Goal: Task Accomplishment & Management: Manage account settings

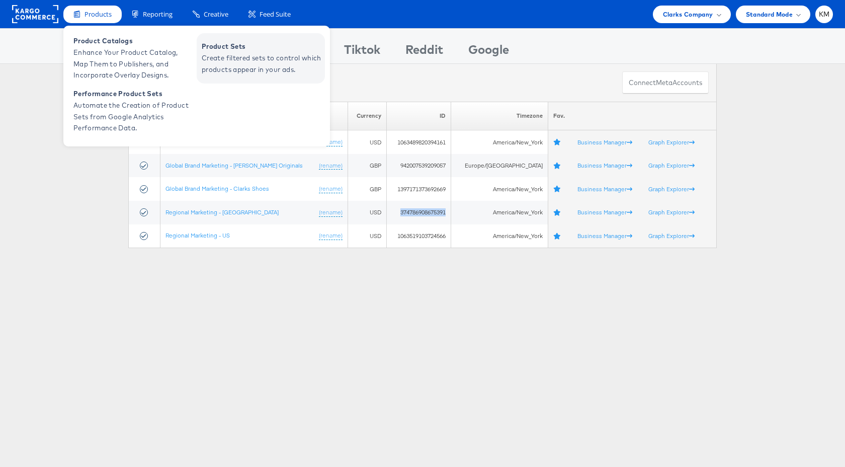
click at [245, 70] on span "Create filtered sets to control which products appear in your ads." at bounding box center [262, 63] width 121 height 23
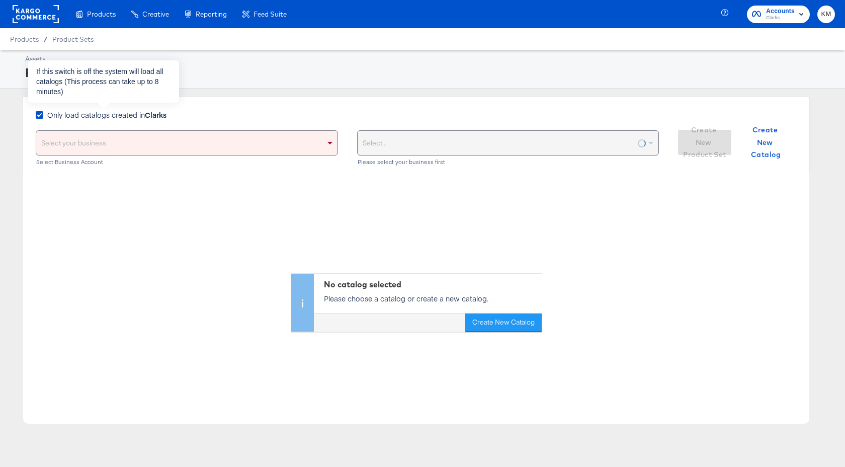
click at [137, 118] on span "Only load catalogs created in Clarks" at bounding box center [106, 115] width 119 height 10
click at [0, 0] on input "Only load catalogs created in Clarks" at bounding box center [0, 0] width 0 height 0
click at [156, 139] on div "Select your business" at bounding box center [186, 143] width 301 height 24
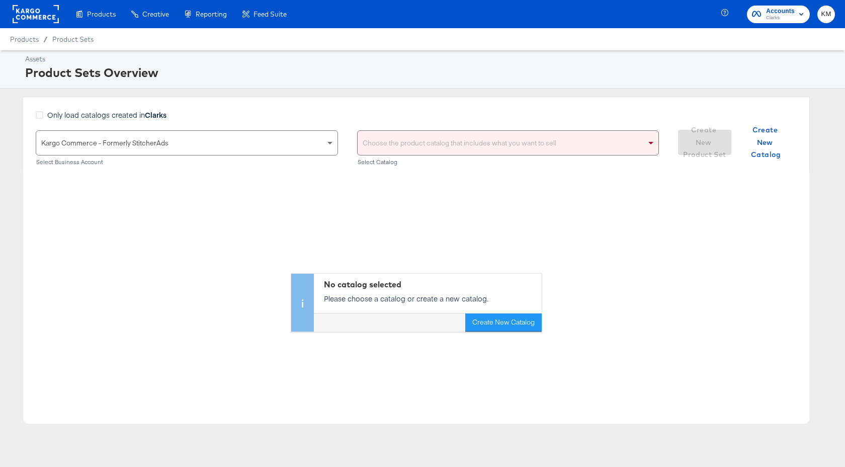
click at [430, 151] on div "Choose the product catalog that includes what you want to sell" at bounding box center [508, 143] width 301 height 24
type input "clarks"
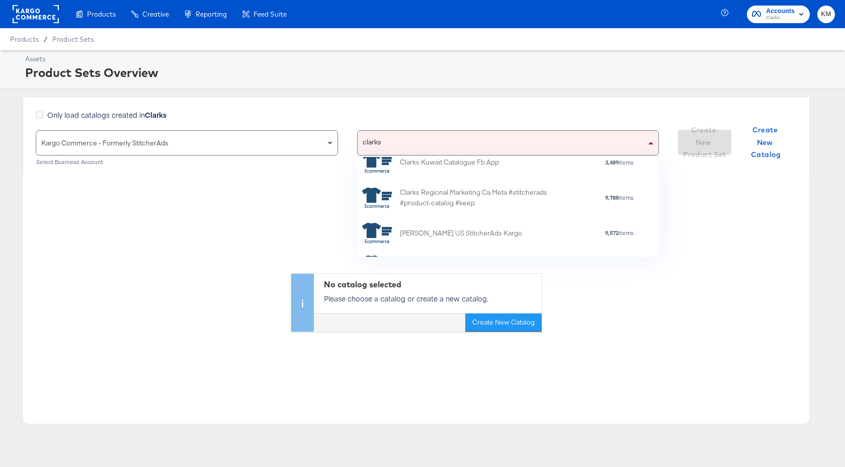
scroll to position [55, 0]
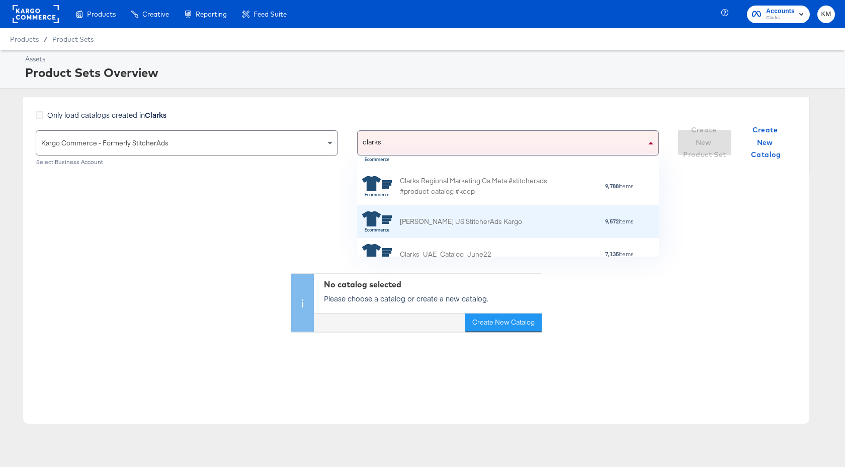
click at [479, 217] on div "[PERSON_NAME] US StitcherAds Kargo" at bounding box center [461, 221] width 122 height 11
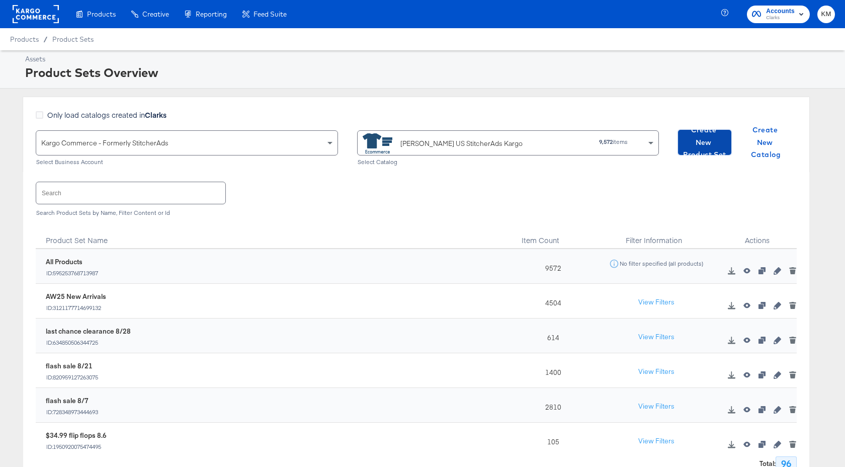
click at [705, 145] on span "Create New Product Set" at bounding box center [704, 142] width 45 height 37
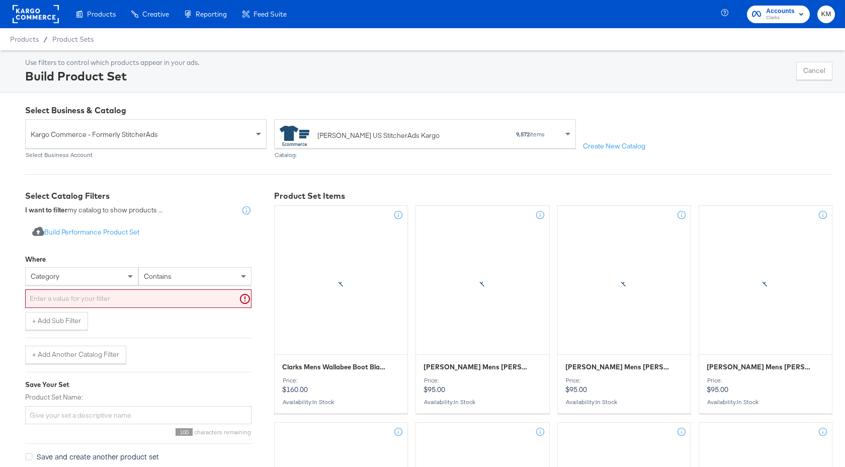
click at [96, 279] on div "category" at bounding box center [82, 276] width 112 height 17
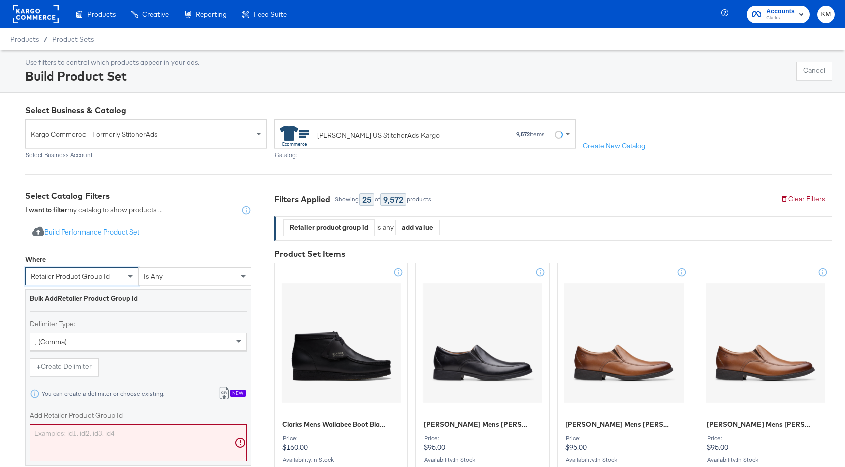
scroll to position [66, 0]
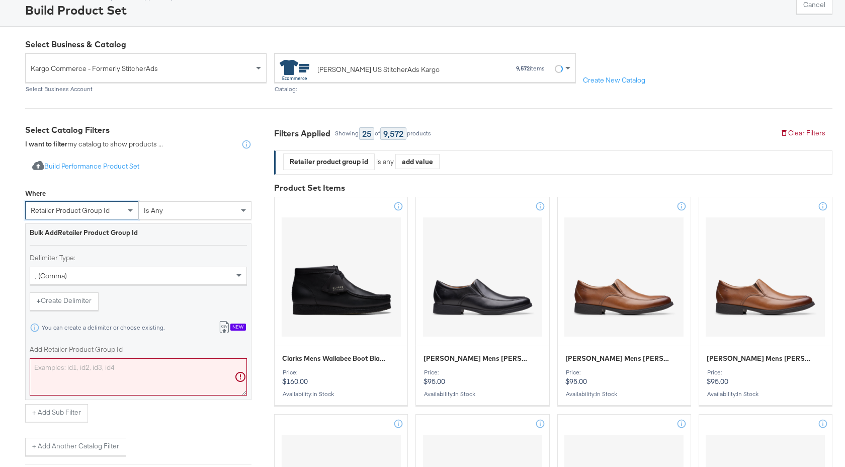
click at [127, 374] on textarea "Add Retailer Product Group Id" at bounding box center [138, 376] width 217 height 37
paste textarea "26179934,26179935,26179503,26179510,26179511,26180064,26180066,26180089,2618009…"
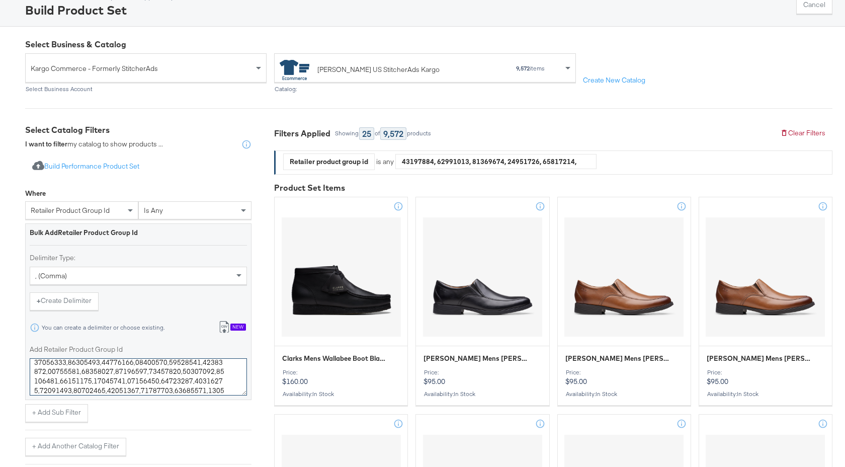
scroll to position [246, 0]
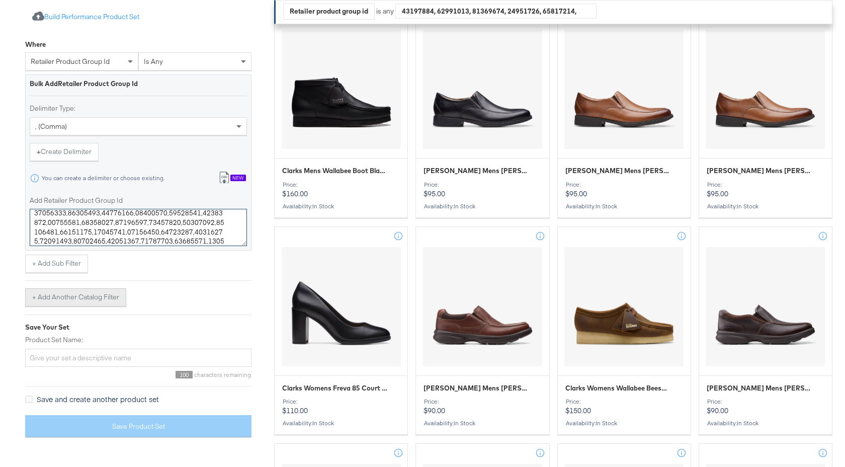
type textarea "26179934,26179935,26179503,26179510,26179511,26180064,26180066,26180089,2618009…"
click at [92, 297] on div "Where retailer product group id is any Bulk Add Retailer Product Group Id Delim…" at bounding box center [138, 171] width 226 height 272
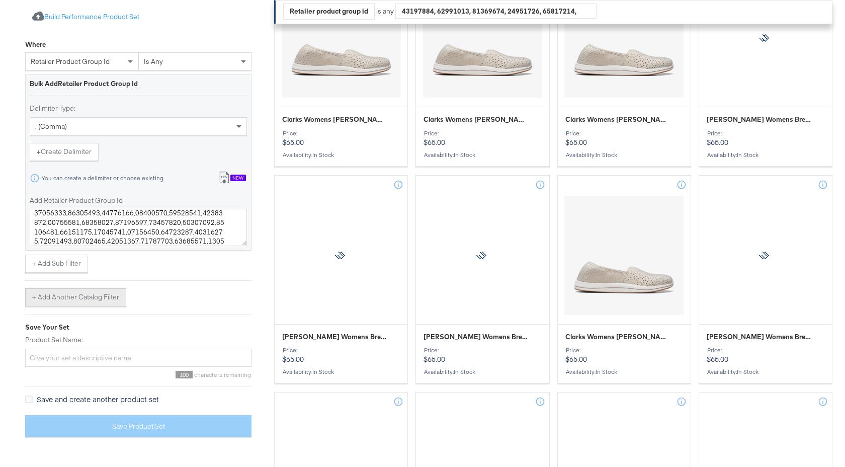
scroll to position [298, 0]
click at [97, 299] on button "+ Add Another Catalog Filter" at bounding box center [75, 297] width 101 height 18
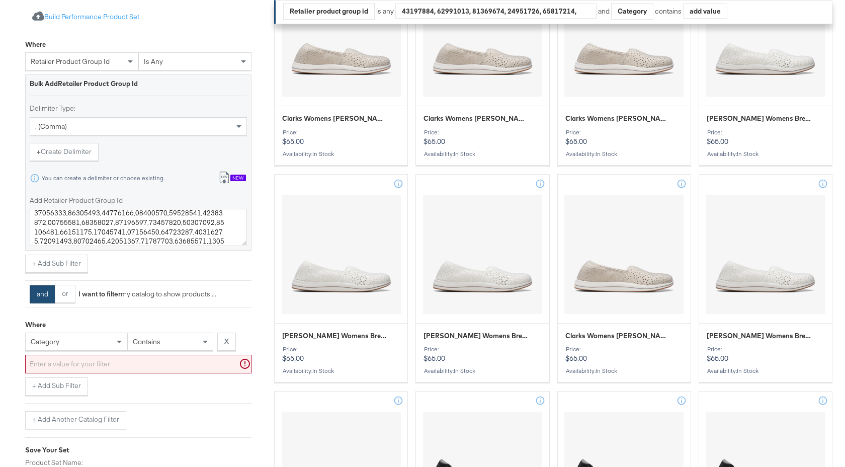
click at [107, 341] on div "category" at bounding box center [76, 341] width 101 height 17
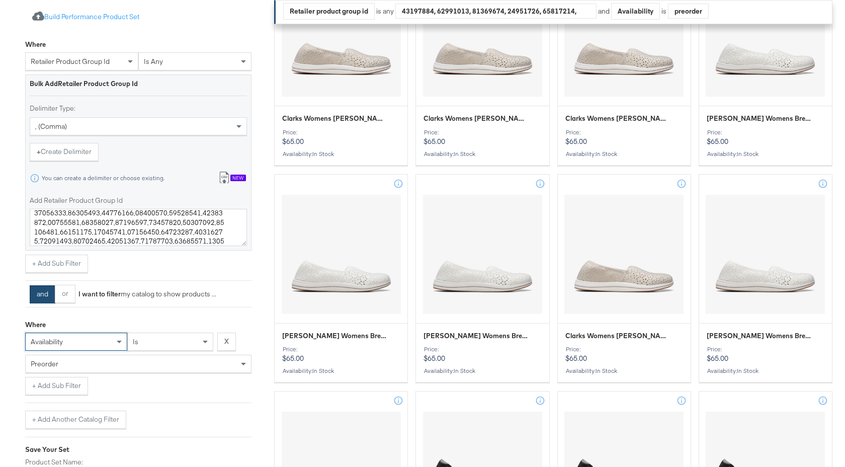
click at [138, 367] on div "preorder" at bounding box center [138, 363] width 225 height 17
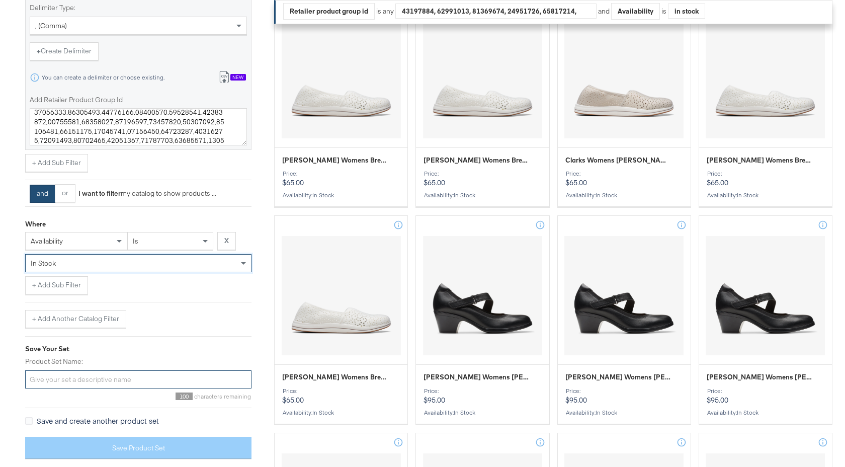
click at [126, 382] on input "Product Set Name:" at bounding box center [138, 379] width 226 height 19
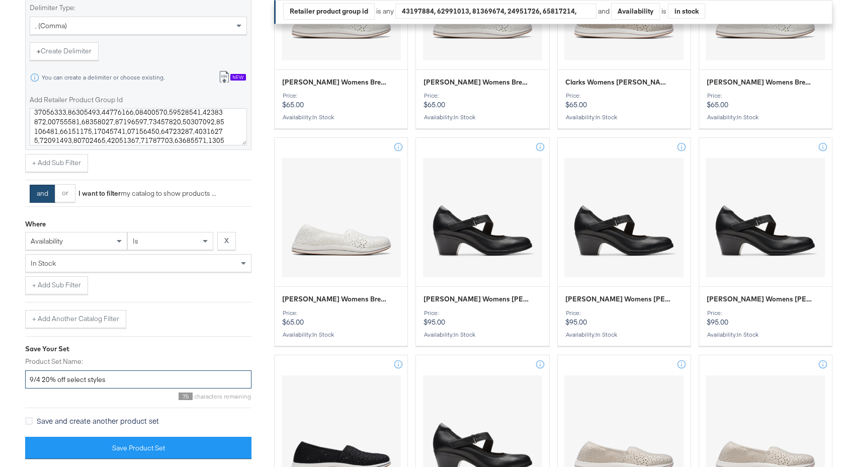
scroll to position [667, 0]
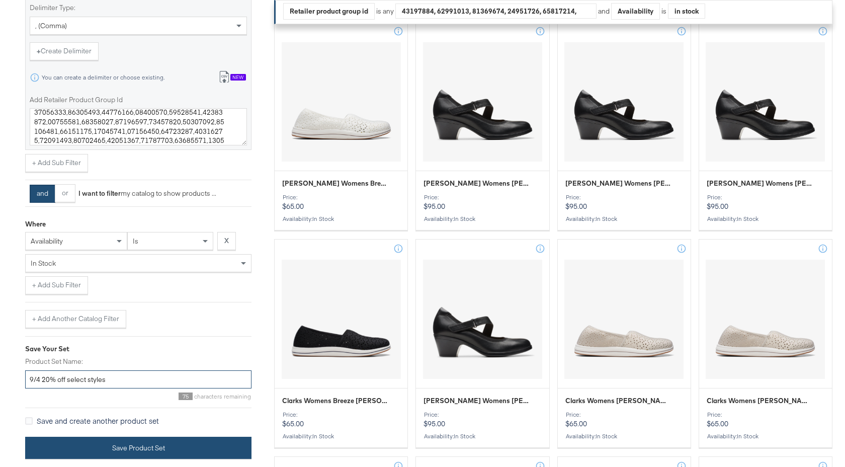
type input "9/4 20% off select styles"
click at [144, 448] on button "Save Product Set" at bounding box center [138, 448] width 226 height 23
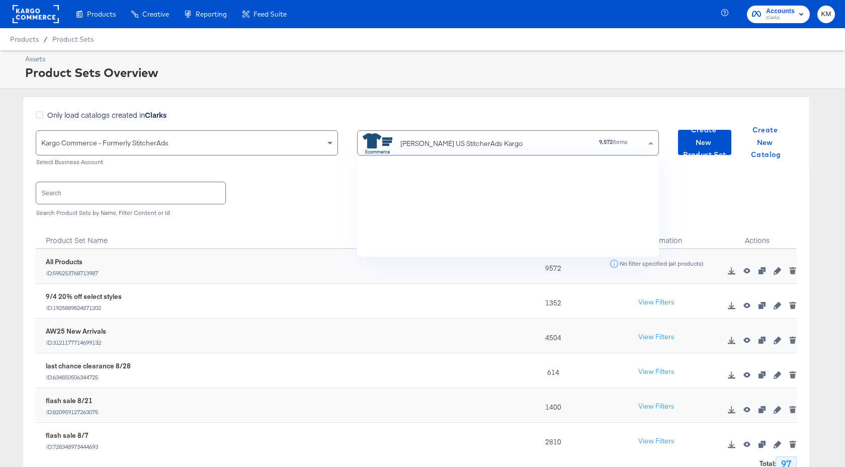
click at [457, 148] on div "[PERSON_NAME] US StitcherAds Kargo" at bounding box center [460, 143] width 194 height 20
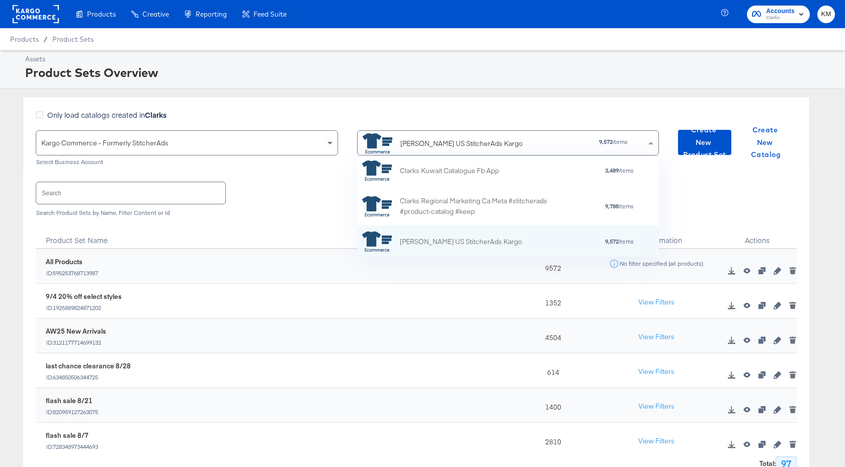
scroll to position [100, 302]
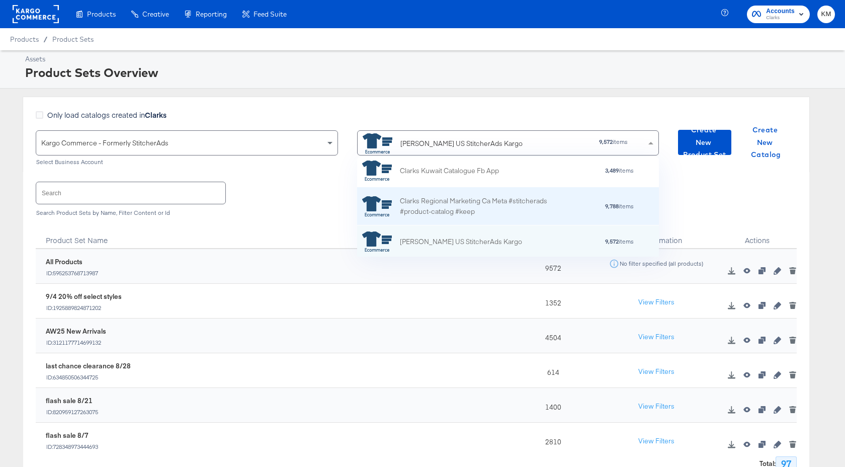
click at [453, 206] on div "Clarks Regional Marketing Ca Meta #stitcherads #product-catalog #keep" at bounding box center [488, 206] width 176 height 21
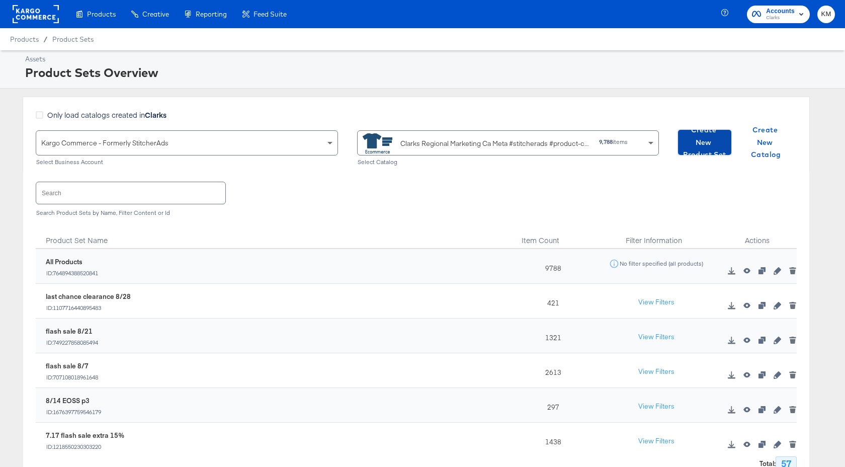
click at [705, 142] on span "Create New Product Set" at bounding box center [704, 142] width 45 height 37
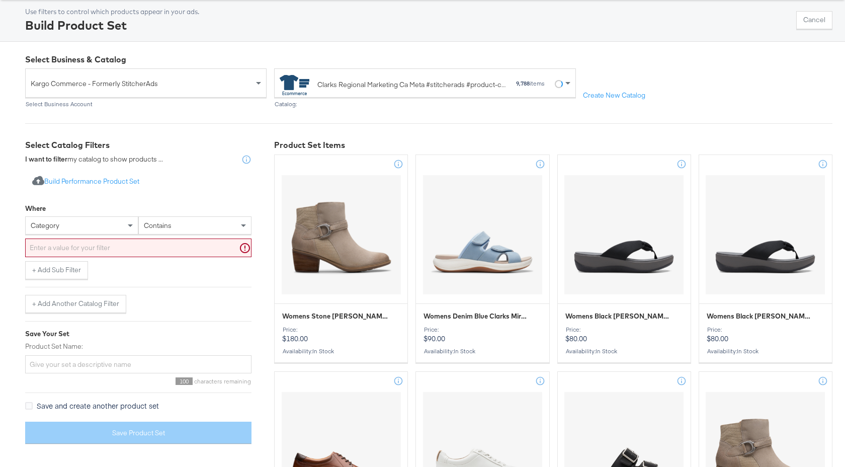
scroll to position [147, 0]
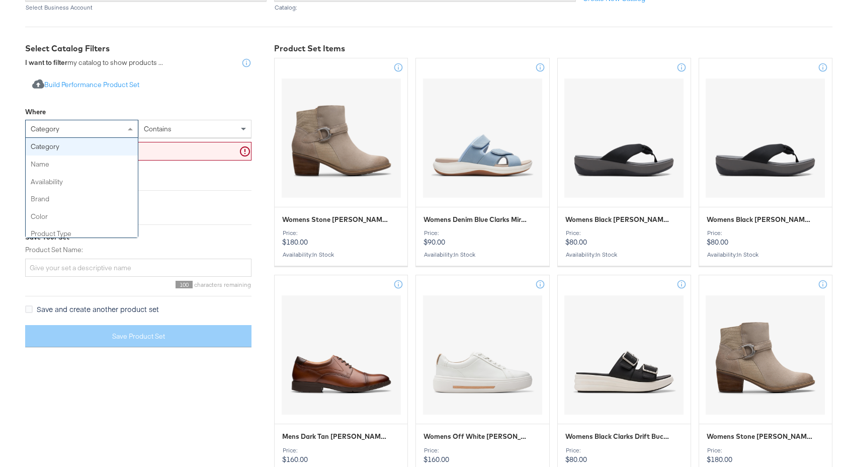
click at [100, 130] on div "category" at bounding box center [82, 128] width 112 height 17
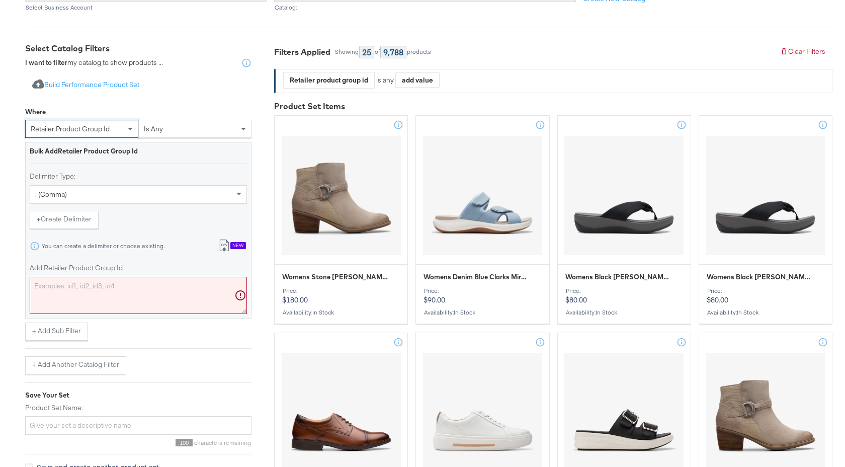
click at [115, 286] on textarea "Add Retailer Product Group Id" at bounding box center [138, 295] width 217 height 37
paste textarea "26181603,26181604,26182259,26171369,26171370,26171360,26171368,26177228,2617723…"
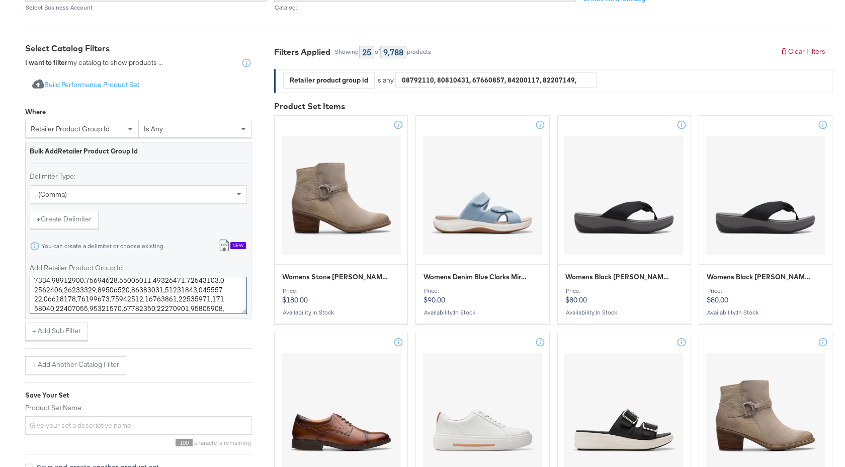
scroll to position [242, 0]
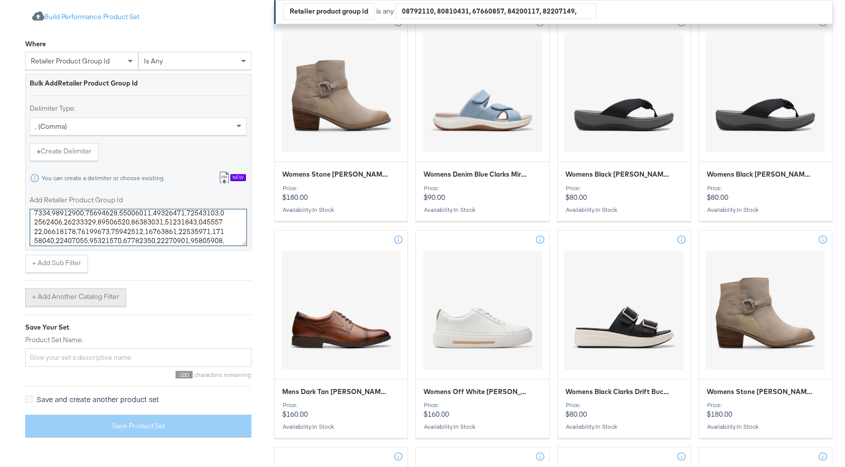
type textarea "26181603,26181604,26182259,26171369,26171370,26171360,26171368,26177228,2617723…"
click at [108, 294] on button "+ Add Another Catalog Filter" at bounding box center [75, 297] width 101 height 18
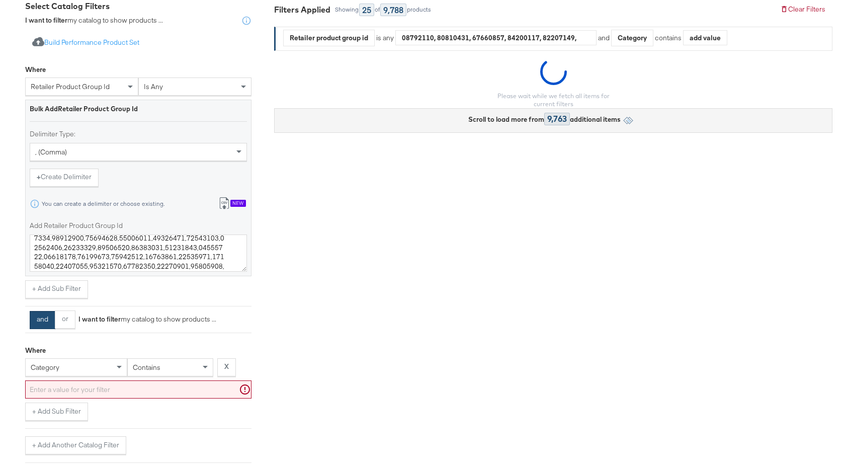
scroll to position [199, 0]
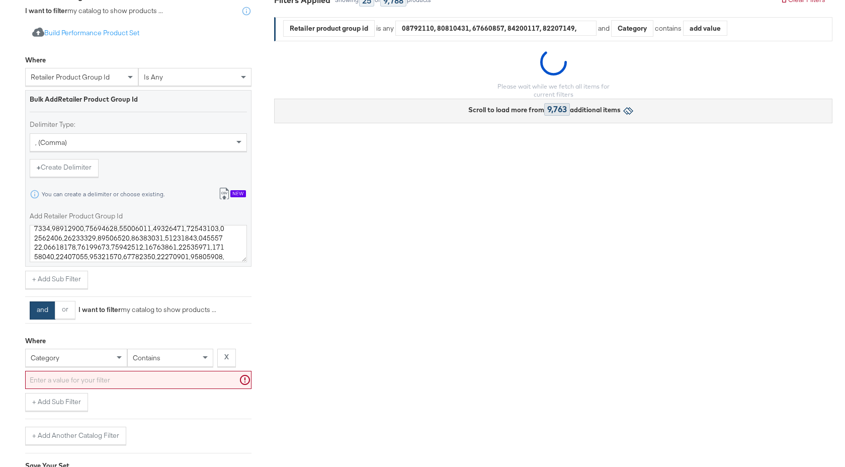
click at [79, 367] on div "category" at bounding box center [76, 358] width 102 height 18
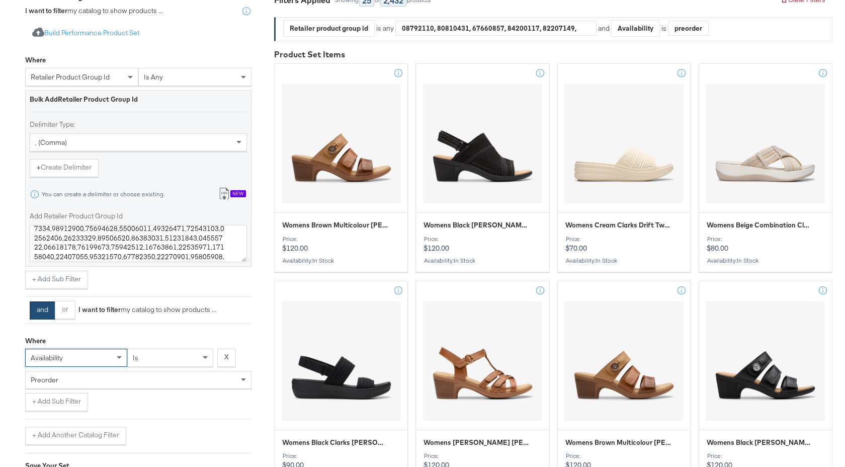
click at [136, 388] on div "preorder" at bounding box center [138, 379] width 225 height 17
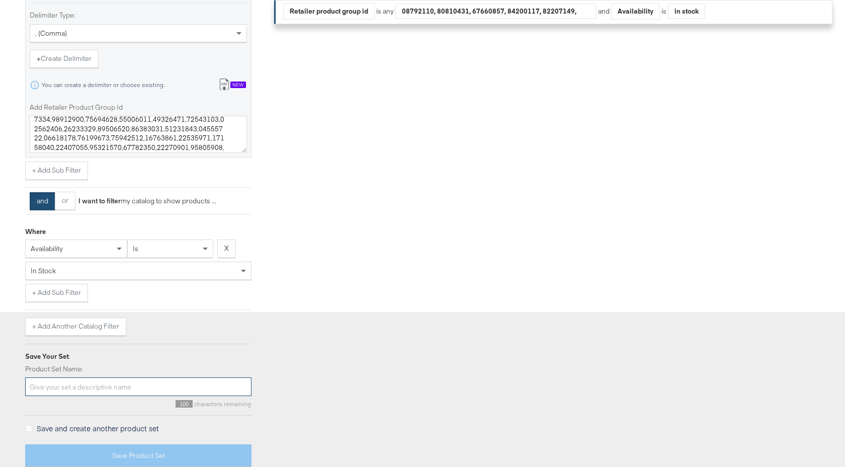
scroll to position [312, 0]
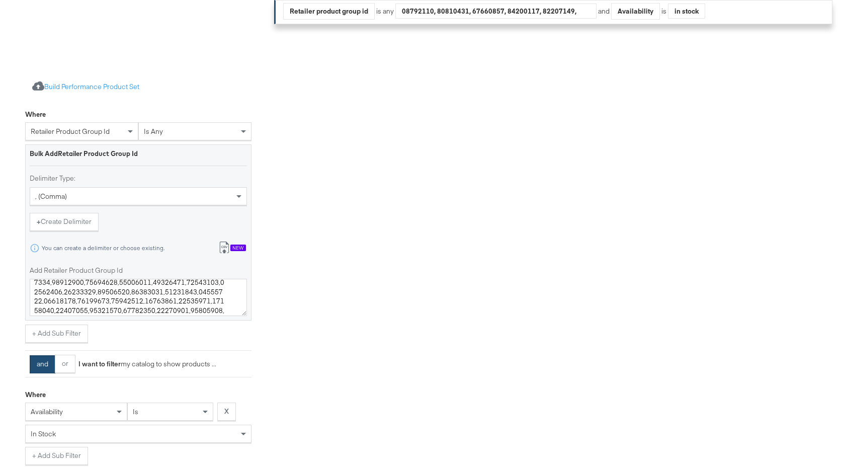
click at [111, 385] on div "Import product data from Google Analytics to generate product set Build Perform…" at bounding box center [138, 350] width 226 height 560
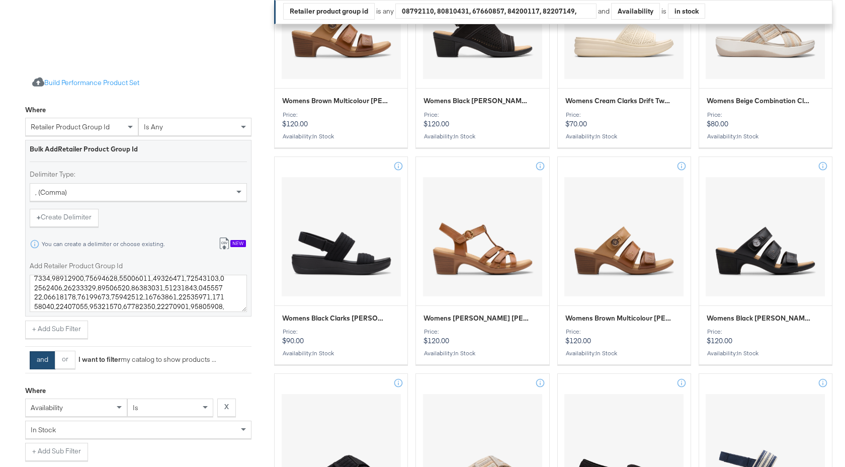
scroll to position [555, 0]
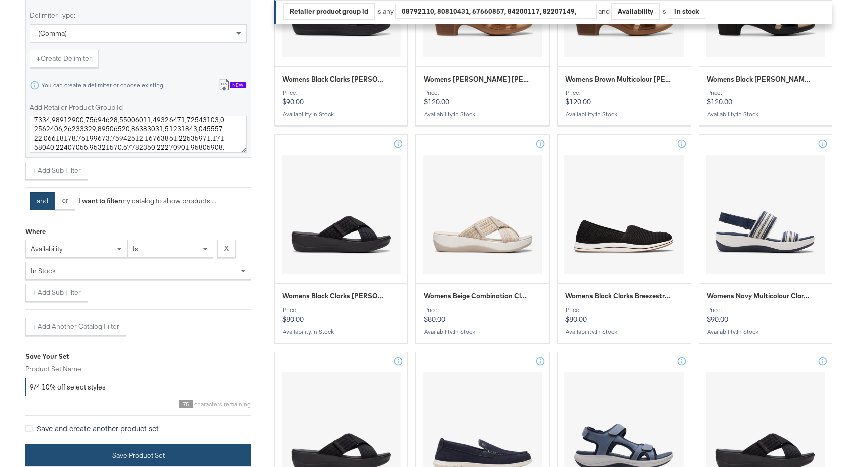
type input "9/4 10% off select styles"
click at [137, 454] on button "Save Product Set" at bounding box center [138, 455] width 226 height 23
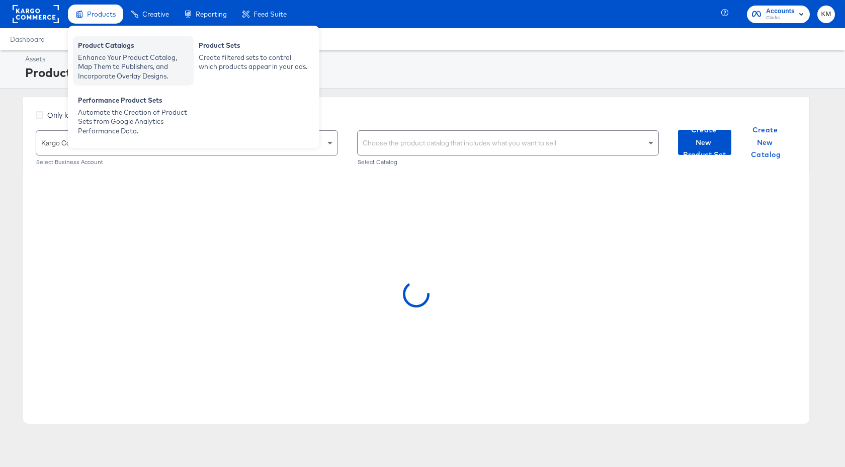
click at [116, 58] on div "Enhance Your Product Catalog, Map Them to Publishers, and Incorporate Overlay D…" at bounding box center [133, 67] width 111 height 28
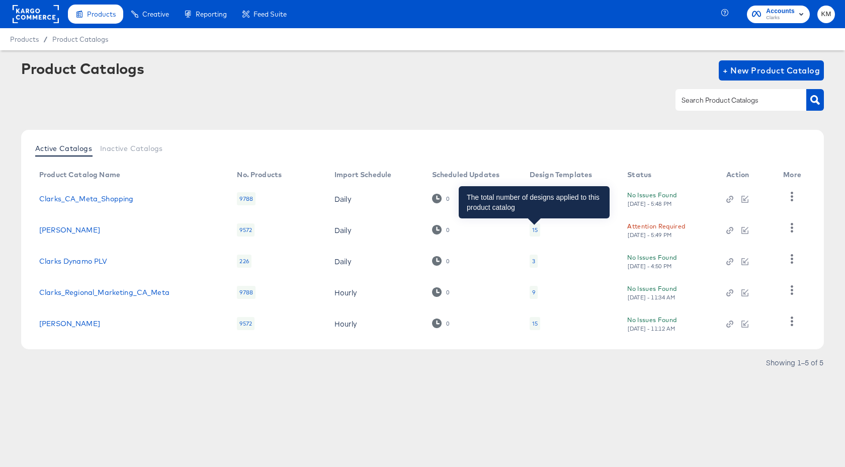
click at [537, 230] on div "15" at bounding box center [535, 230] width 6 height 8
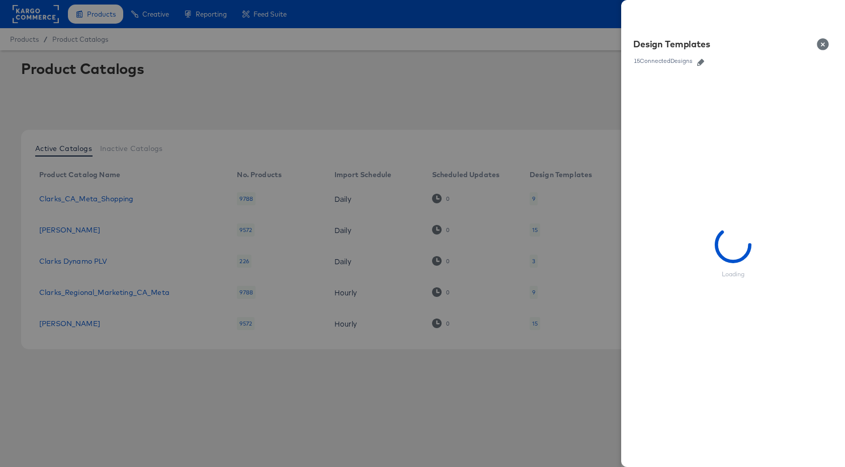
click at [702, 61] on icon "button" at bounding box center [700, 62] width 7 height 7
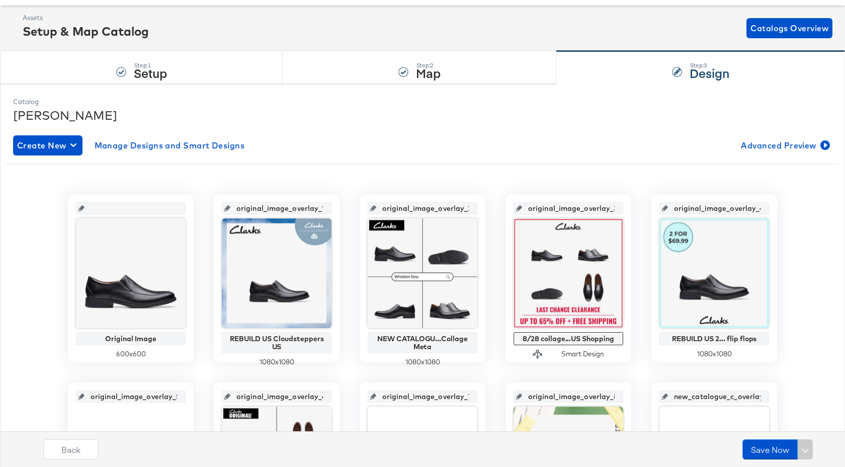
scroll to position [153, 0]
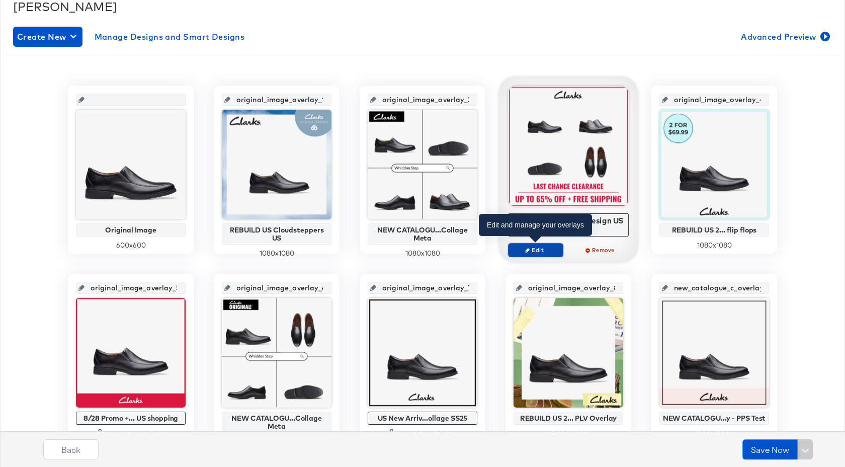
click at [547, 246] on span "Edit" at bounding box center [535, 250] width 46 height 8
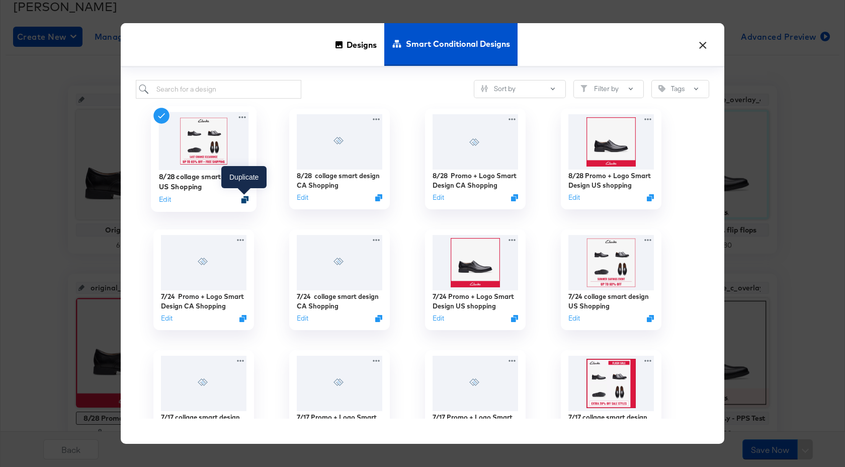
click at [245, 197] on icon "Duplicate" at bounding box center [245, 200] width 8 height 8
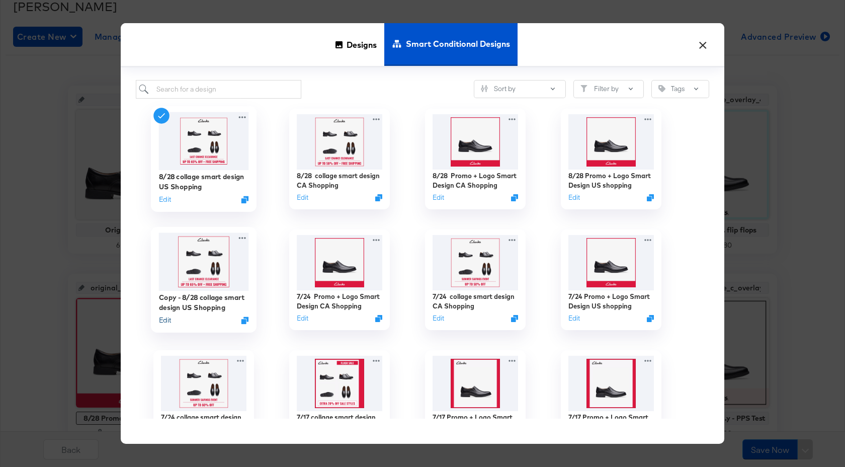
click at [167, 321] on button "Edit" at bounding box center [165, 320] width 12 height 10
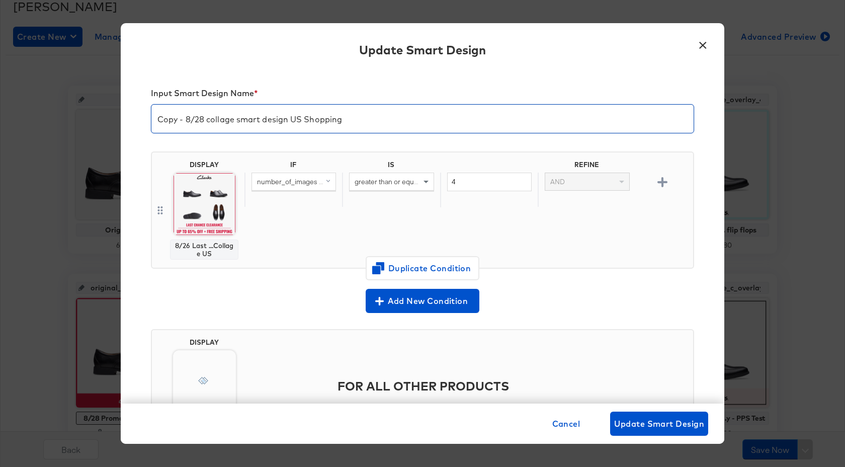
drag, startPoint x: 204, startPoint y: 119, endPoint x: 157, endPoint y: 119, distance: 46.8
click at [157, 119] on input "Copy - 8/28 collage smart design US Shopping" at bounding box center [422, 115] width 542 height 28
type input "9/4 collage smart design US Shopping"
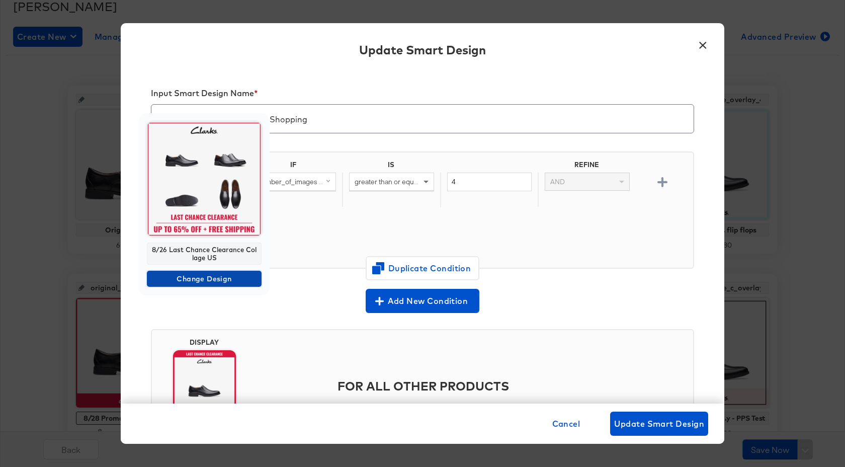
click at [219, 280] on span "Change Design" at bounding box center [204, 279] width 107 height 13
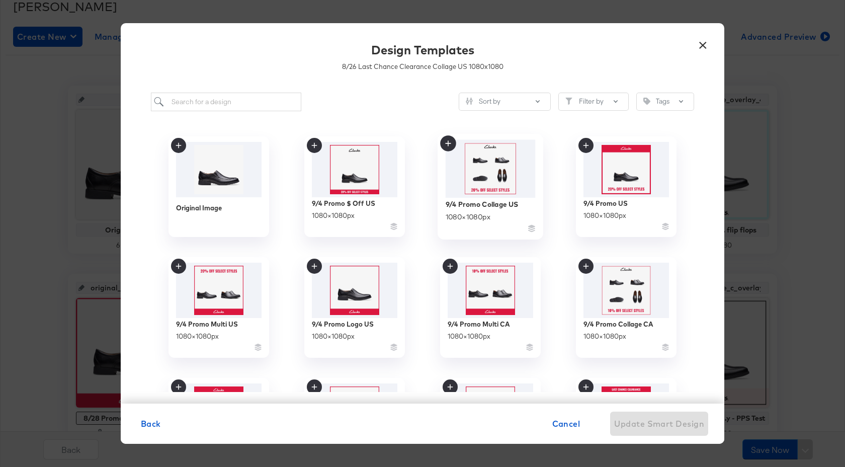
click at [450, 142] on icon at bounding box center [448, 143] width 16 height 16
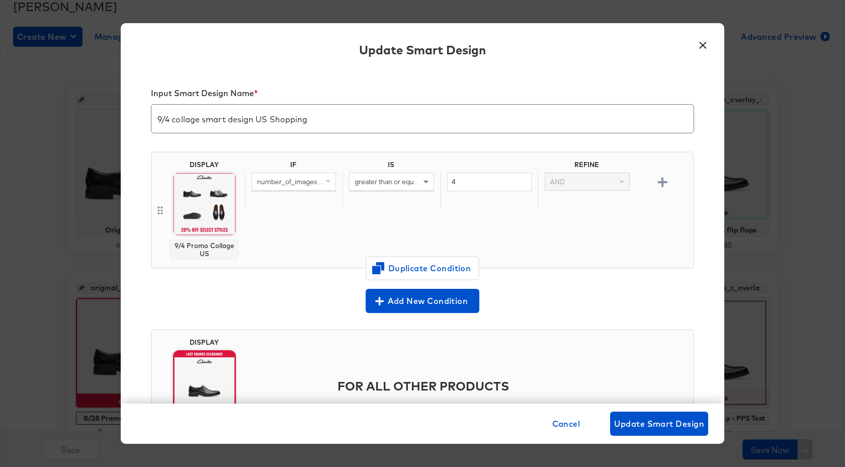
scroll to position [69, 0]
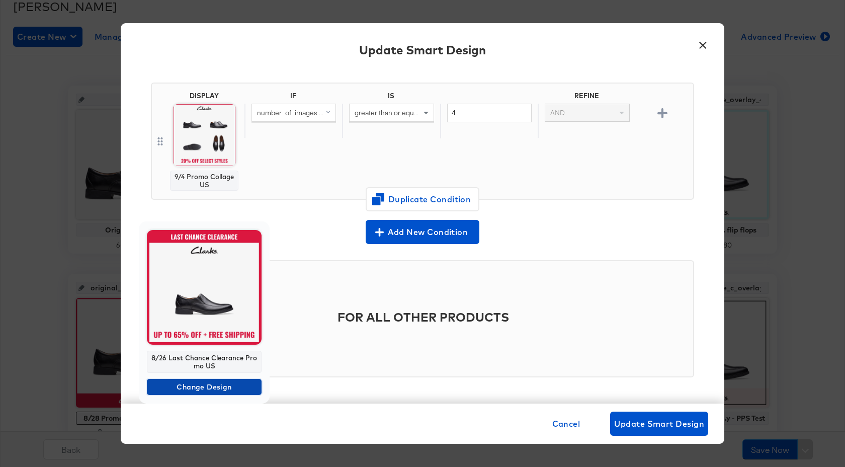
click at [213, 386] on span "Change Design" at bounding box center [204, 387] width 107 height 13
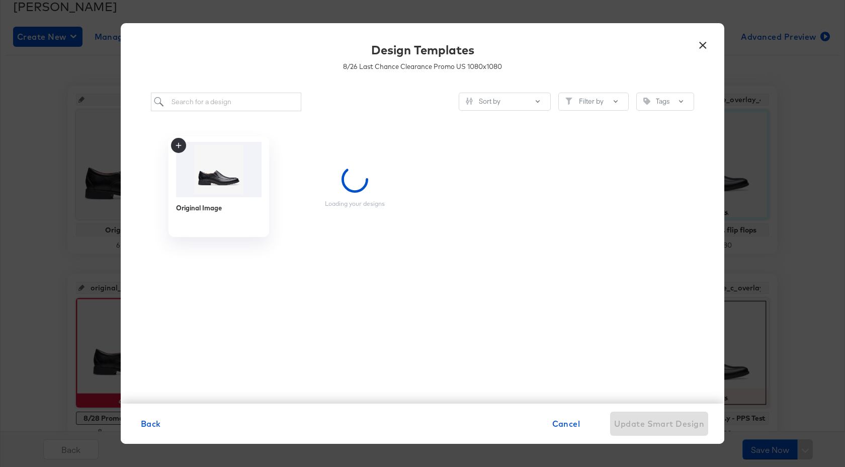
scroll to position [0, 0]
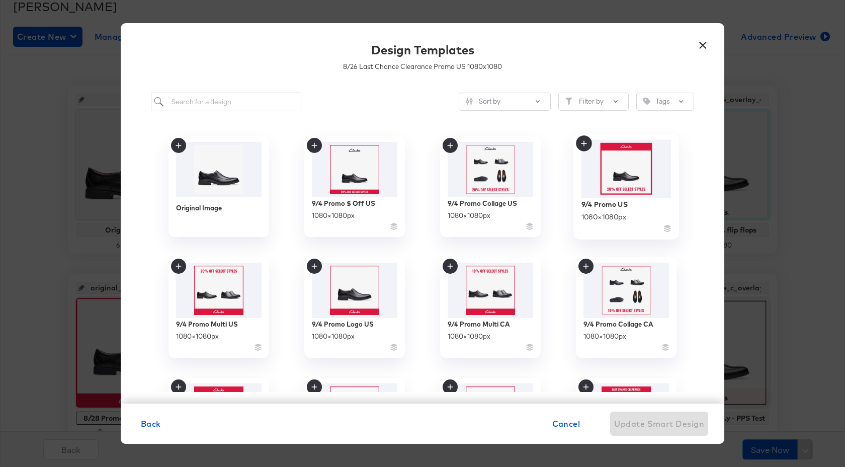
click at [597, 158] on img at bounding box center [626, 168] width 90 height 58
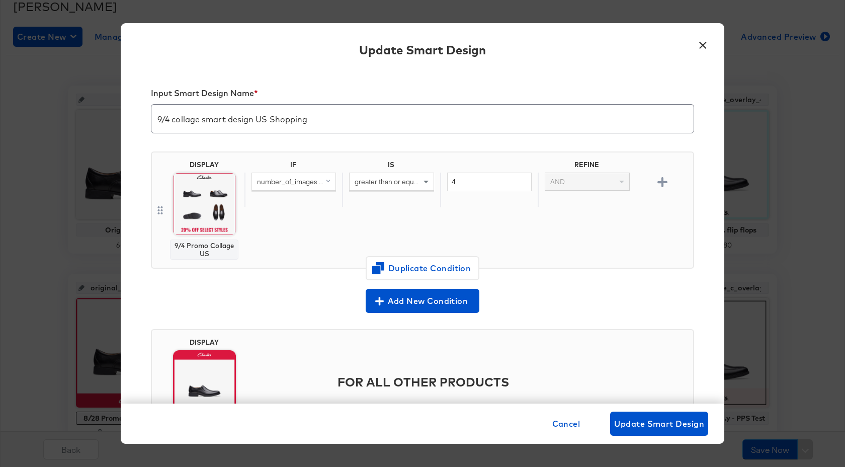
scroll to position [61, 0]
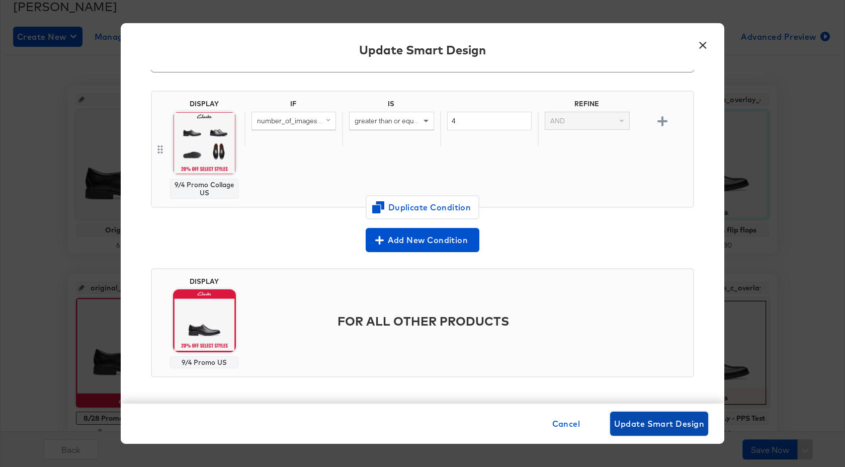
click at [648, 430] on button "Update Smart Design" at bounding box center [659, 423] width 98 height 24
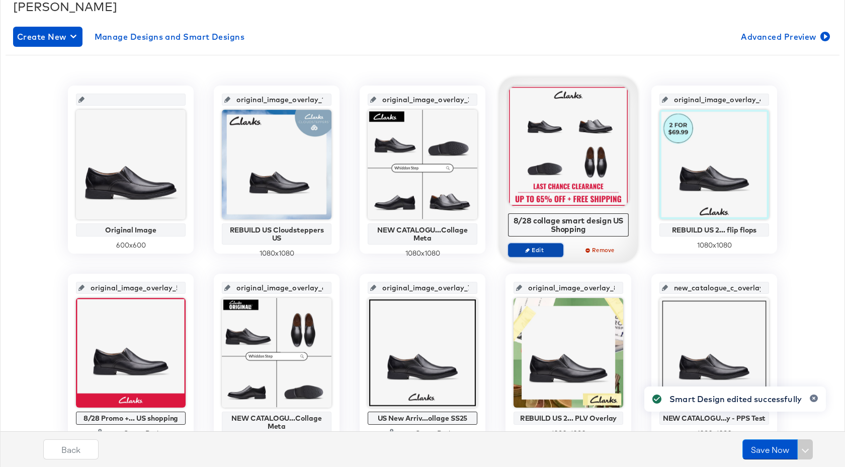
click at [545, 252] on span "Edit" at bounding box center [535, 250] width 46 height 8
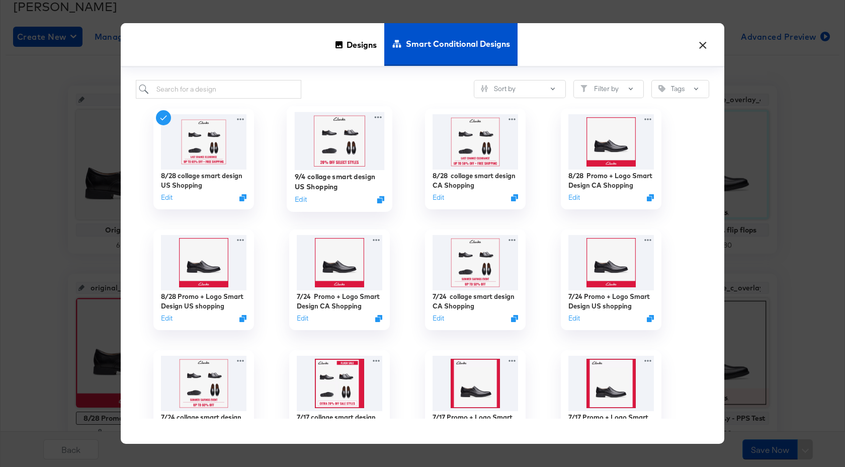
click at [360, 162] on img at bounding box center [340, 141] width 90 height 58
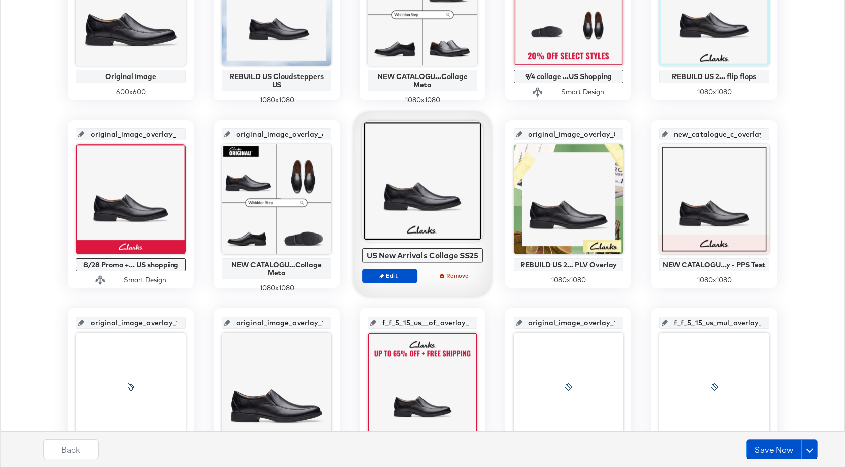
scroll to position [320, 0]
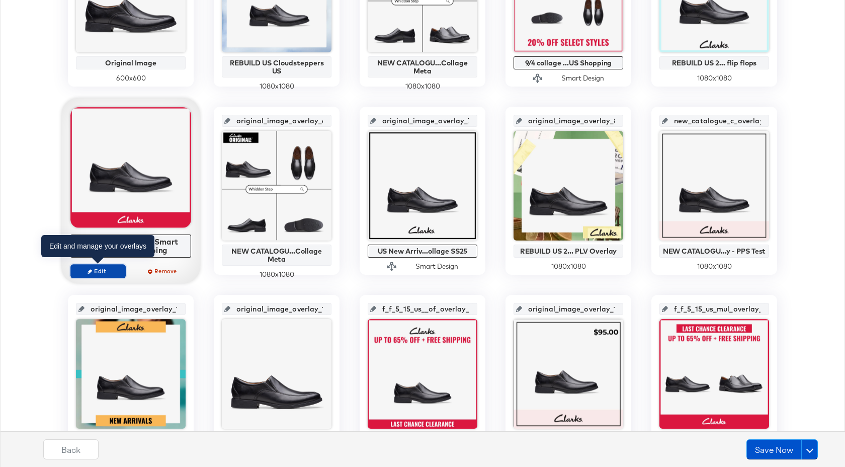
click at [110, 269] on span "Edit" at bounding box center [98, 271] width 46 height 8
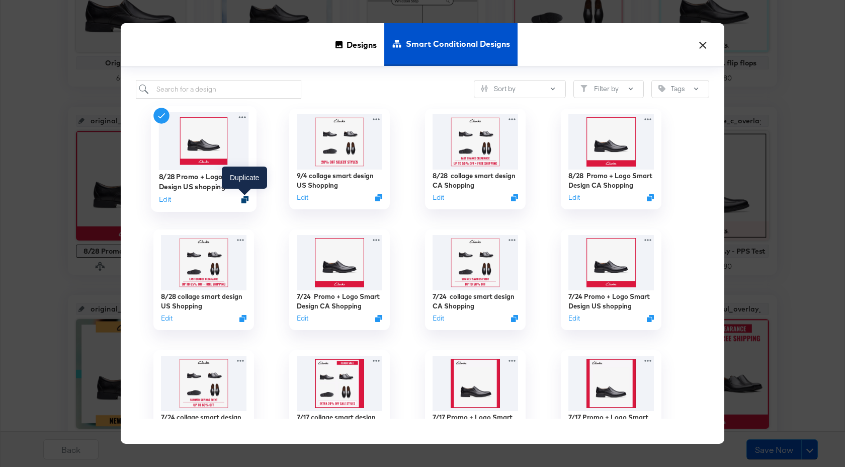
click at [243, 201] on icon "Duplicate" at bounding box center [245, 200] width 8 height 8
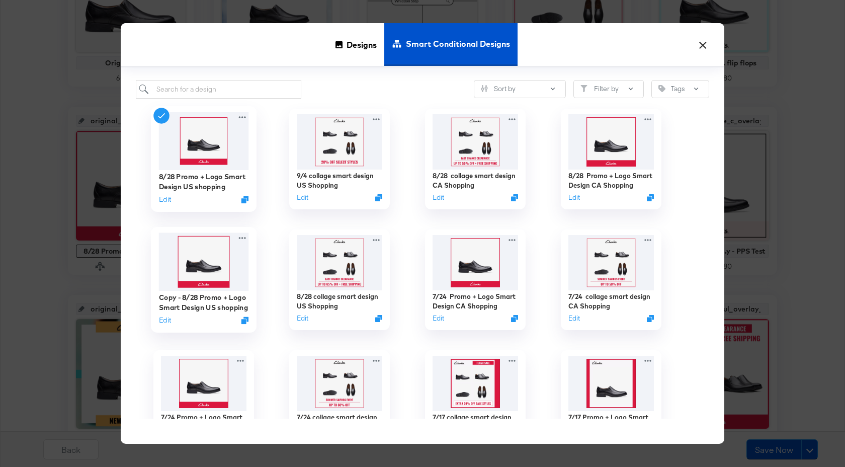
click at [164, 325] on div "Copy - 8/28 Promo + Logo Smart Design US shopping Edit" at bounding box center [204, 309] width 90 height 36
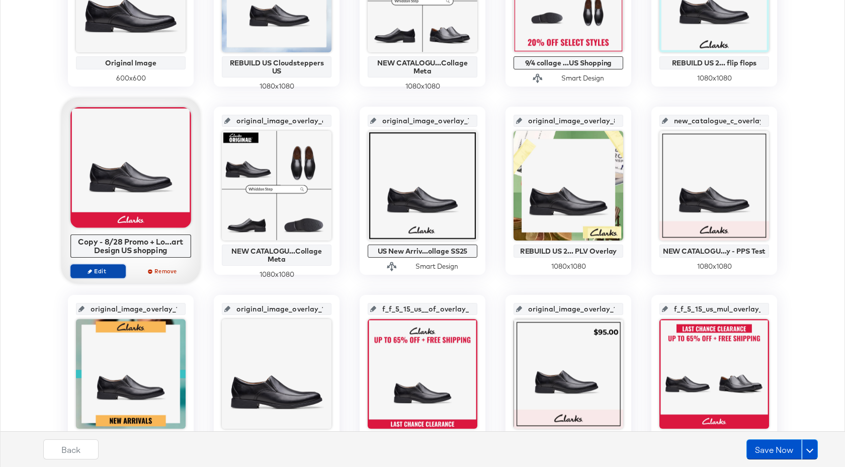
click at [115, 275] on button "Edit" at bounding box center [97, 271] width 55 height 14
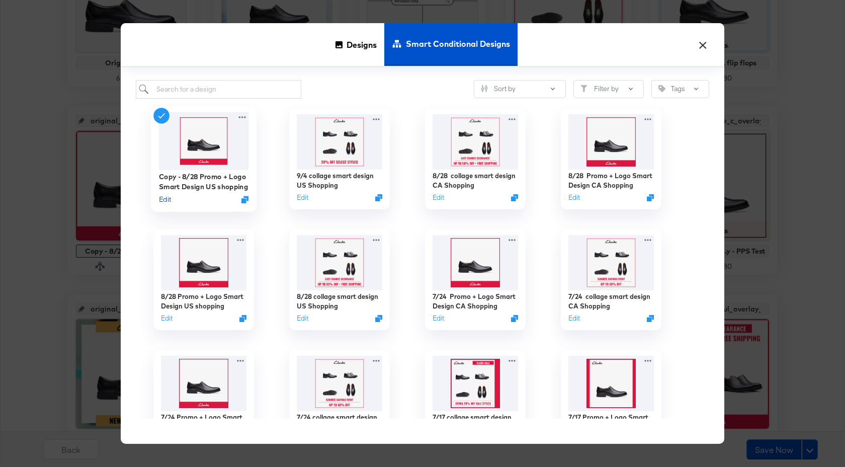
click at [168, 196] on button "Edit" at bounding box center [165, 200] width 12 height 10
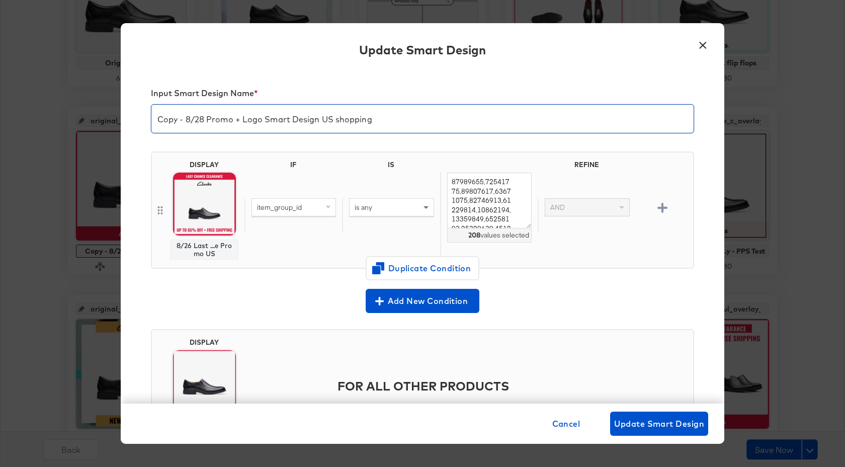
drag, startPoint x: 206, startPoint y: 121, endPoint x: 149, endPoint y: 121, distance: 56.8
click at [149, 121] on div "Input Smart Design Name * Copy - 8/28 Promo + Logo Smart Design US shopping DIS…" at bounding box center [422, 236] width 603 height 333
type input "9/4 Promo + Logo Smart Design US shopping"
drag, startPoint x: 452, startPoint y: 181, endPoint x: 562, endPoint y: 266, distance: 139.5
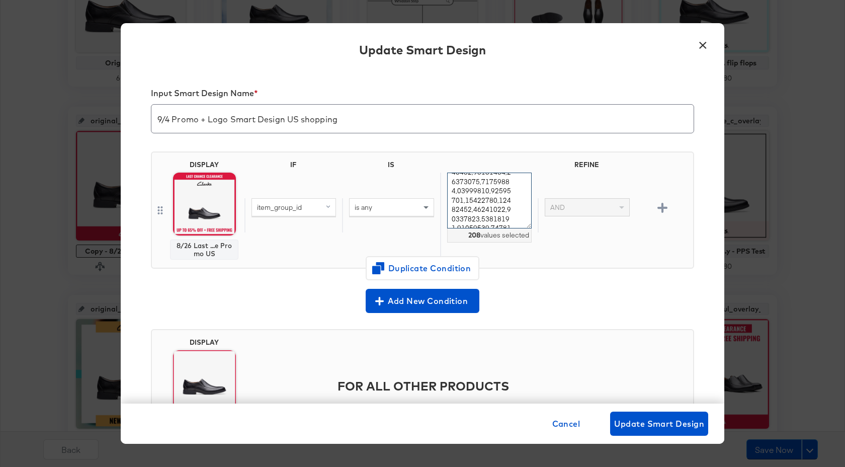
click at [562, 266] on div "DISPLAY 8/26 Last ...e Promo US IF IS REFINE item_group_id is any 208 values se…" at bounding box center [422, 209] width 543 height 117
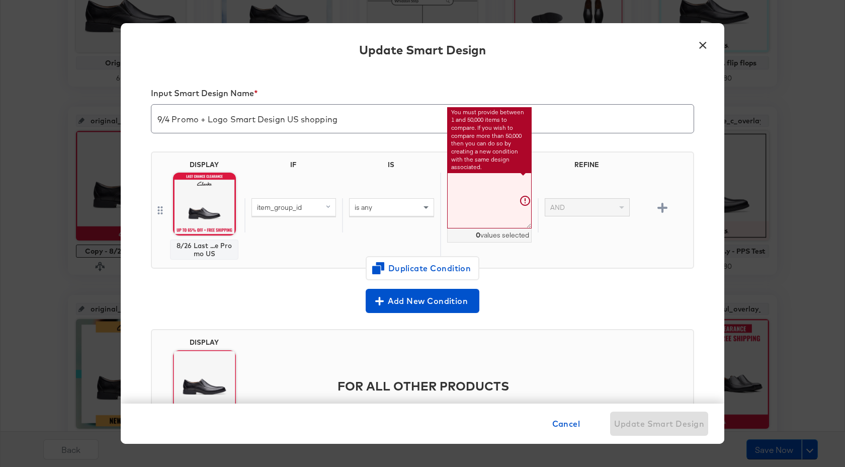
paste textarea "26179934,26179935,26179503,26179510,26179511,26180064,26180066,26180089,2618009…"
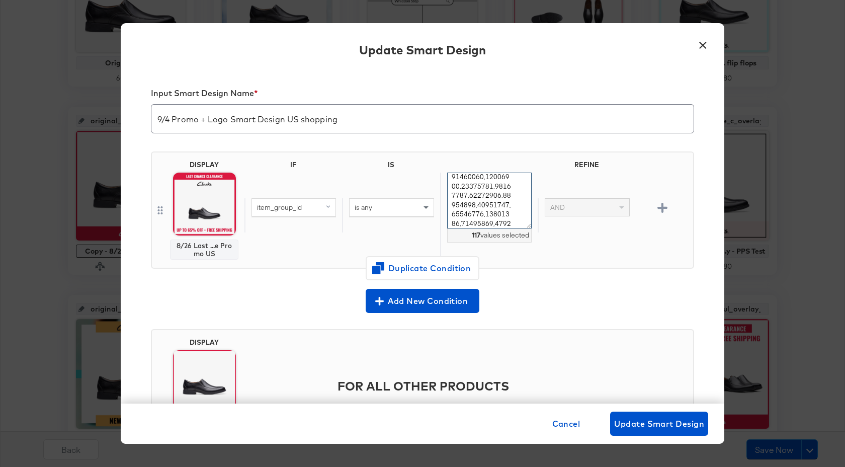
scroll to position [69, 0]
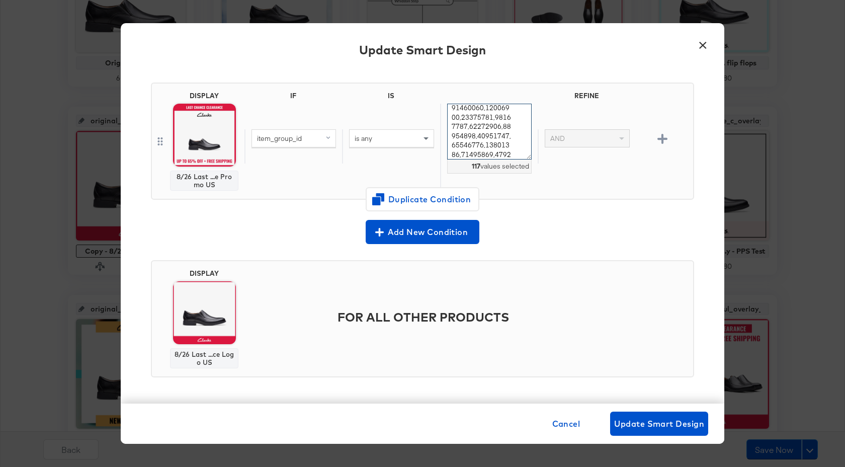
type textarea "26179934,26179935,26179503,26179510,26179511,26180064,26180066,26180089,2618009…"
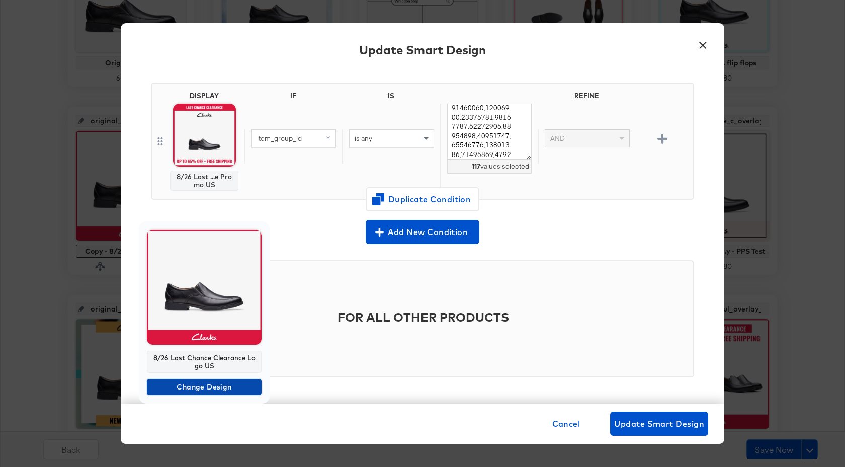
click at [211, 383] on span "Change Design" at bounding box center [204, 387] width 107 height 13
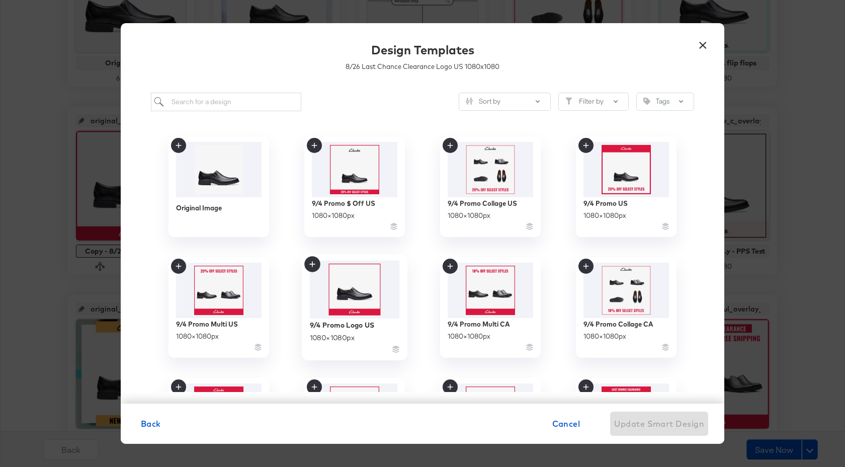
click at [314, 260] on icon at bounding box center [312, 264] width 16 height 16
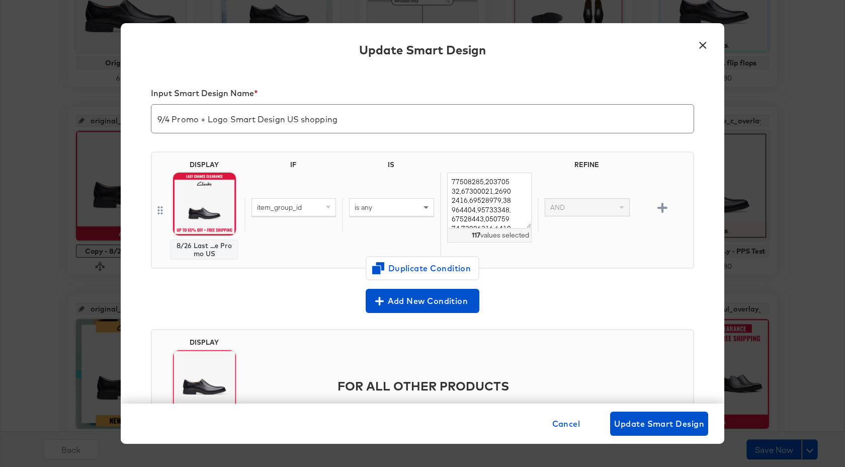
scroll to position [69, 0]
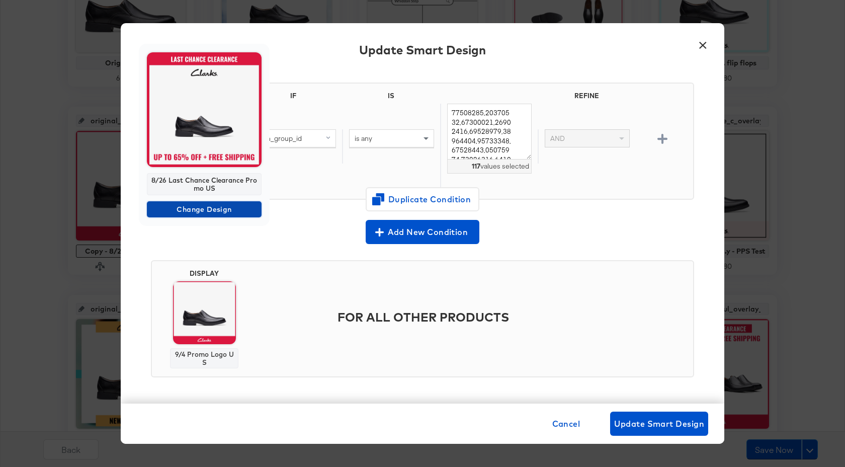
click at [213, 206] on span "Change Design" at bounding box center [204, 209] width 107 height 13
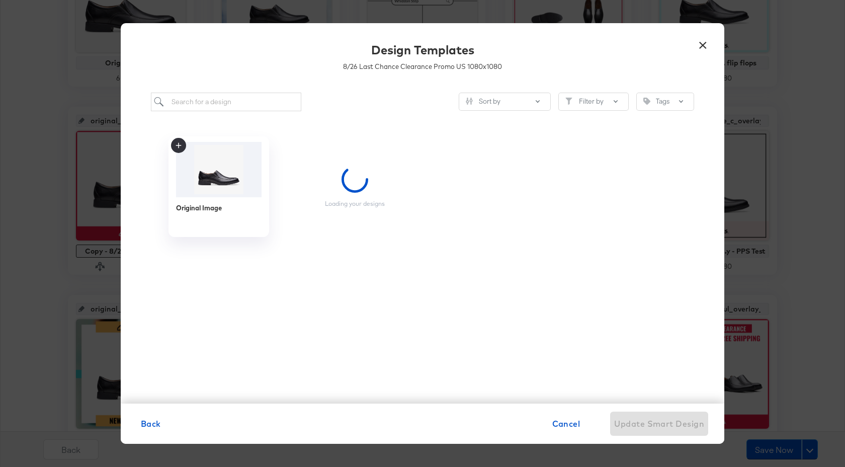
scroll to position [0, 0]
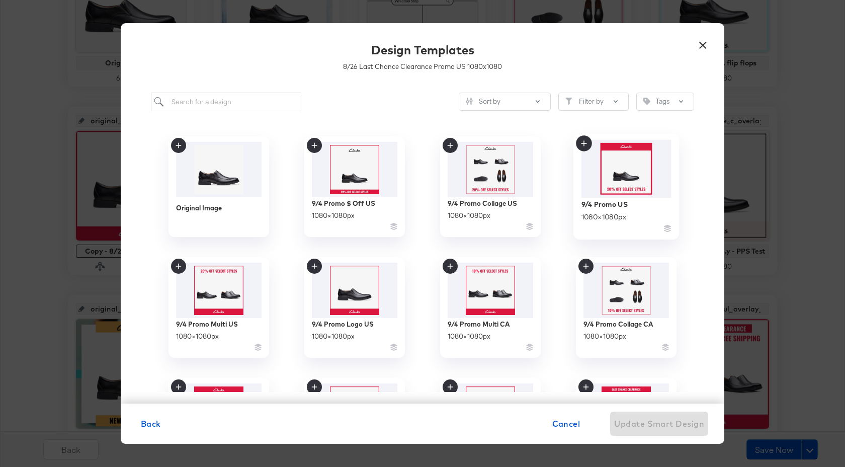
click at [584, 143] on icon at bounding box center [584, 143] width 6 height 6
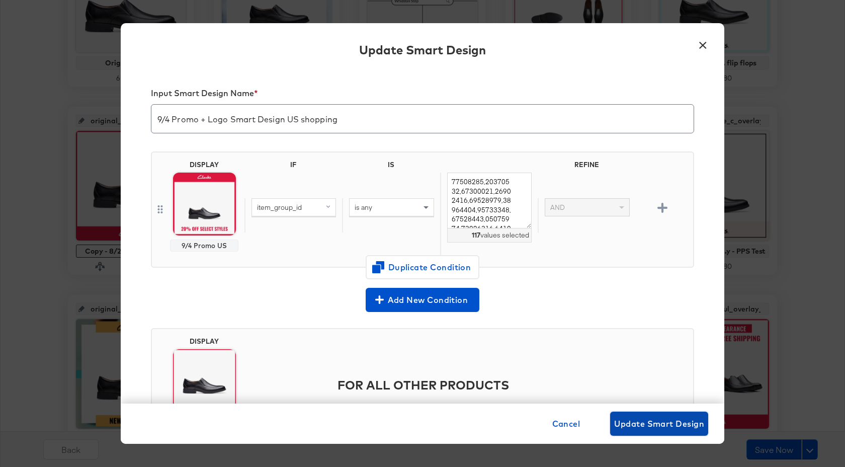
click at [654, 420] on span "Update Smart Design" at bounding box center [659, 423] width 90 height 14
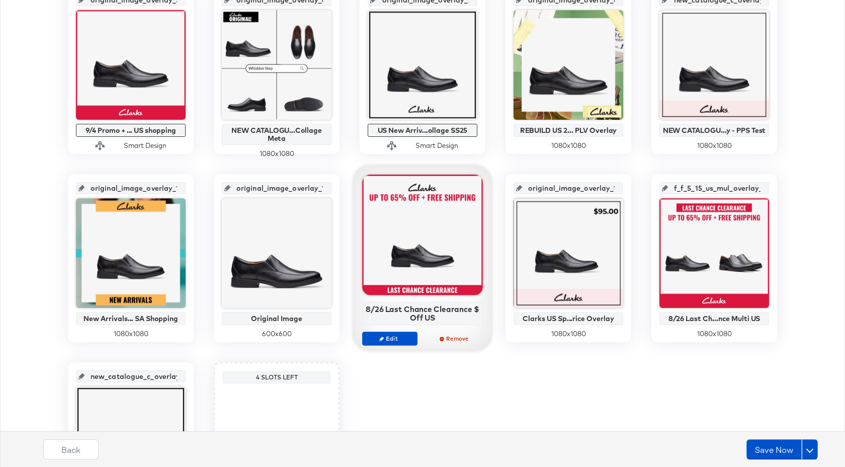
scroll to position [532, 0]
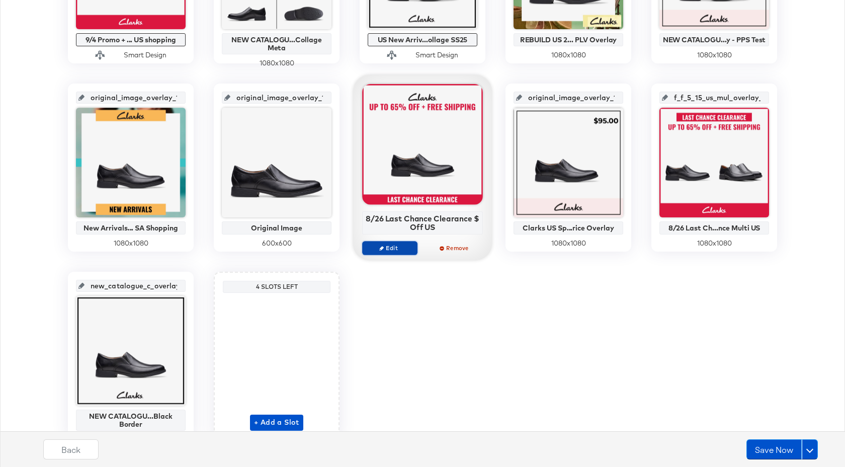
click at [398, 246] on span "Edit" at bounding box center [390, 248] width 46 height 8
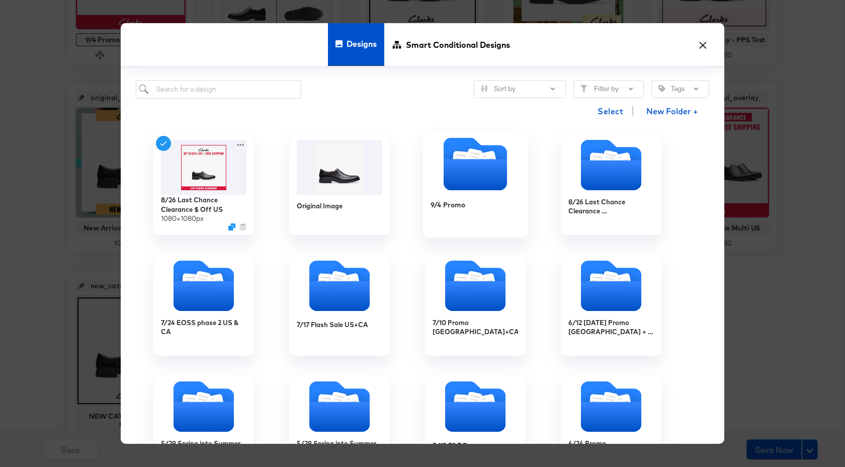
click at [444, 213] on div "9/4 Promo" at bounding box center [475, 212] width 90 height 39
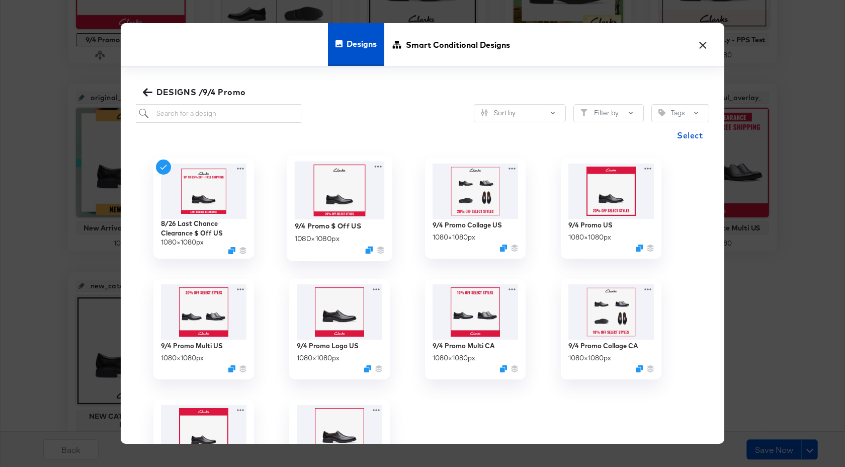
click at [342, 204] on img at bounding box center [340, 190] width 90 height 58
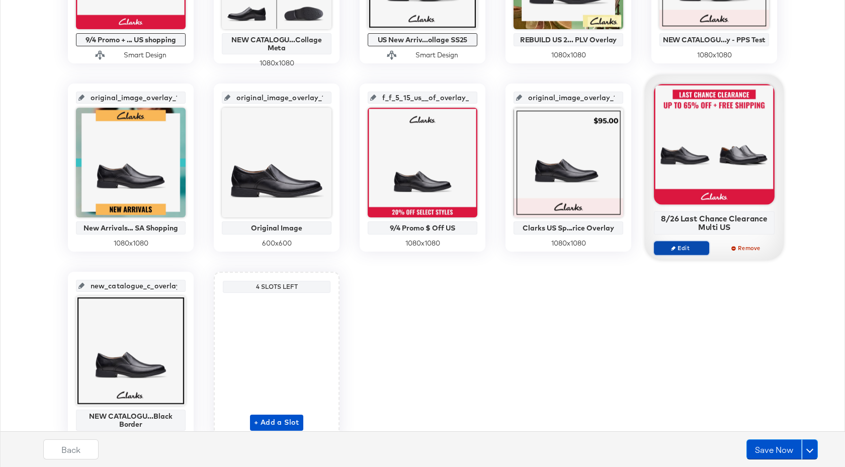
click at [691, 248] on span "Edit" at bounding box center [681, 248] width 46 height 8
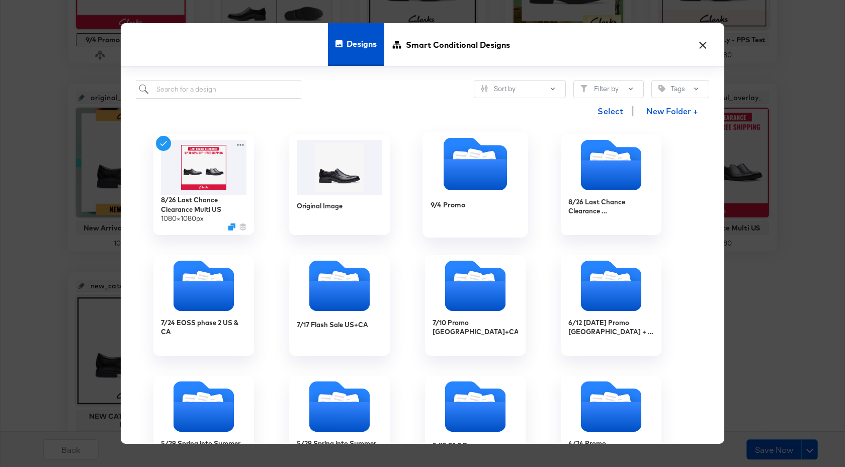
click at [489, 200] on div "9/4 Promo" at bounding box center [475, 212] width 90 height 39
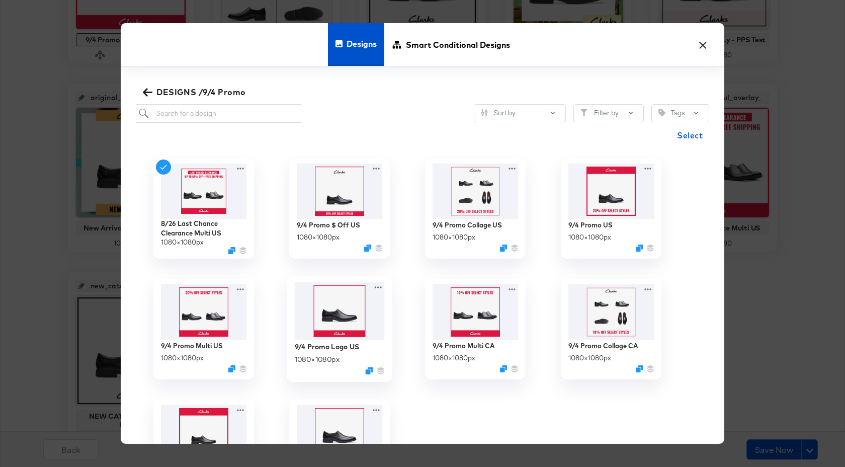
scroll to position [67, 0]
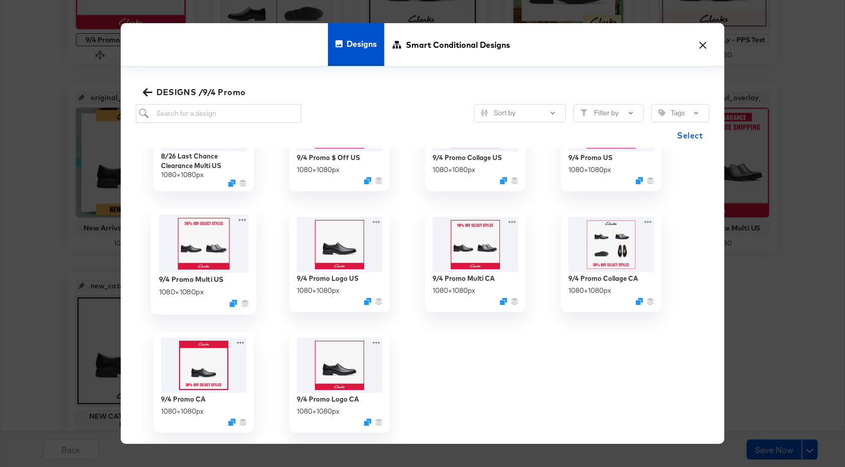
click at [203, 259] on img at bounding box center [204, 244] width 90 height 58
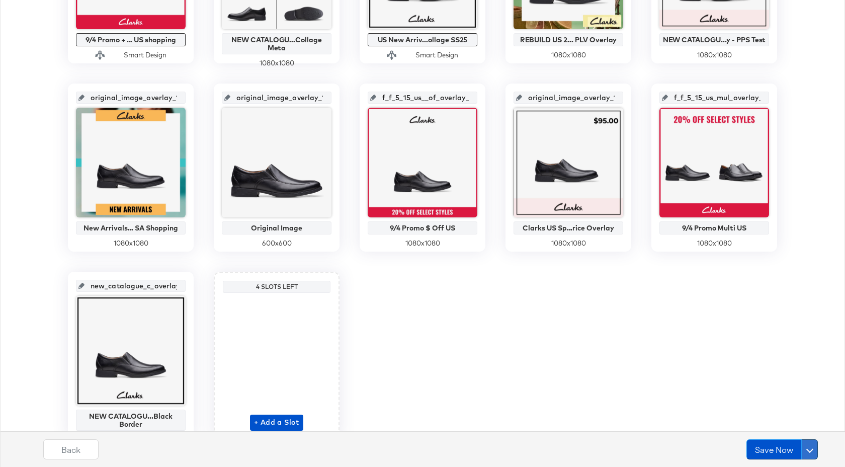
click at [811, 453] on button at bounding box center [810, 449] width 16 height 20
click at [786, 434] on div "Schedule Save" at bounding box center [786, 430] width 46 height 10
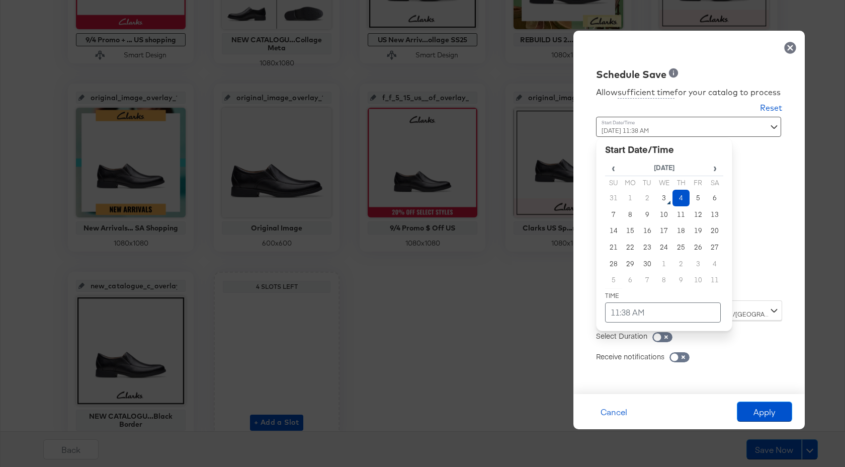
click at [670, 285] on div "September 4th 2025 11:38 AM ‹ September 2025 › Su Mo Tu We Th Fr Sa 31 1 2 3 4 …" at bounding box center [664, 205] width 136 height 176
click at [685, 196] on td "4" at bounding box center [680, 198] width 17 height 17
click at [676, 316] on td "11:38 AM" at bounding box center [663, 312] width 116 height 20
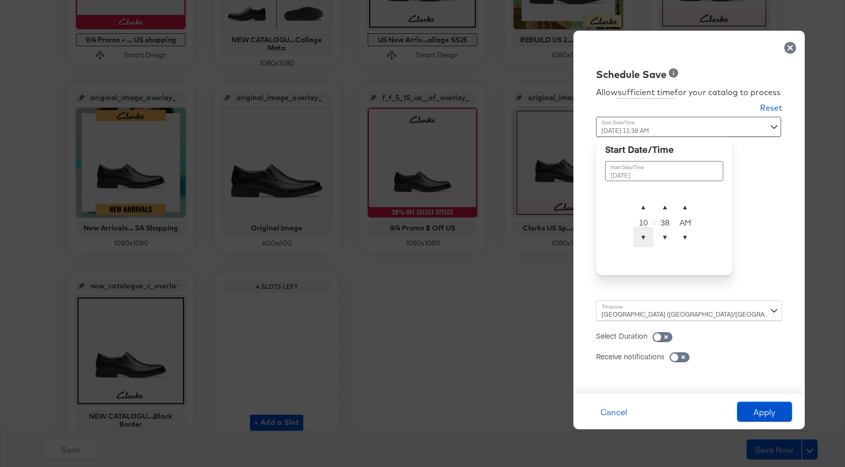
click at [645, 238] on span "▼" at bounding box center [643, 237] width 20 height 20
click at [644, 237] on span "▼" at bounding box center [643, 237] width 20 height 20
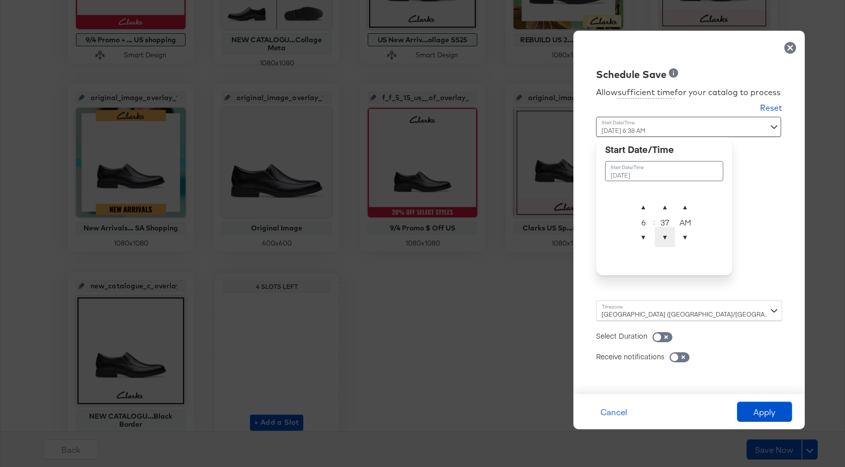
click at [662, 235] on span "▼" at bounding box center [665, 237] width 20 height 20
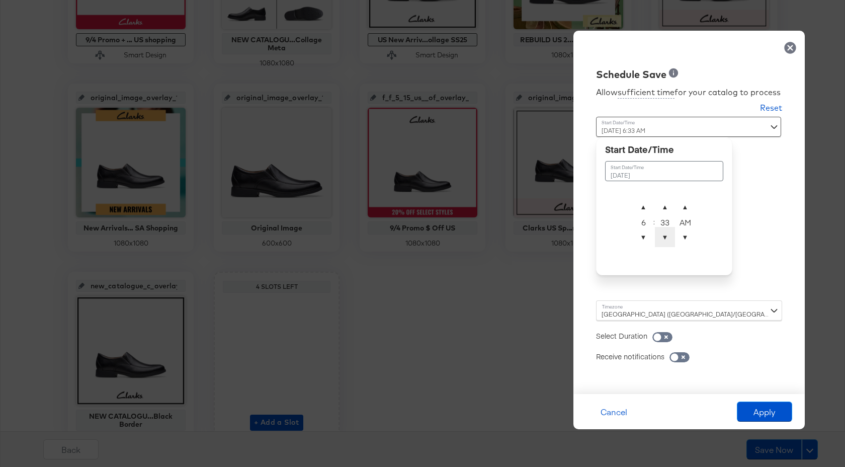
click at [666, 239] on span "▼" at bounding box center [665, 237] width 20 height 20
click at [666, 222] on div "32" at bounding box center [665, 222] width 20 height 10
click at [665, 234] on span "▼" at bounding box center [665, 237] width 20 height 20
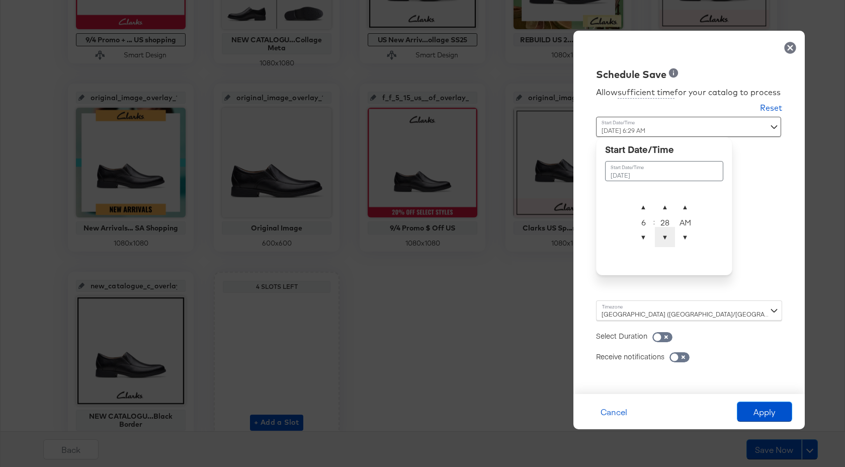
click at [665, 234] on span "▼" at bounding box center [665, 237] width 20 height 20
click at [665, 233] on span "▼" at bounding box center [665, 237] width 20 height 20
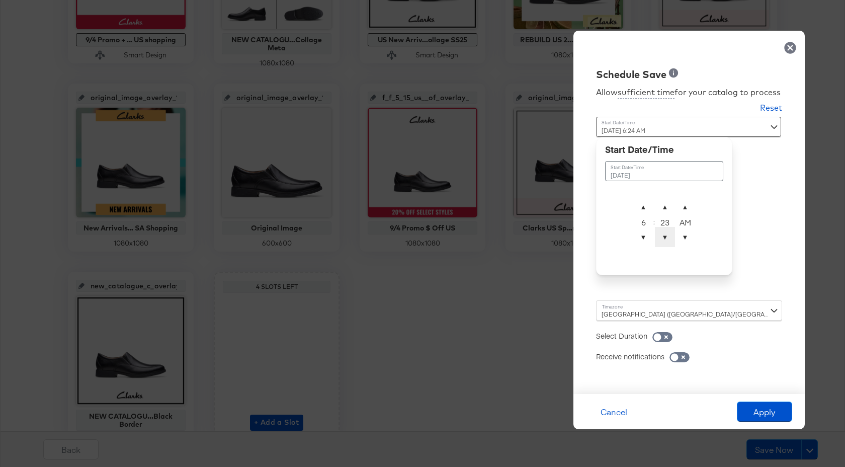
click at [665, 233] on span "▼" at bounding box center [665, 237] width 20 height 20
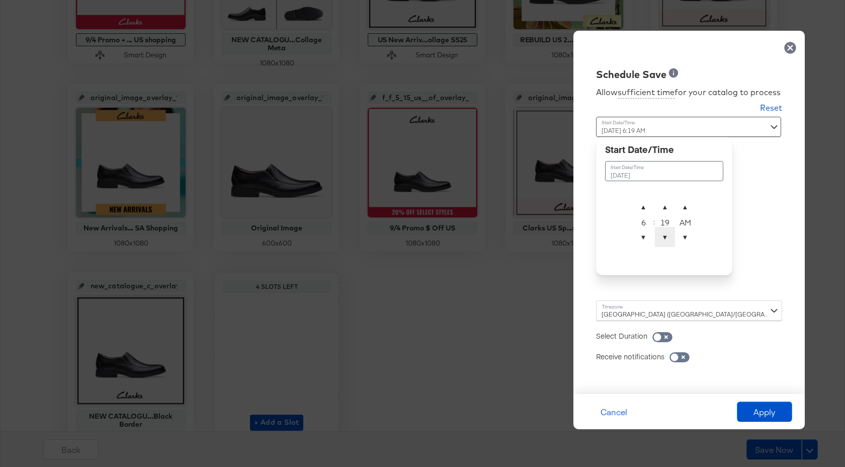
click at [665, 233] on span "▼" at bounding box center [665, 237] width 20 height 20
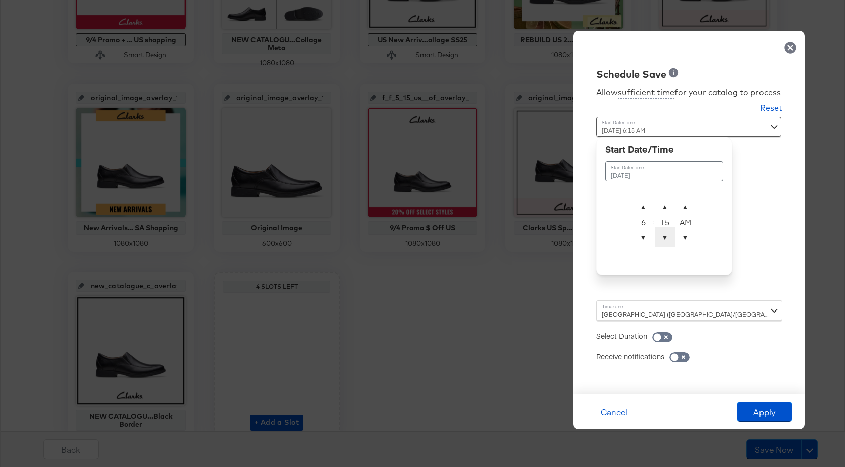
type input "September 4th 2025 6:14 AM"
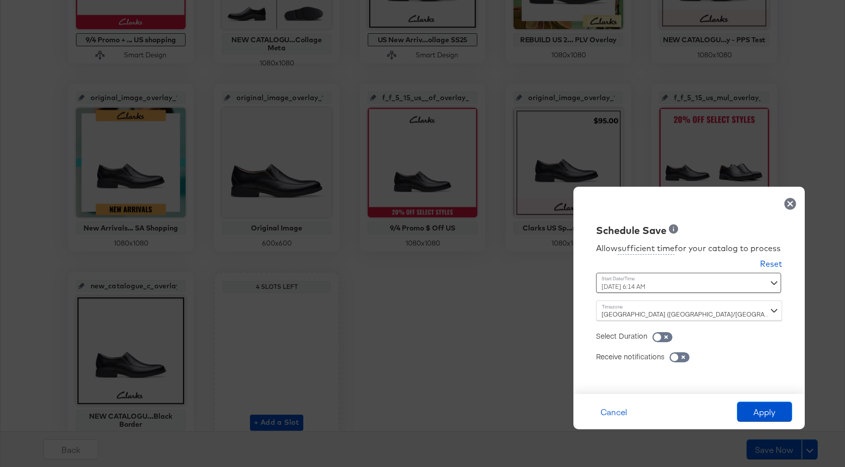
click at [755, 250] on div "Allow sufficient time for your catalog to process Reset Time : September 4th 20…" at bounding box center [689, 310] width 216 height 146
click at [663, 308] on div "Dublin (Europe/Dublin)" at bounding box center [689, 310] width 186 height 20
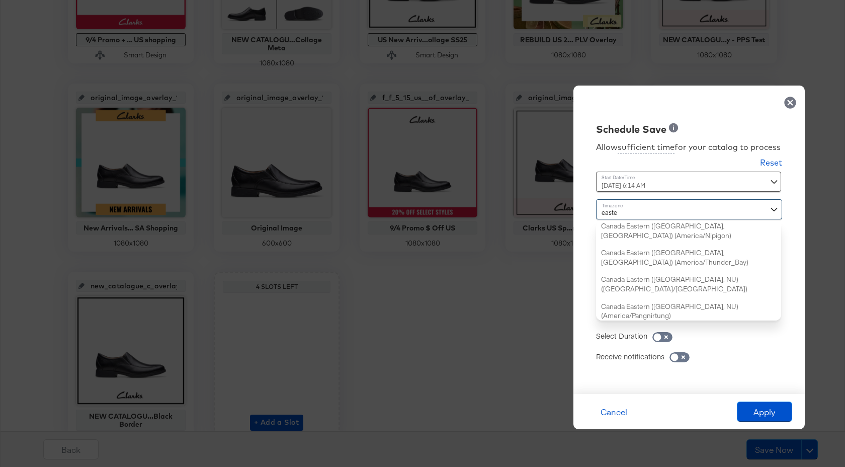
scroll to position [94, 0]
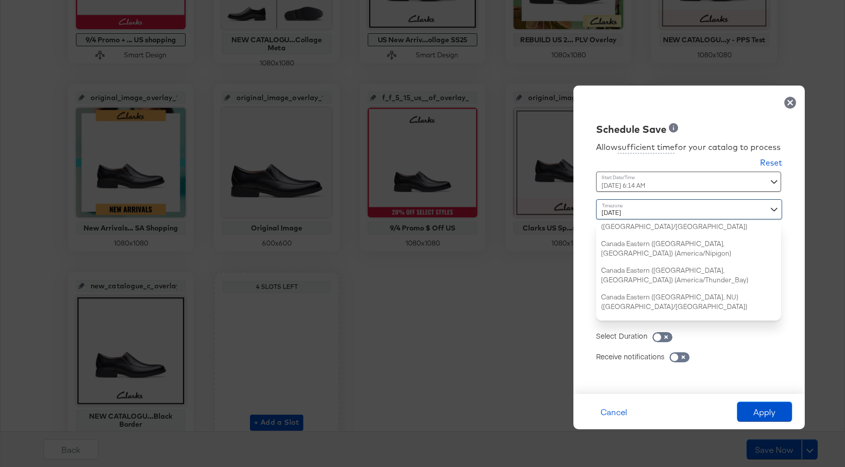
type input "eastern"
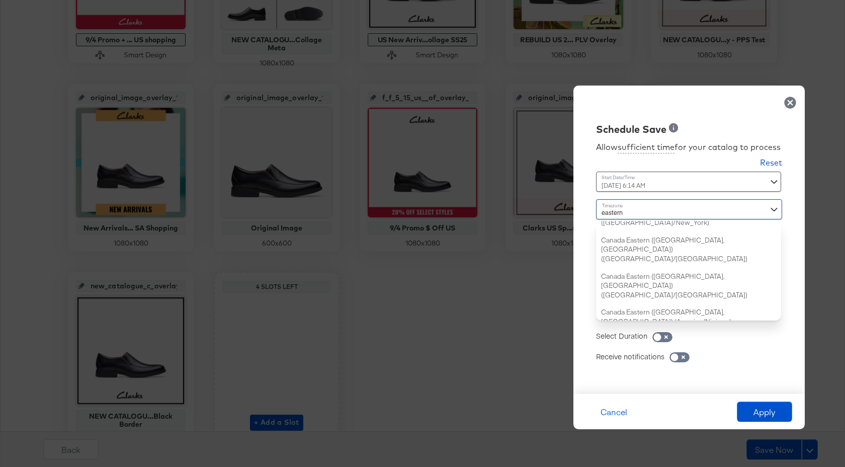
scroll to position [0, 0]
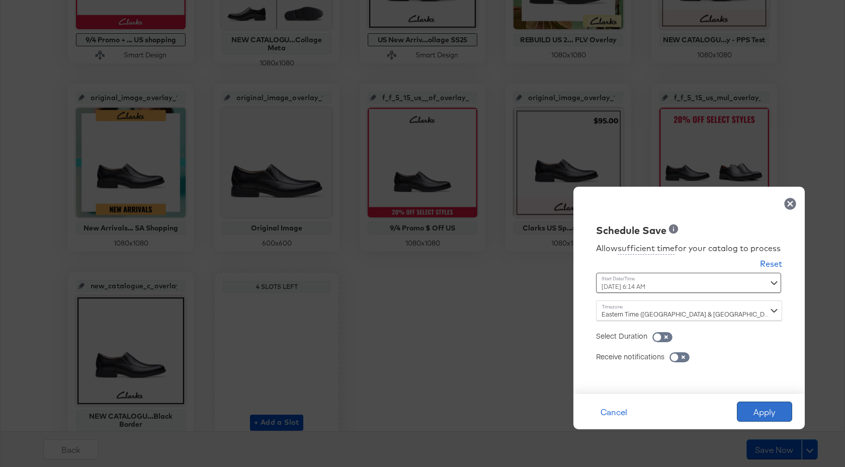
click at [776, 406] on button "Apply" at bounding box center [764, 411] width 55 height 20
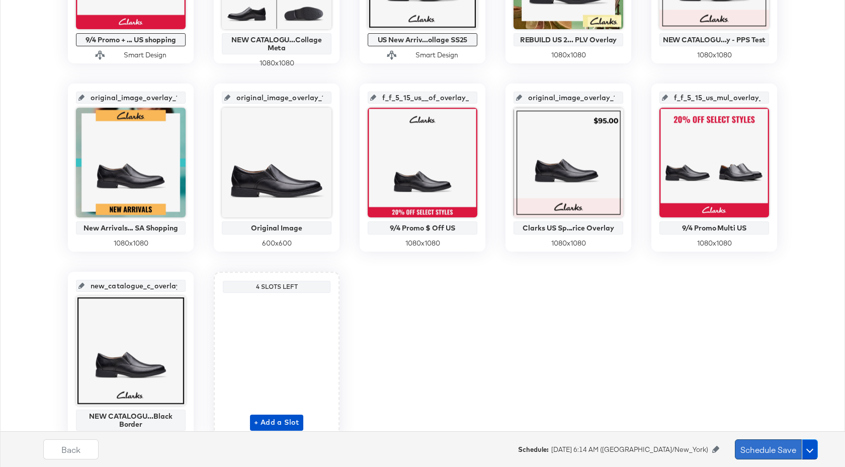
click at [757, 447] on button "Schedule Save" at bounding box center [768, 449] width 67 height 20
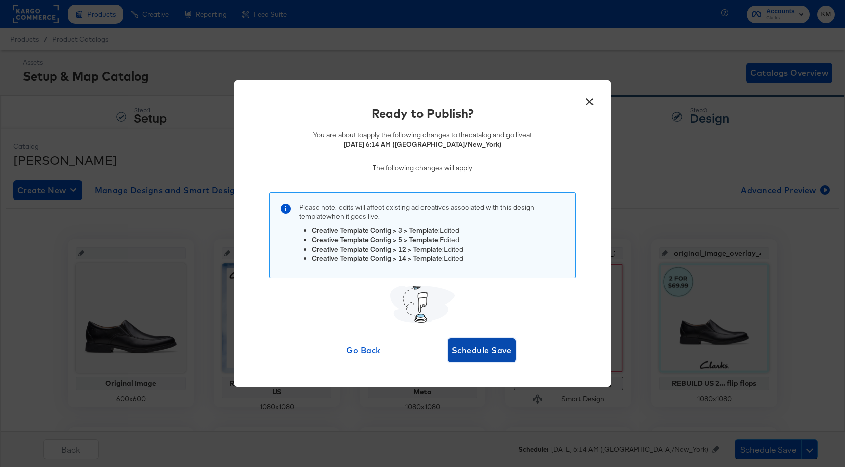
click at [458, 348] on span "Schedule Save" at bounding box center [482, 350] width 60 height 14
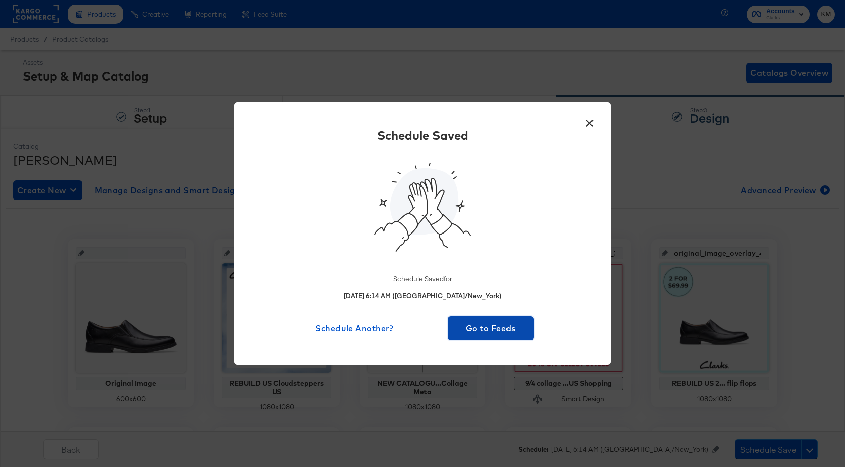
click at [473, 327] on span "Go to Feeds" at bounding box center [491, 328] width 78 height 14
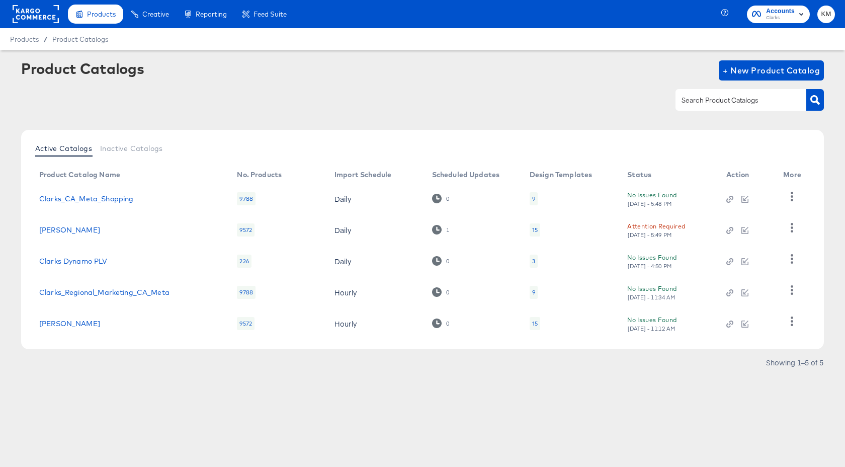
click at [534, 198] on div "9" at bounding box center [533, 199] width 3 height 8
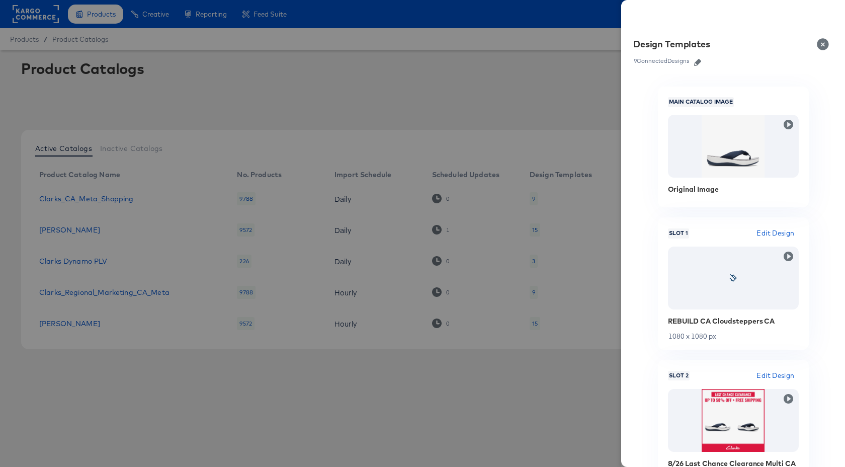
click at [697, 64] on icon "button" at bounding box center [697, 62] width 7 height 7
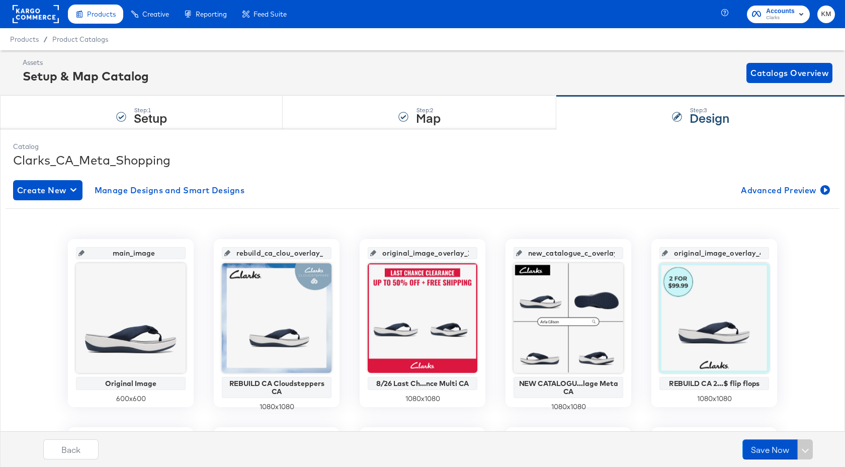
scroll to position [165, 0]
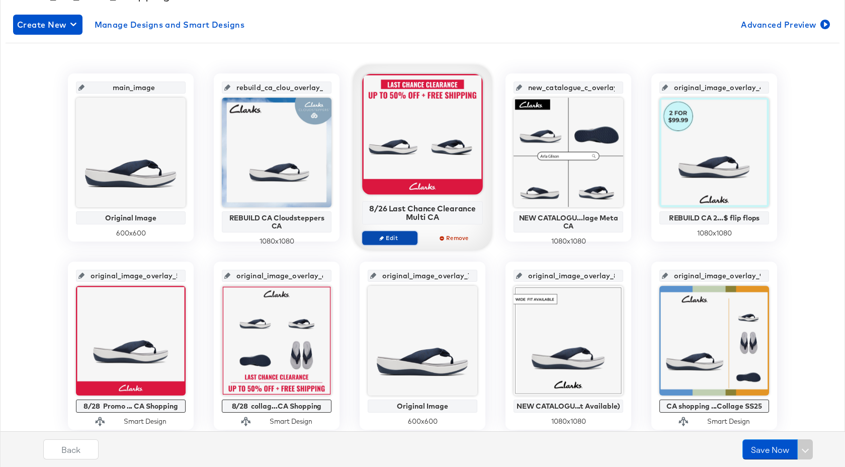
click at [386, 241] on span "Edit" at bounding box center [390, 238] width 46 height 8
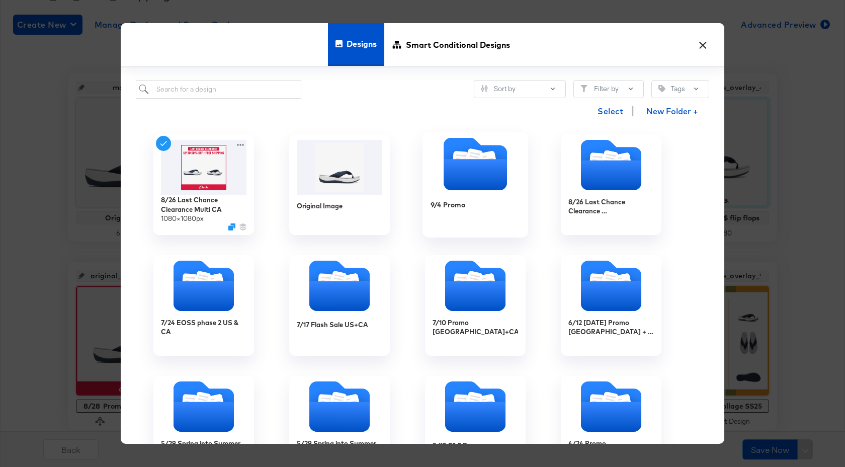
click at [443, 207] on div "9/4 Promo" at bounding box center [447, 205] width 35 height 10
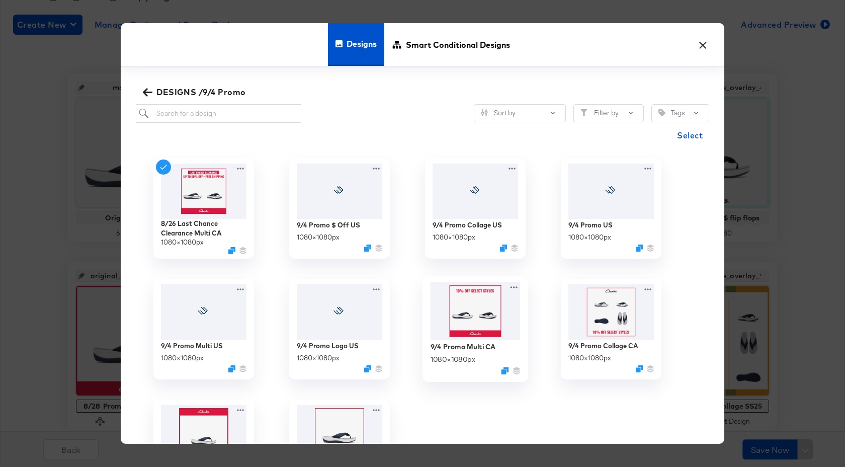
click at [451, 322] on img at bounding box center [475, 311] width 90 height 58
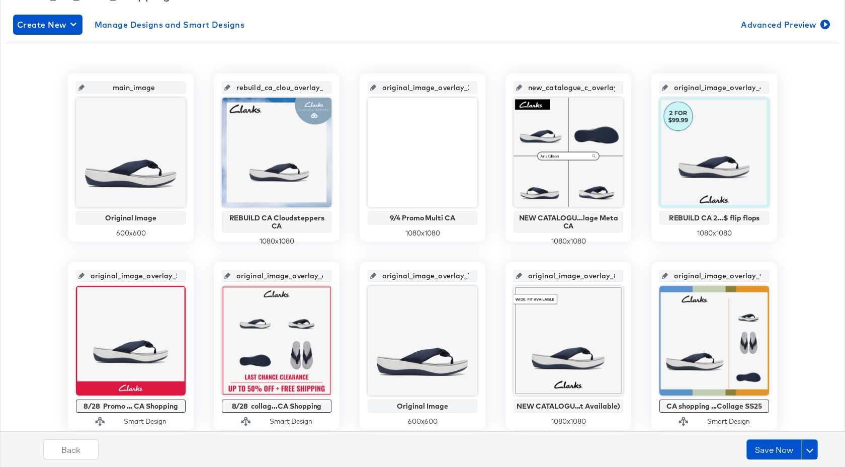
scroll to position [320, 0]
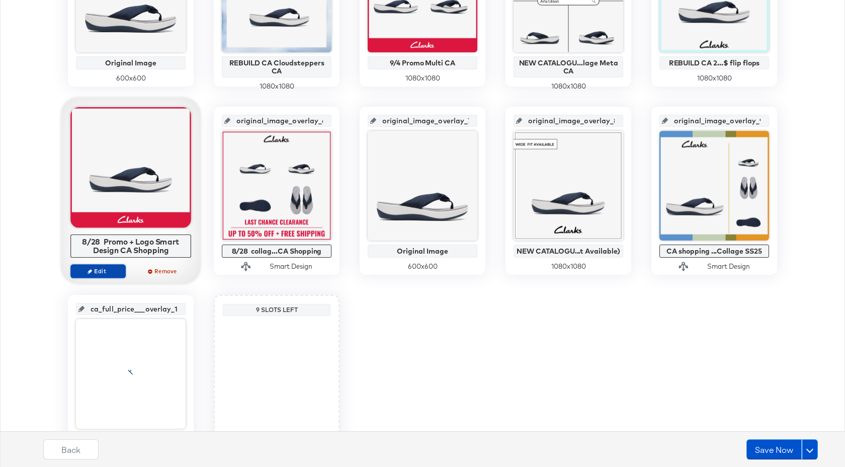
click at [112, 269] on span "Edit" at bounding box center [98, 271] width 46 height 8
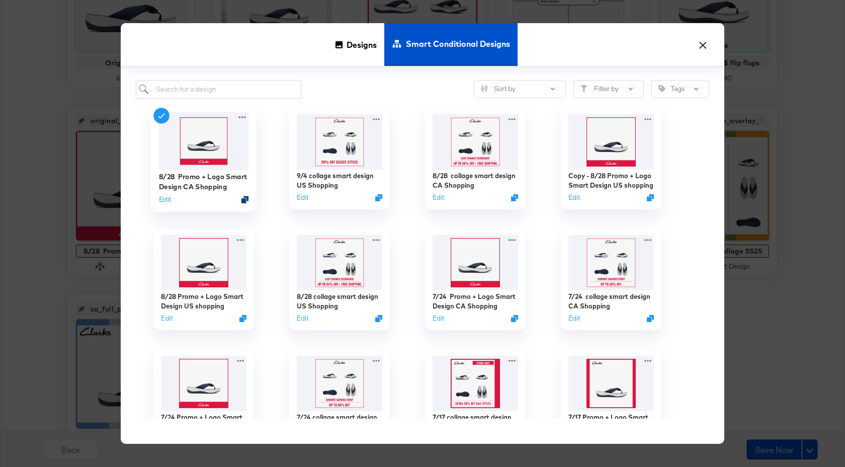
click at [242, 198] on icon "Duplicate" at bounding box center [245, 200] width 8 height 8
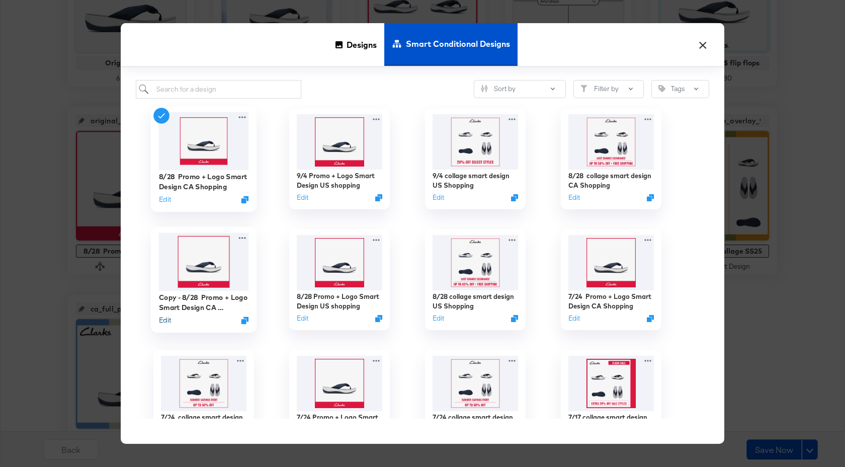
click at [169, 321] on button "Edit" at bounding box center [165, 320] width 12 height 10
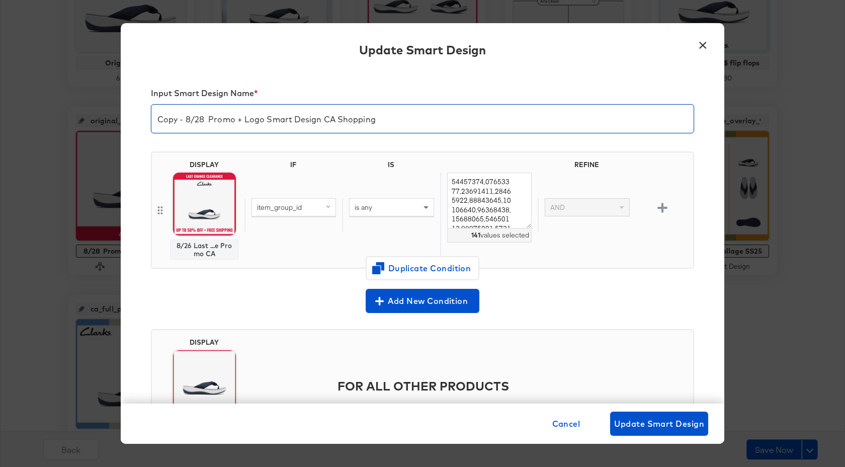
drag, startPoint x: 203, startPoint y: 120, endPoint x: 148, endPoint y: 123, distance: 54.9
click at [148, 123] on div "Input Smart Design Name * Copy - 8/28 Promo + Logo Smart Design CA Shopping DIS…" at bounding box center [422, 236] width 603 height 333
type input "9/4 Promo + Logo Smart Design CA Shopping"
drag, startPoint x: 451, startPoint y: 183, endPoint x: 525, endPoint y: 248, distance: 98.3
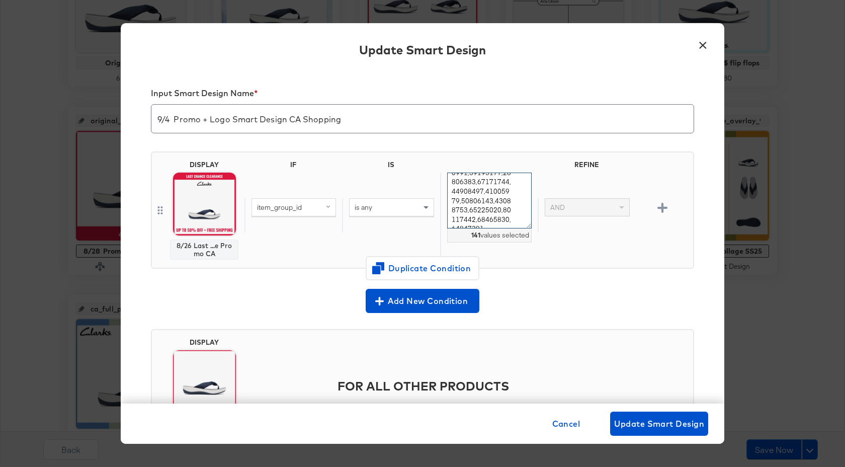
click at [525, 248] on div "141 values selected" at bounding box center [489, 214] width 98 height 85
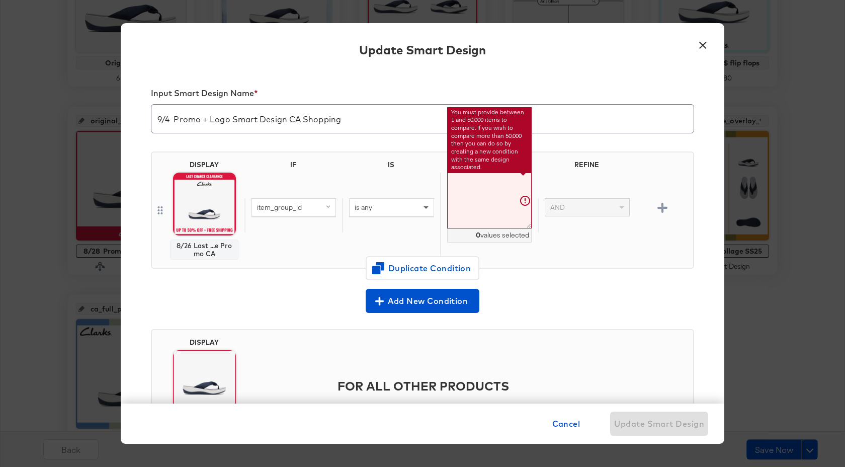
paste textarea "26181603,26181604,26182259,26171369,26171370,26171360,26171368,26177228,2617723…"
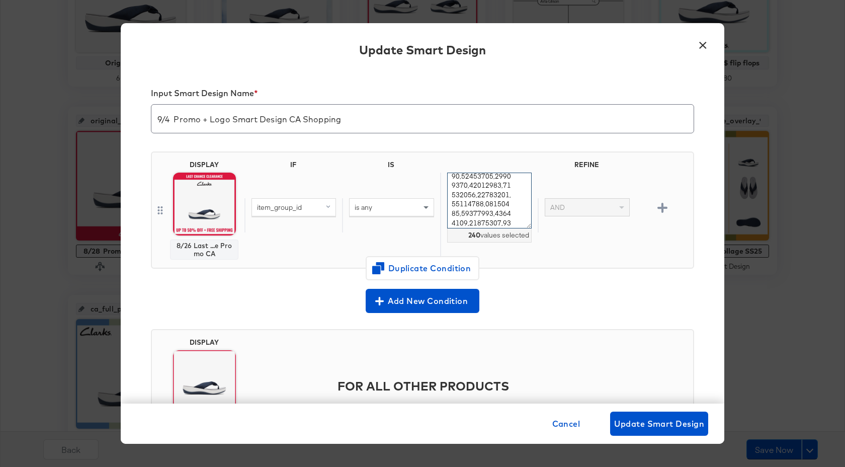
type textarea "26181603,26181604,26182259,26171369,26171370,26171360,26171368,26177228,2617723…"
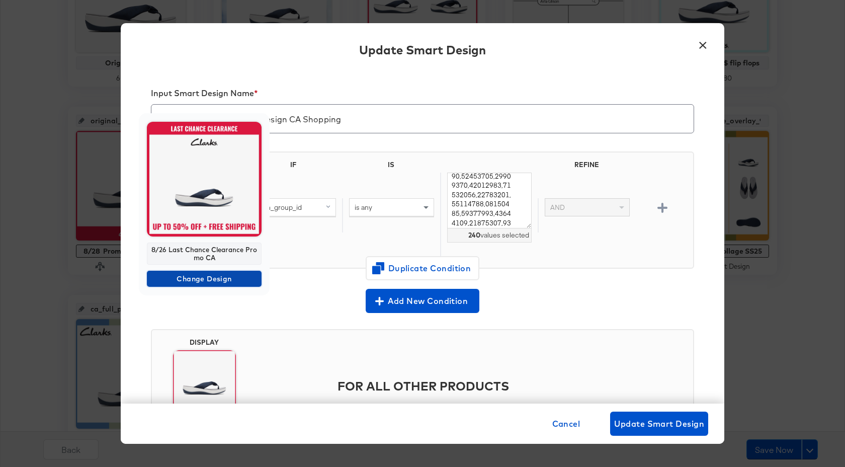
click at [211, 281] on span "Change Design" at bounding box center [204, 279] width 107 height 13
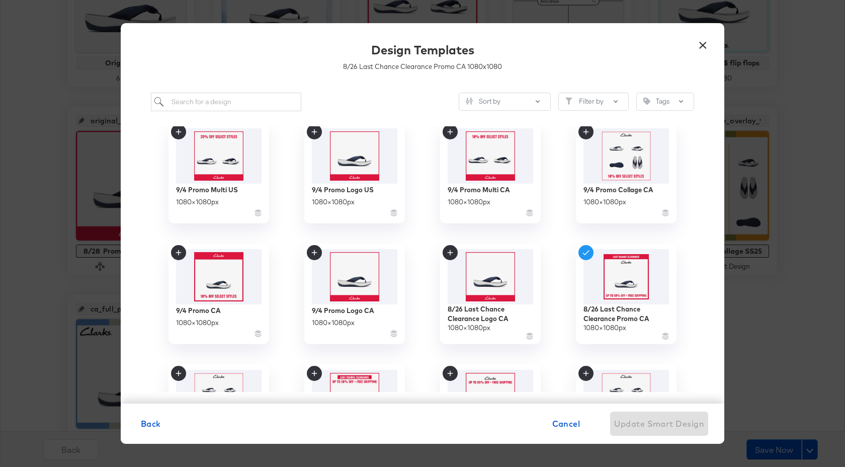
scroll to position [139, 0]
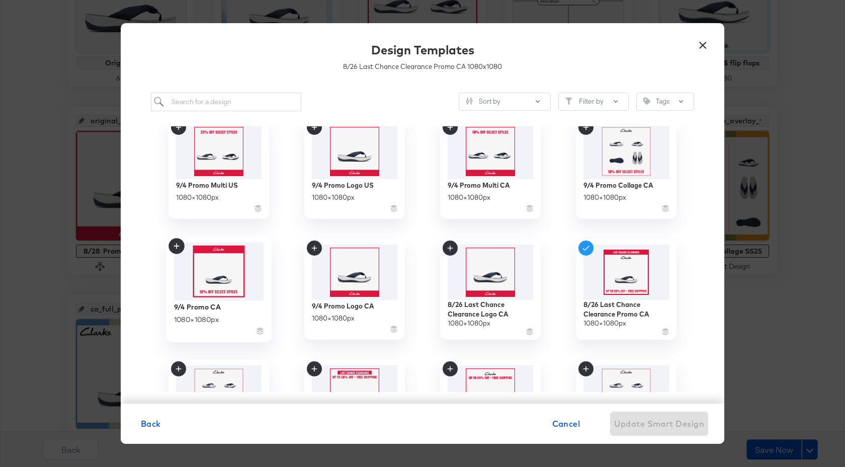
click at [199, 272] on img at bounding box center [219, 271] width 90 height 58
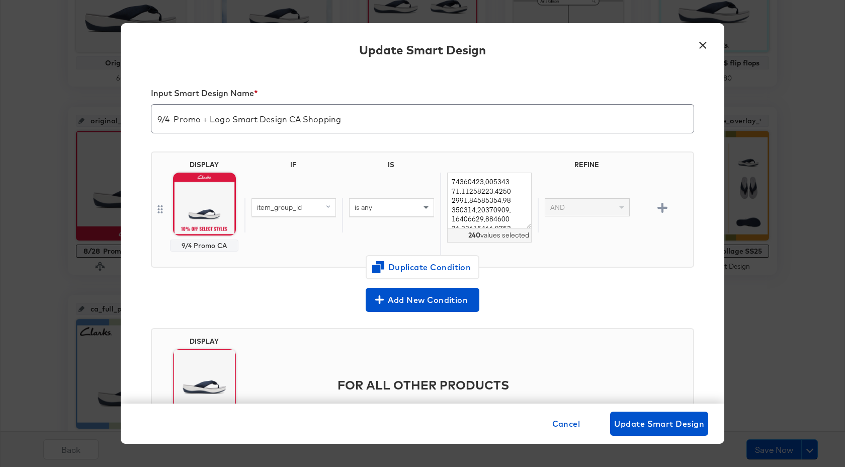
scroll to position [68, 0]
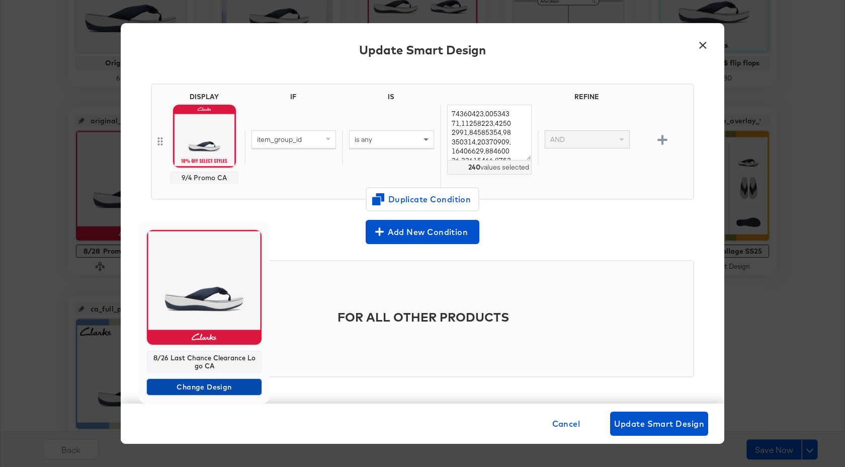
click at [204, 388] on span "Change Design" at bounding box center [204, 387] width 107 height 13
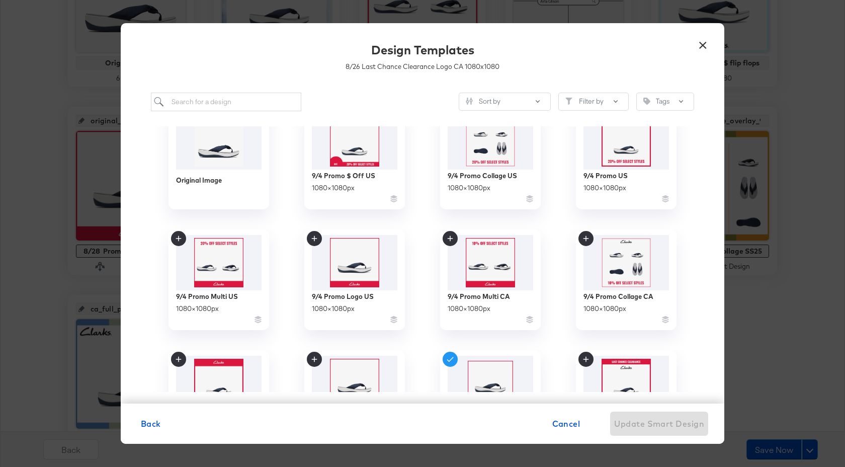
scroll to position [152, 0]
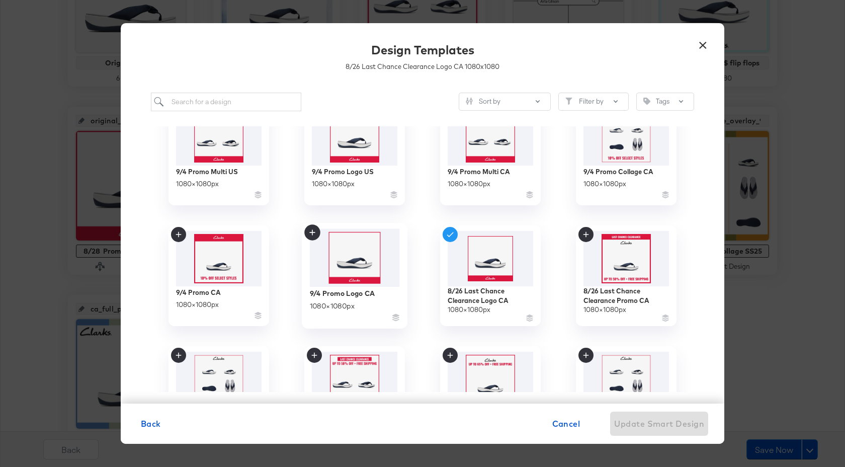
click at [314, 237] on icon at bounding box center [312, 232] width 16 height 16
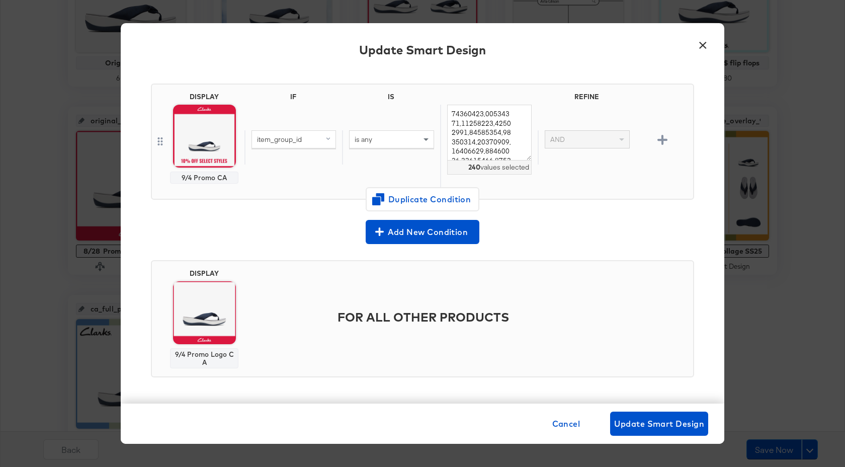
scroll to position [0, 0]
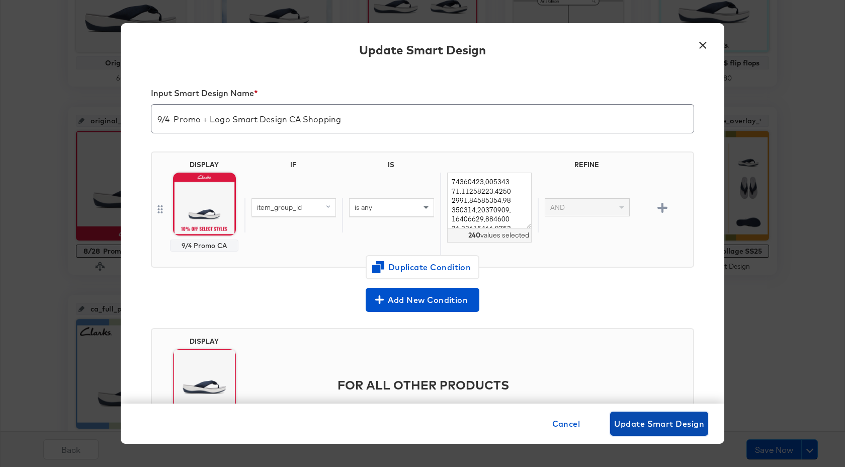
click at [641, 423] on span "Update Smart Design" at bounding box center [659, 423] width 90 height 14
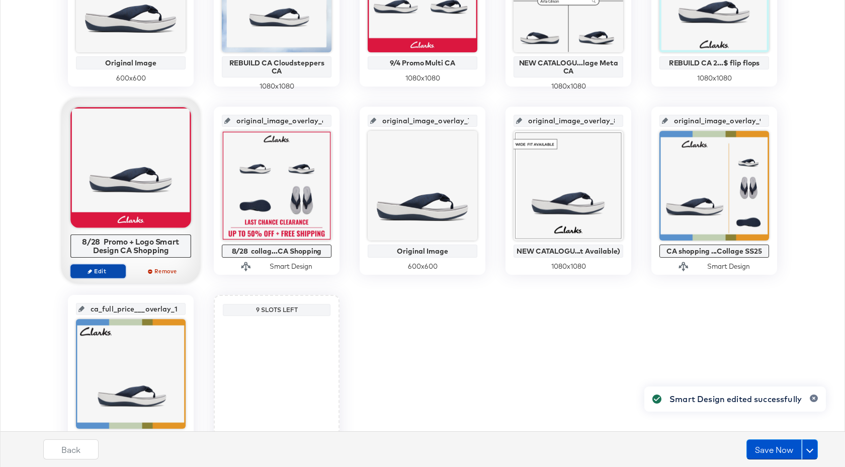
click at [105, 271] on span "Edit" at bounding box center [98, 271] width 46 height 8
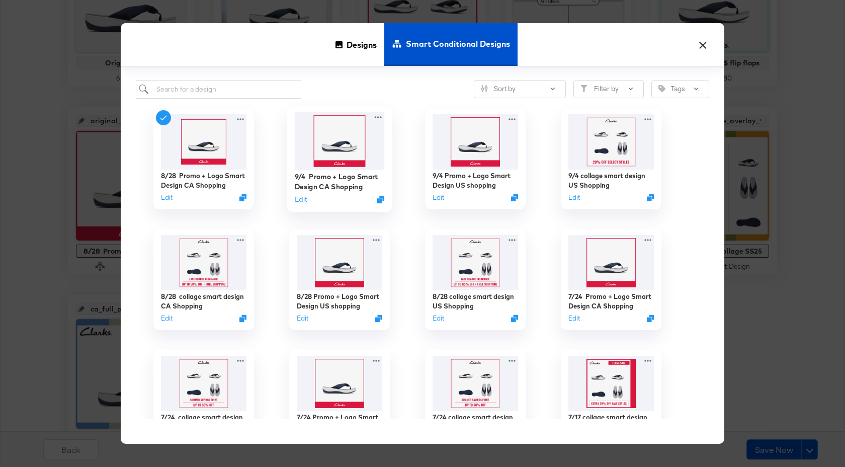
click at [334, 153] on img at bounding box center [340, 141] width 90 height 58
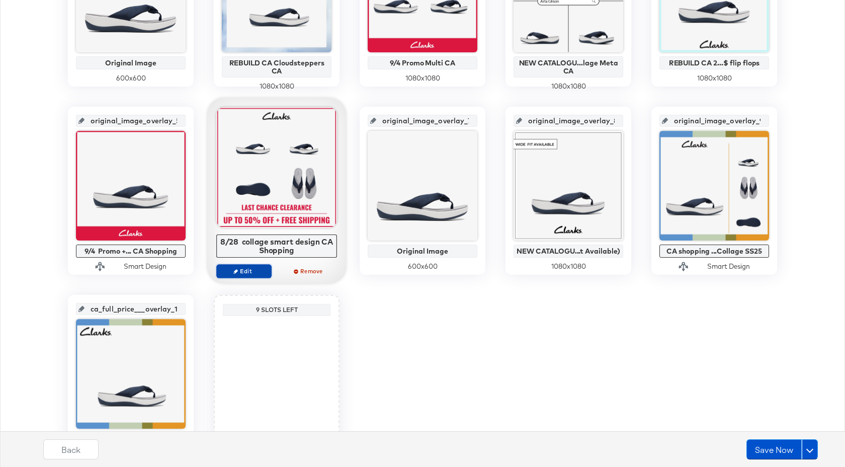
click at [256, 276] on button "Edit" at bounding box center [243, 271] width 55 height 14
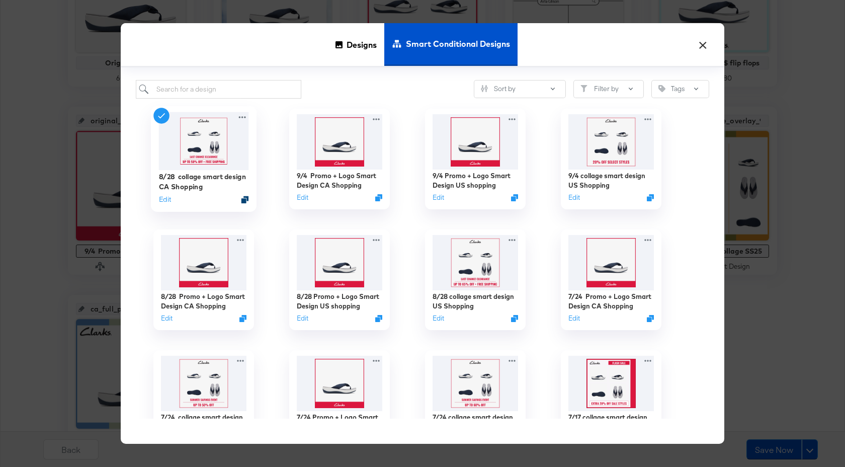
click at [247, 198] on icon "Duplicate" at bounding box center [245, 200] width 8 height 8
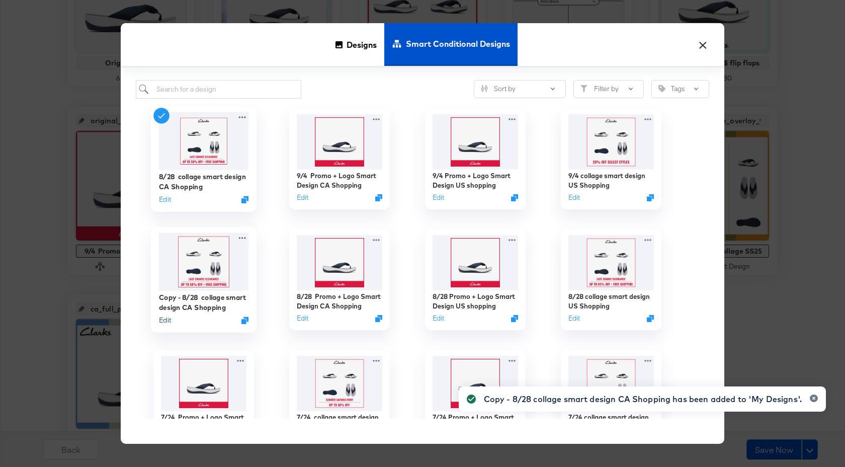
click at [171, 320] on button "Edit" at bounding box center [165, 320] width 12 height 10
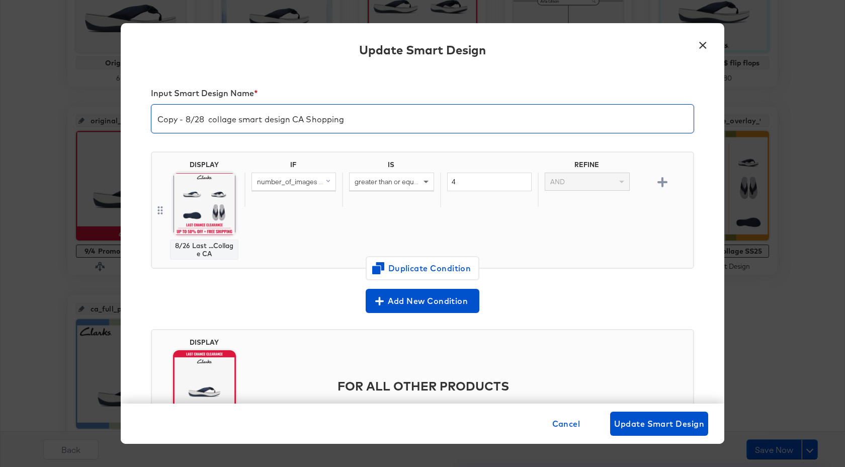
drag, startPoint x: 205, startPoint y: 122, endPoint x: 150, endPoint y: 122, distance: 54.3
click at [150, 122] on div "Input Smart Design Name * Copy - 8/28 collage smart design CA Shopping DISPLAY …" at bounding box center [422, 236] width 603 height 333
type input "9/4 collage smart design CA Shopping"
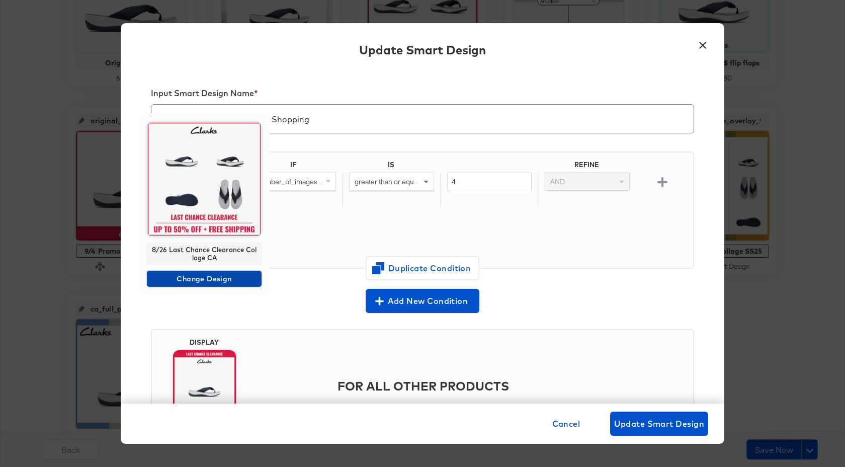
click at [213, 278] on span "Change Design" at bounding box center [204, 279] width 107 height 13
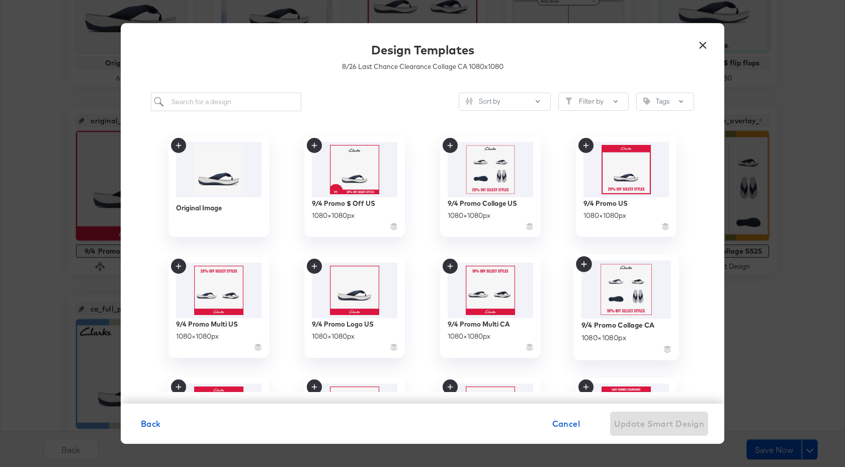
click at [615, 290] on img at bounding box center [626, 289] width 90 height 58
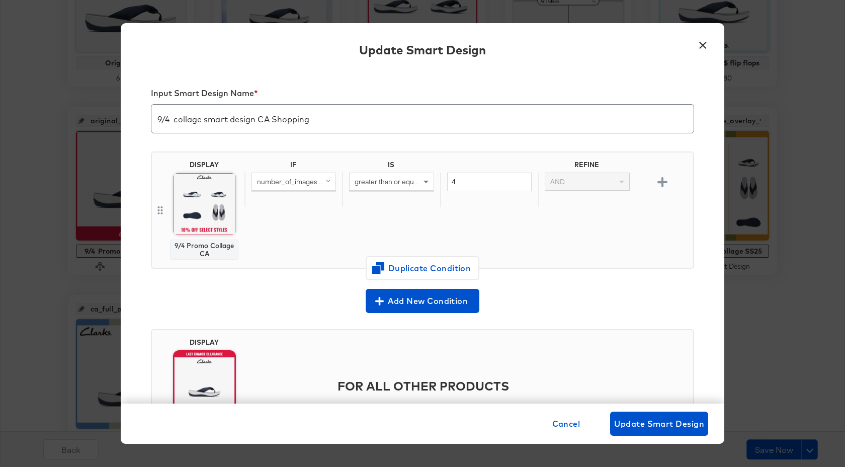
scroll to position [69, 0]
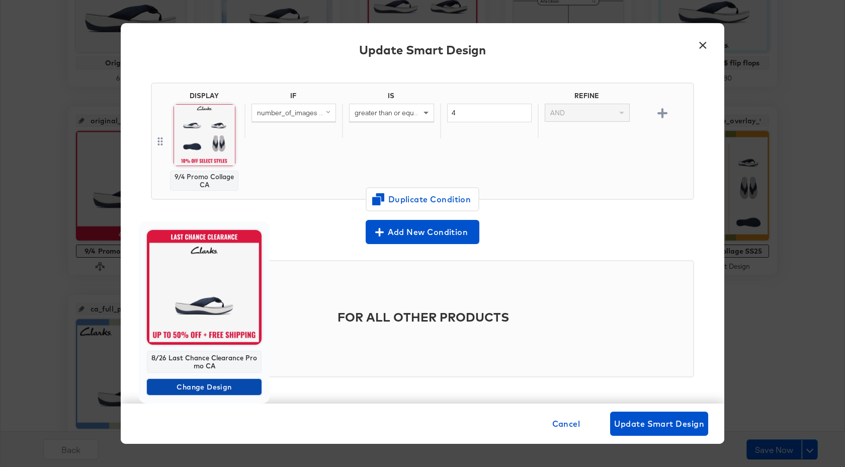
click at [202, 385] on span "Change Design" at bounding box center [204, 387] width 107 height 13
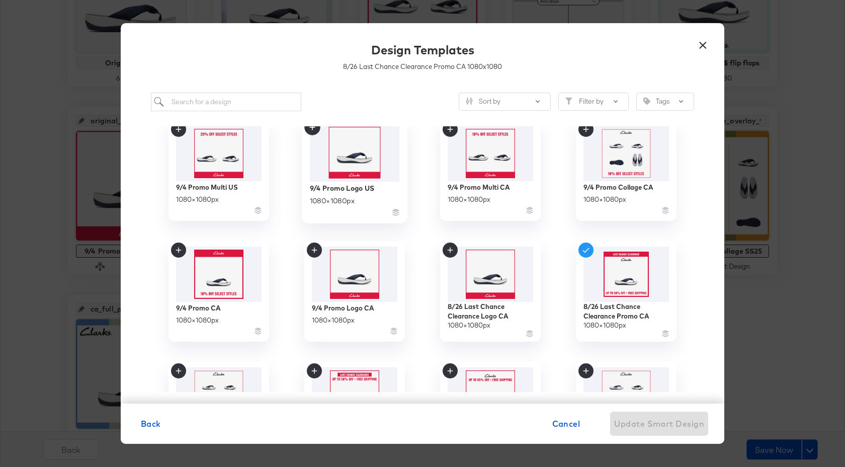
scroll to position [145, 0]
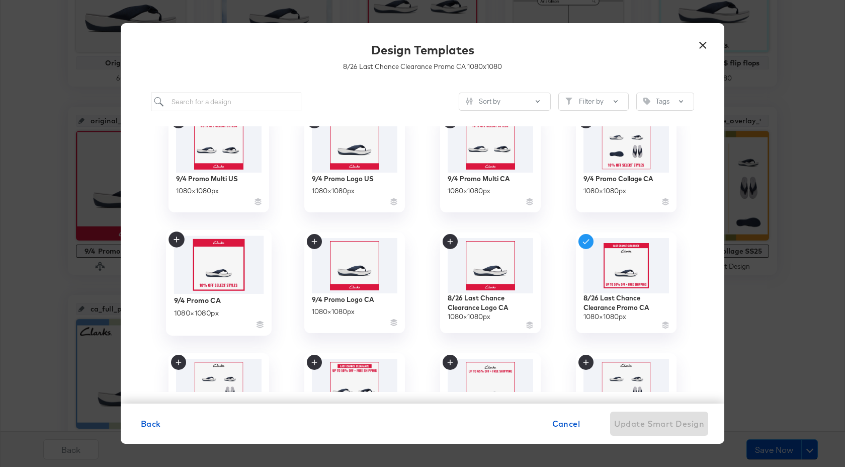
click at [199, 289] on img at bounding box center [219, 264] width 90 height 58
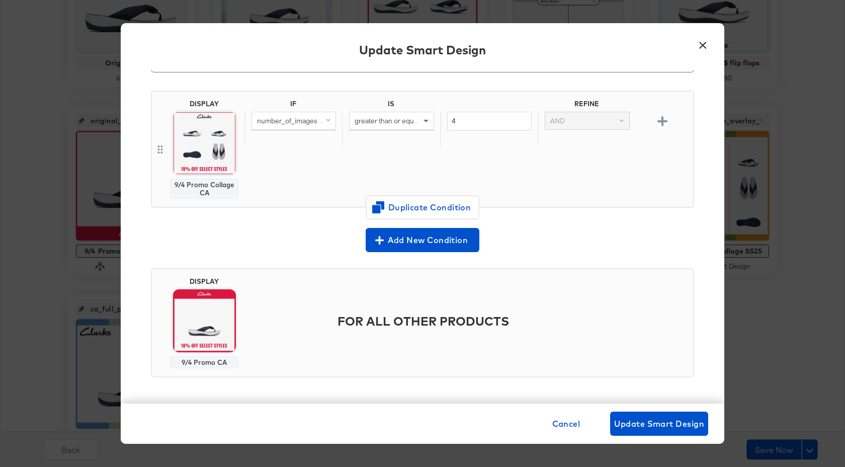
scroll to position [0, 0]
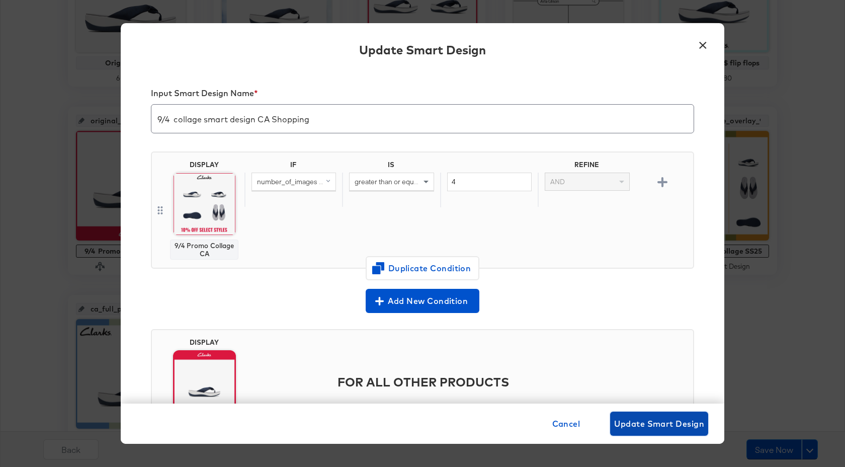
click at [638, 422] on span "Update Smart Design" at bounding box center [659, 423] width 90 height 14
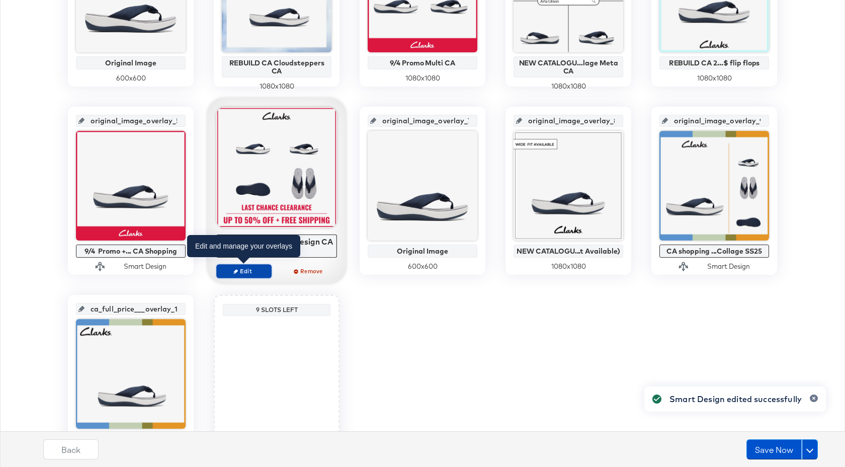
click at [240, 269] on span "Edit" at bounding box center [244, 271] width 46 height 8
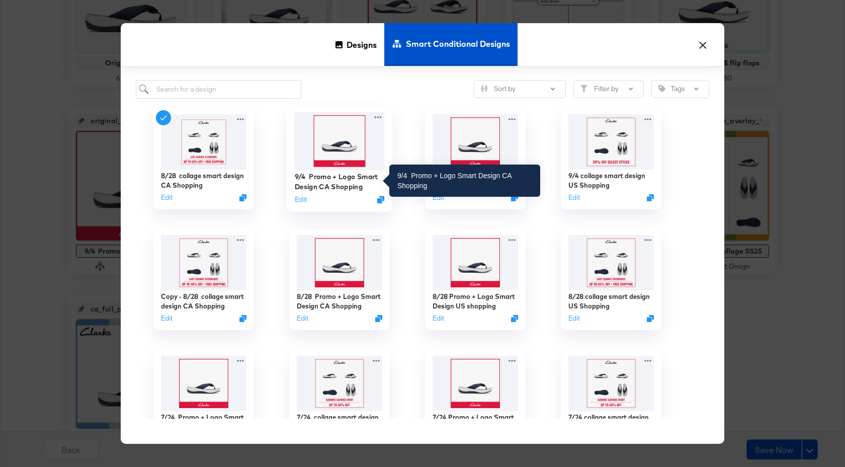
click at [319, 174] on div "9/4 Promo + Logo Smart Design CA Shopping" at bounding box center [340, 181] width 90 height 20
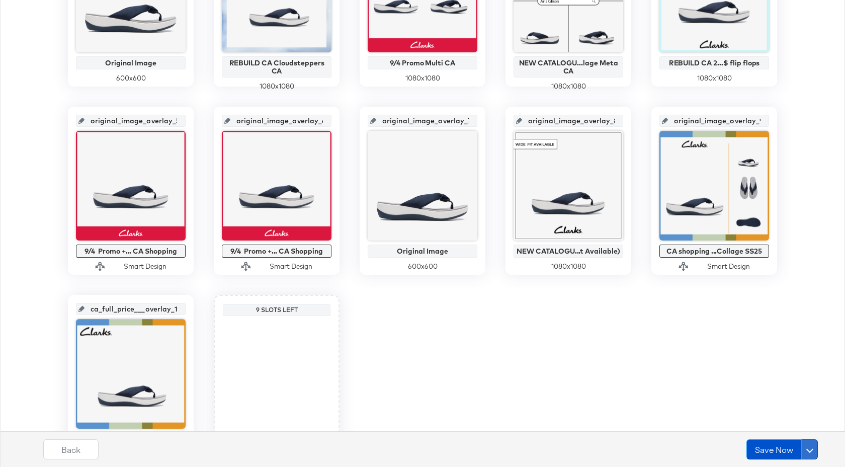
click at [810, 450] on span at bounding box center [809, 449] width 7 height 7
click at [784, 427] on div "Schedule Save" at bounding box center [786, 430] width 46 height 10
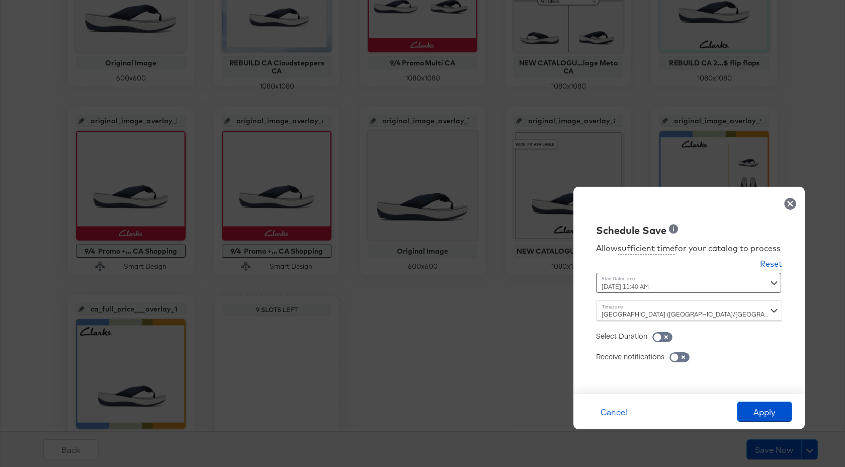
click at [688, 286] on div "September 4th 2025 11:40 AM ‹ September 2025 › Su Mo Tu We Th Fr Sa 31 1 2 3 4 …" at bounding box center [664, 283] width 136 height 20
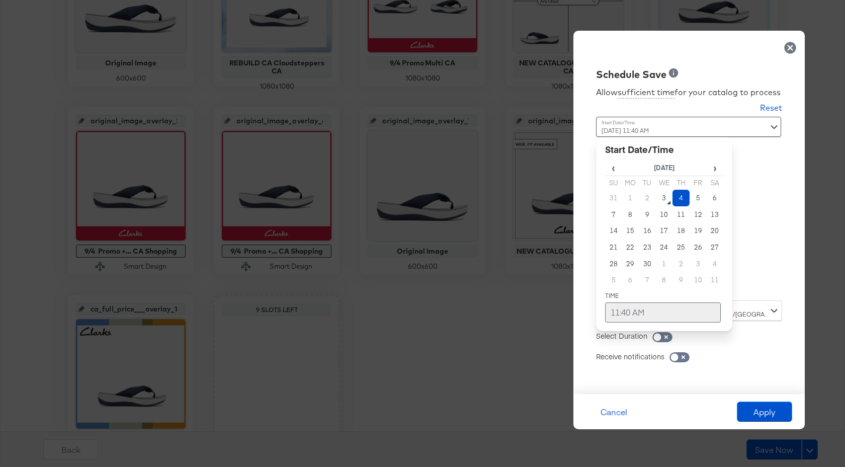
click at [615, 313] on td "11:40 AM" at bounding box center [663, 312] width 116 height 20
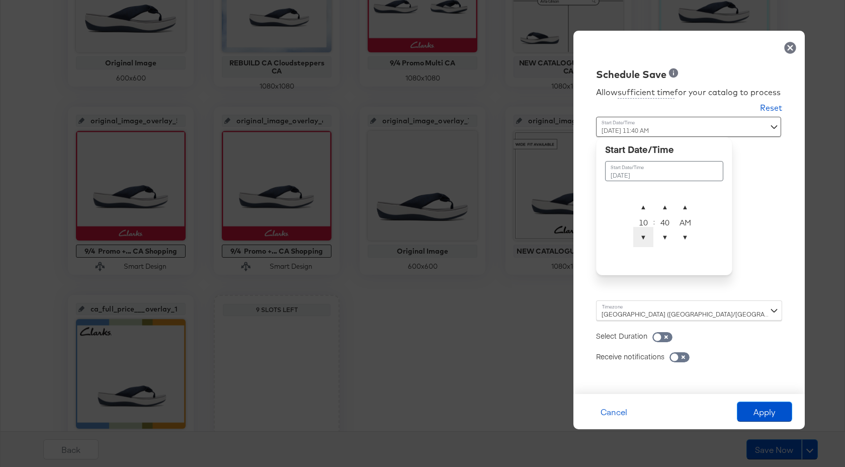
click at [645, 236] on span "▼" at bounding box center [643, 237] width 20 height 20
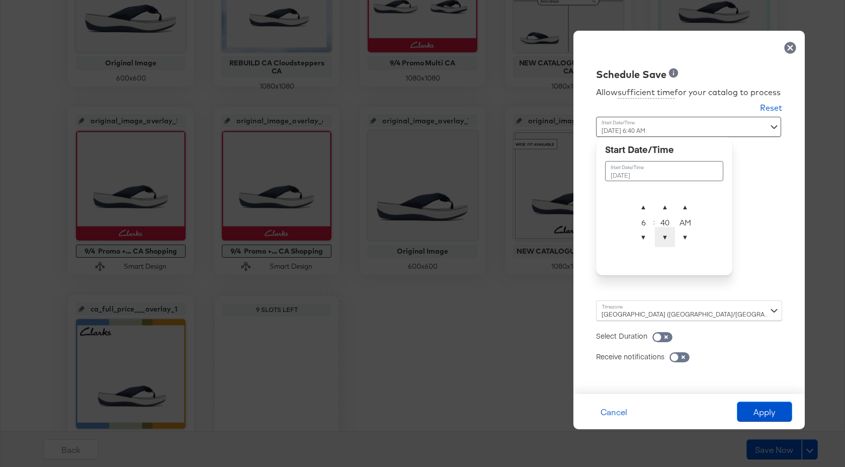
click at [666, 238] on span "▼" at bounding box center [665, 237] width 20 height 20
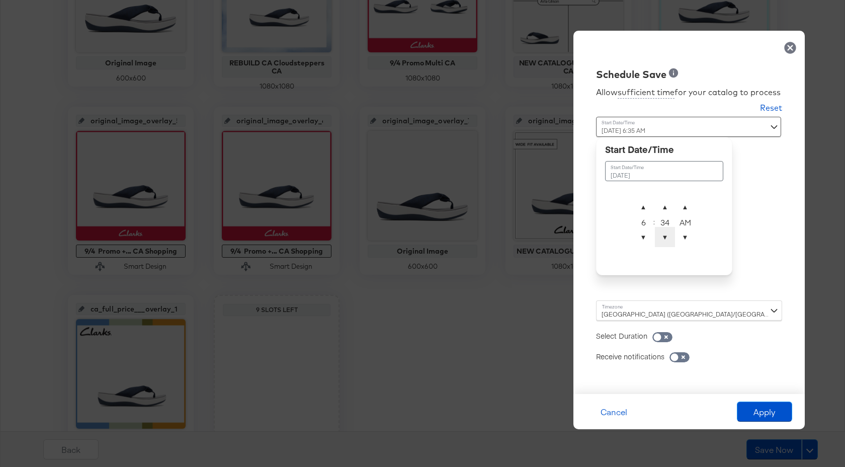
click at [666, 238] on span "▼" at bounding box center [665, 237] width 20 height 20
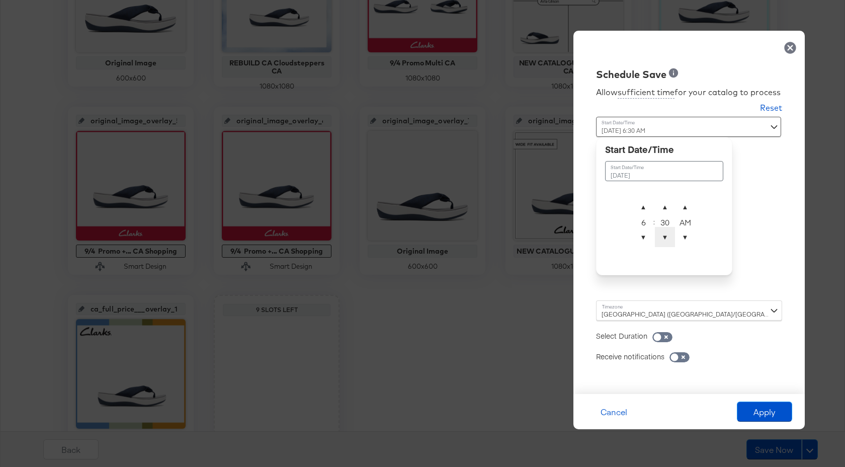
click at [666, 238] on span "▼" at bounding box center [665, 237] width 20 height 20
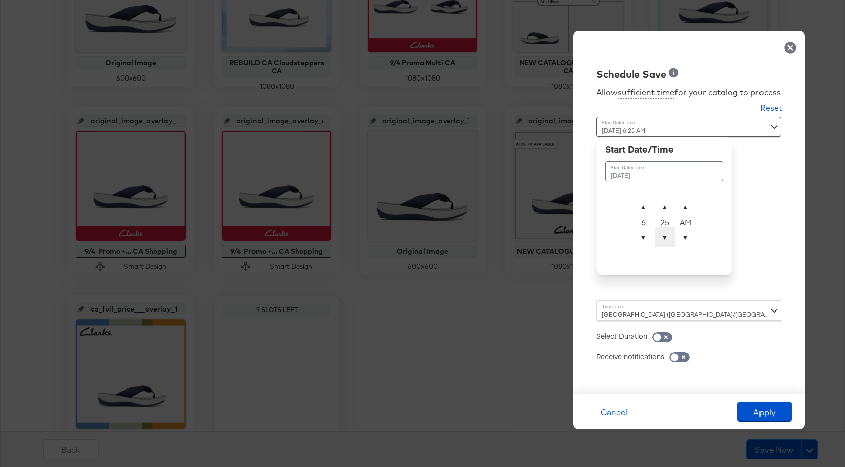
click at [666, 238] on span "▼" at bounding box center [665, 237] width 20 height 20
click at [666, 237] on span "▼" at bounding box center [665, 237] width 20 height 20
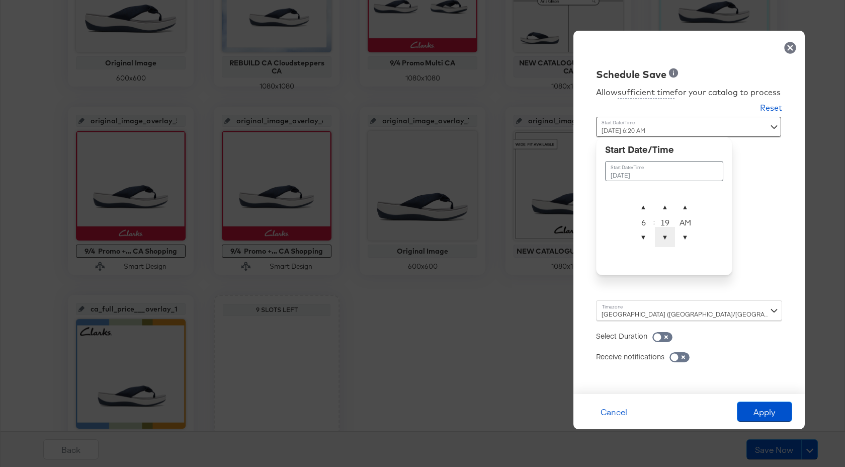
click at [666, 237] on span "▼" at bounding box center [665, 237] width 20 height 20
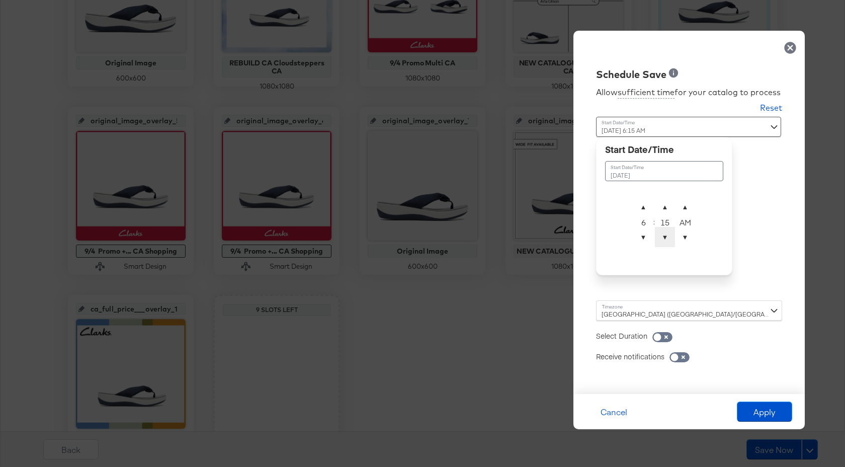
click at [666, 237] on span "▼" at bounding box center [665, 237] width 20 height 20
type input "September 4th 2025 6:14 AM"
click at [625, 319] on div "Dublin (Europe/Dublin)" at bounding box center [689, 310] width 186 height 20
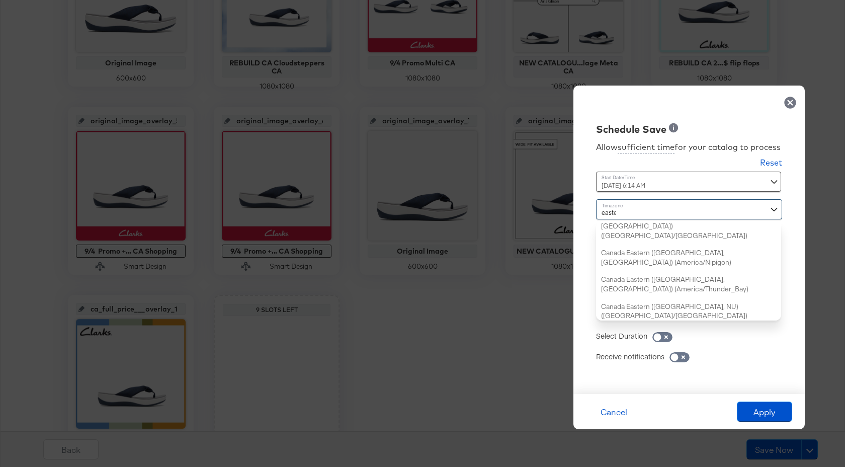
scroll to position [94, 0]
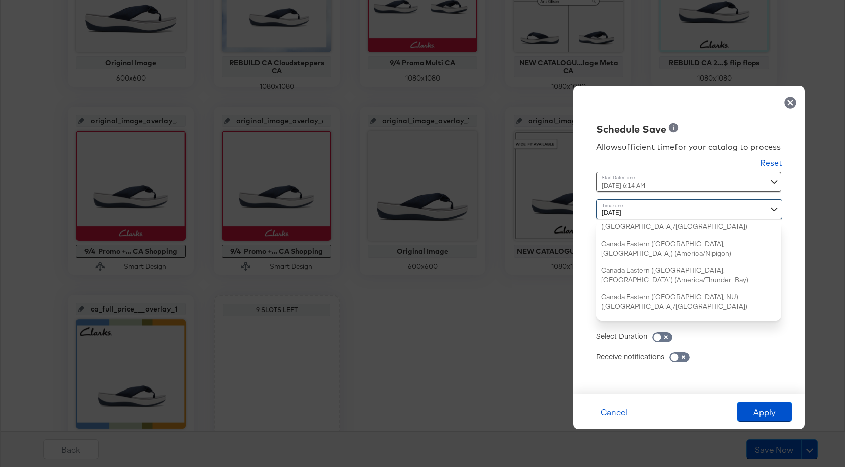
type input "eastern"
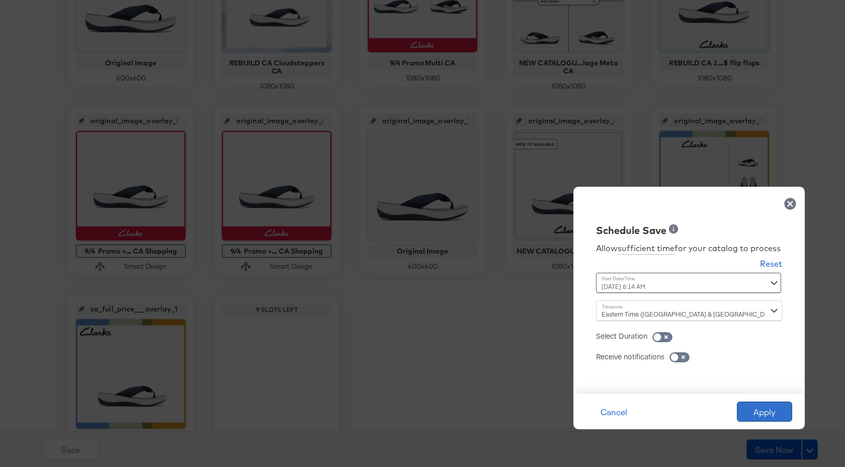
click at [756, 410] on button "Apply" at bounding box center [764, 411] width 55 height 20
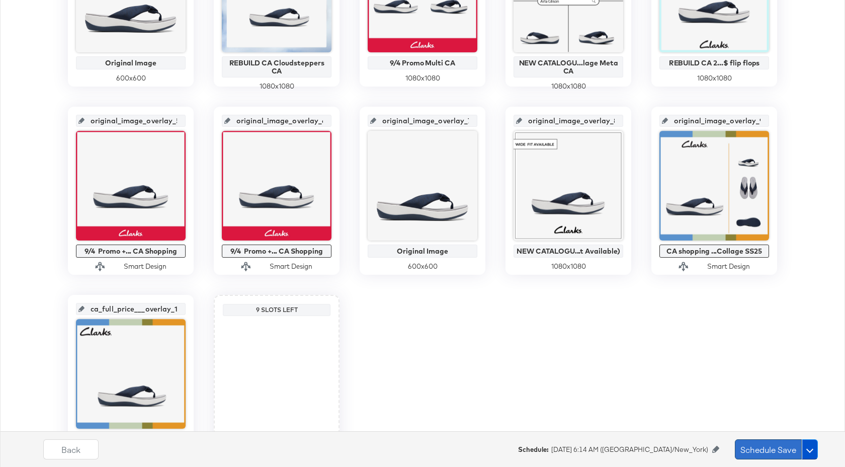
click at [750, 451] on button "Schedule Save" at bounding box center [768, 449] width 67 height 20
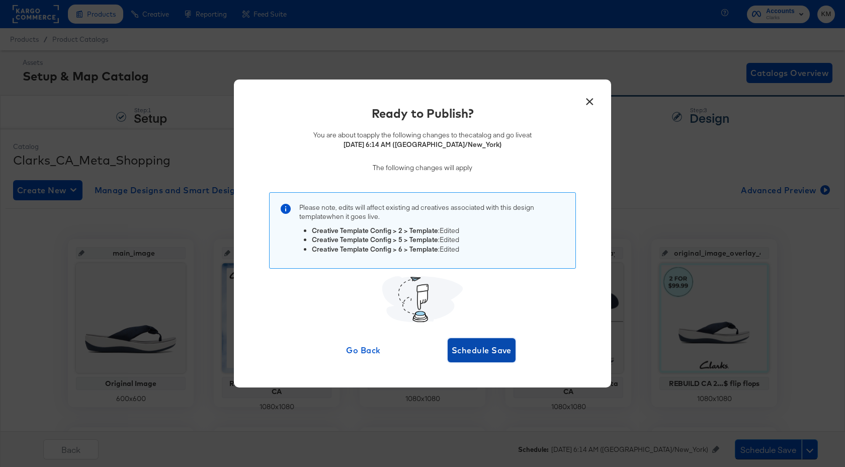
click at [489, 352] on span "Schedule Save" at bounding box center [482, 350] width 60 height 14
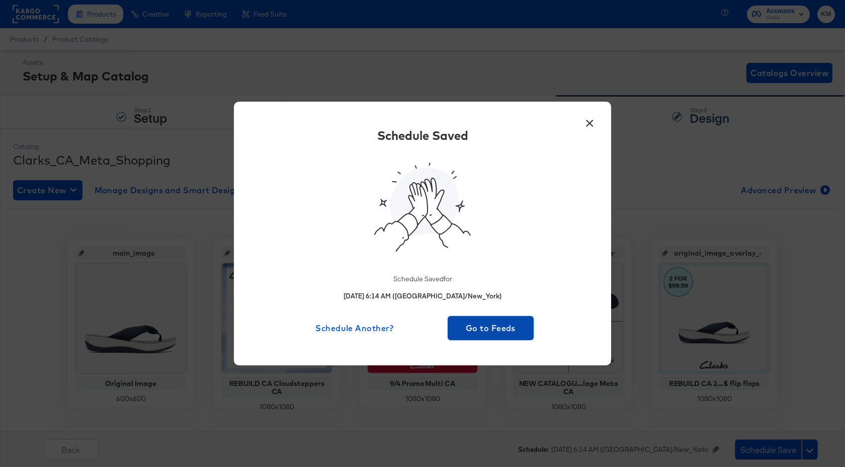
click at [491, 328] on span "Go to Feeds" at bounding box center [491, 328] width 78 height 14
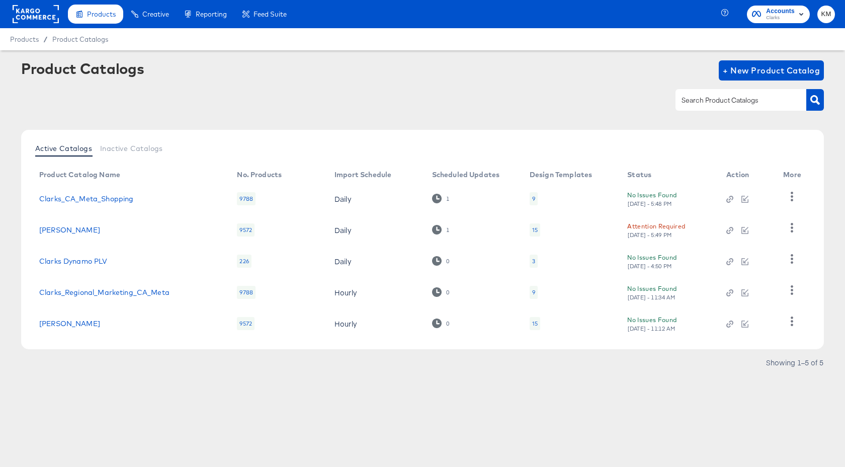
click at [39, 15] on rect at bounding box center [36, 14] width 46 height 18
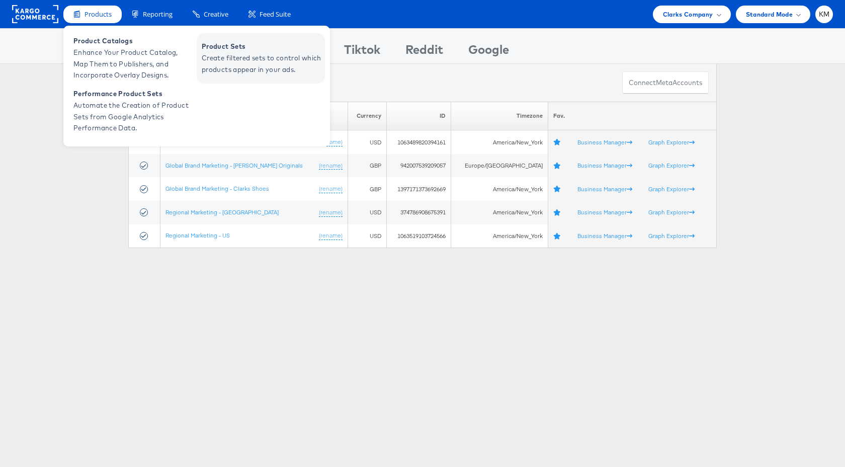
click at [222, 61] on span "Create filtered sets to control which products appear in your ads." at bounding box center [262, 63] width 121 height 23
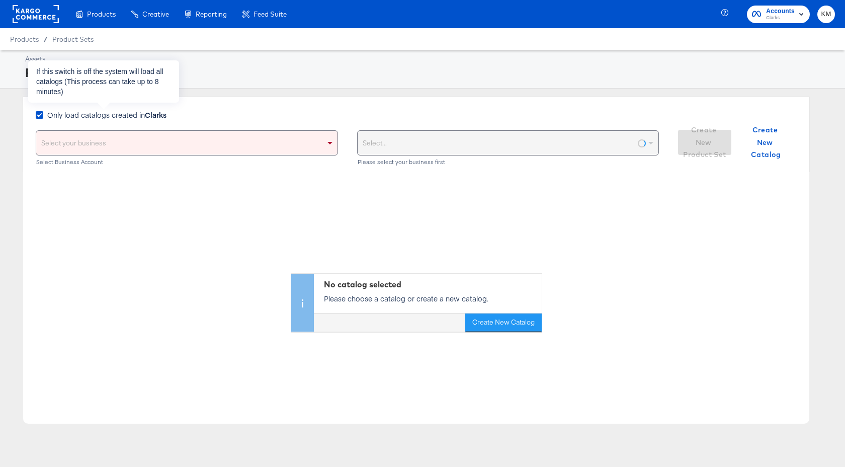
click at [141, 113] on span "Only load catalogs created in Clarks" at bounding box center [106, 115] width 119 height 10
click at [0, 0] on input "Only load catalogs created in Clarks" at bounding box center [0, 0] width 0 height 0
click at [152, 140] on div "Select your business" at bounding box center [186, 143] width 301 height 24
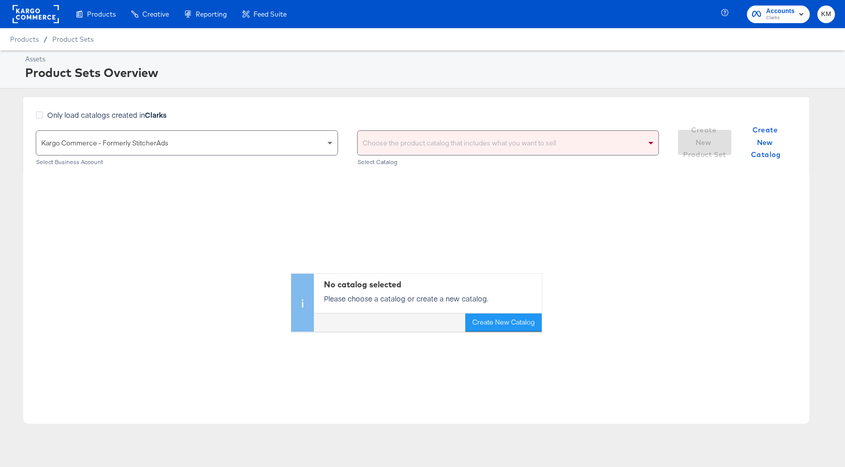
click at [428, 143] on div "Choose the product catalog that includes what you want to sell" at bounding box center [508, 143] width 301 height 24
type input "clarks"
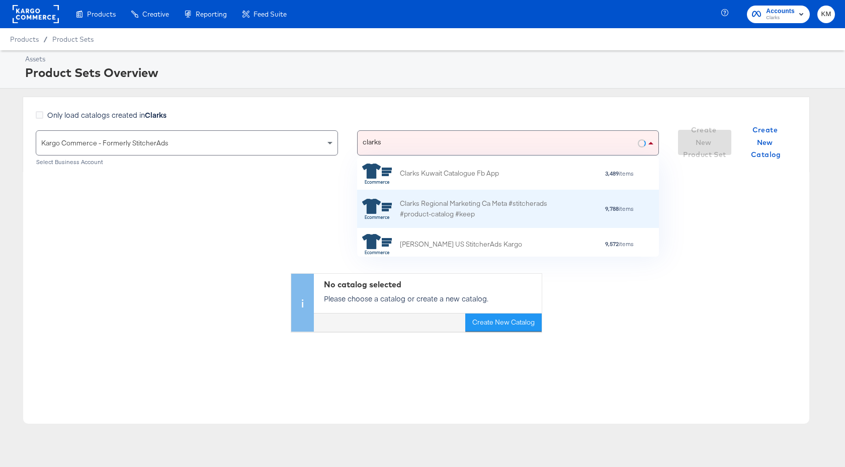
scroll to position [44, 0]
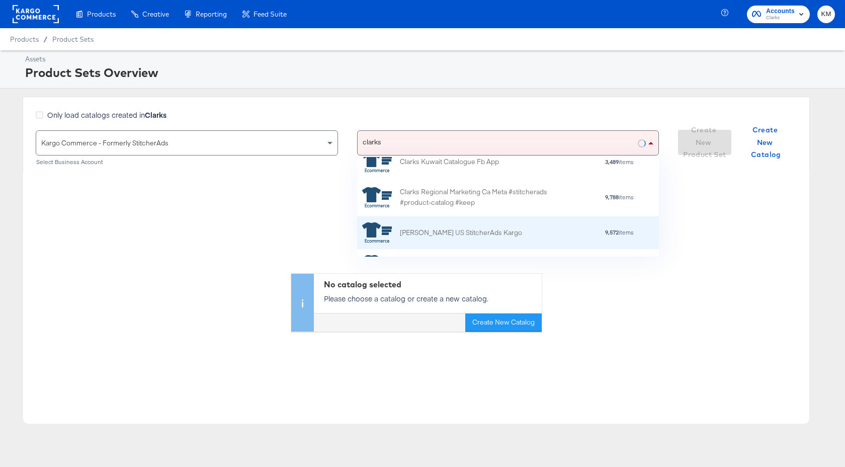
click at [475, 228] on div "[PERSON_NAME] US StitcherAds Kargo" at bounding box center [461, 232] width 122 height 11
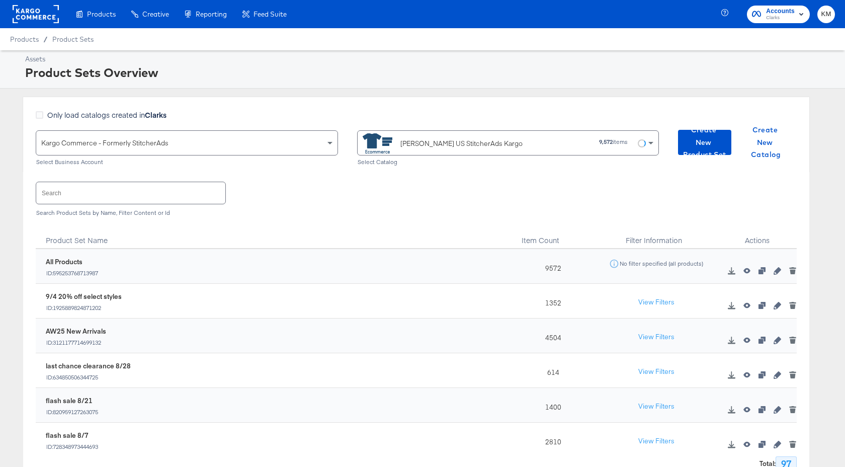
click at [109, 195] on input "text" at bounding box center [130, 193] width 189 height 22
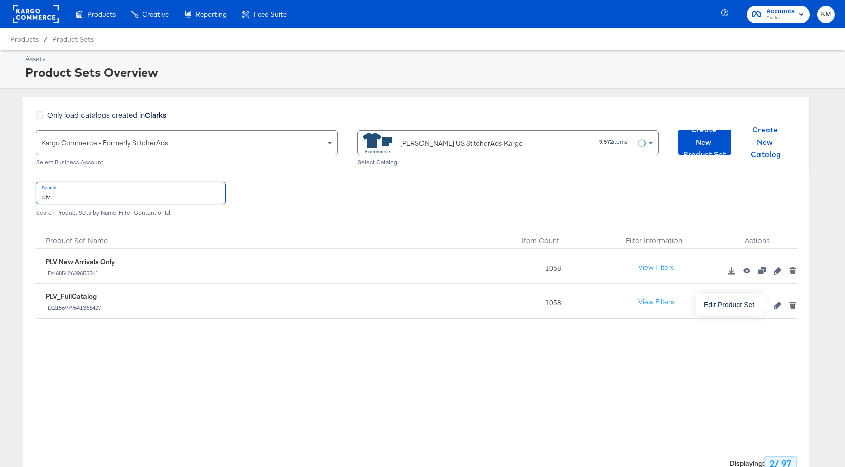
type input "plv"
click at [776, 307] on icon "button" at bounding box center [776, 305] width 7 height 7
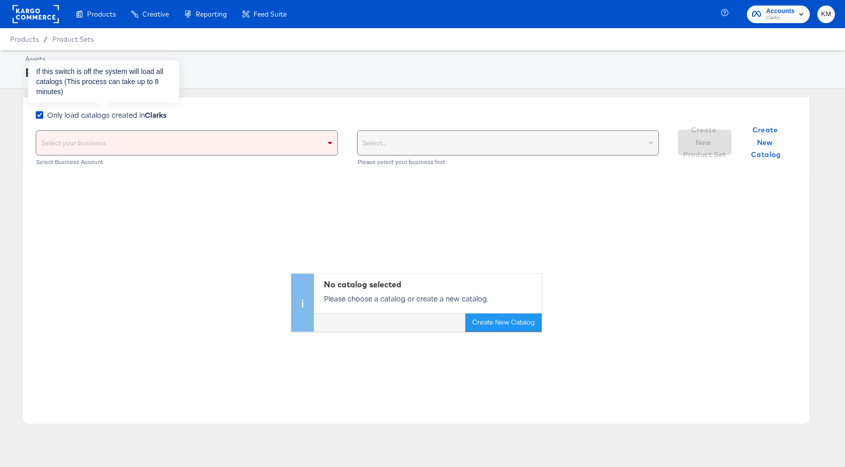
click at [145, 112] on span "Only load catalogs created in Clarks" at bounding box center [106, 115] width 119 height 10
click at [0, 0] on input "Only load catalogs created in Clarks" at bounding box center [0, 0] width 0 height 0
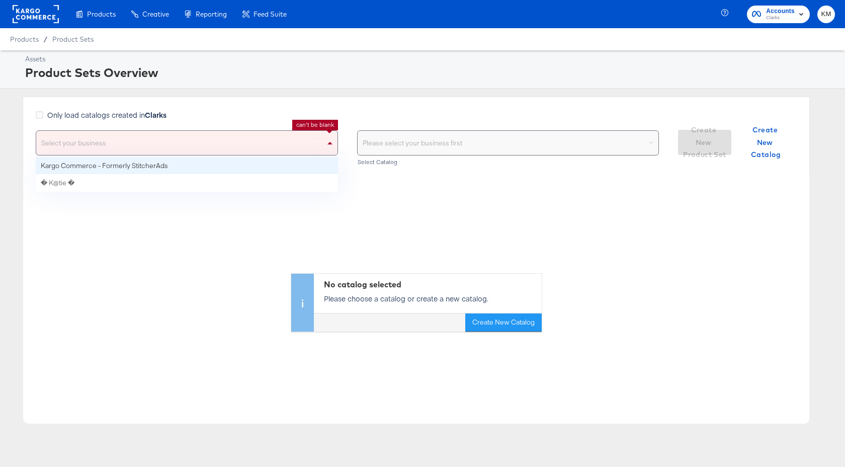
click at [145, 142] on div "Select your business" at bounding box center [186, 143] width 301 height 24
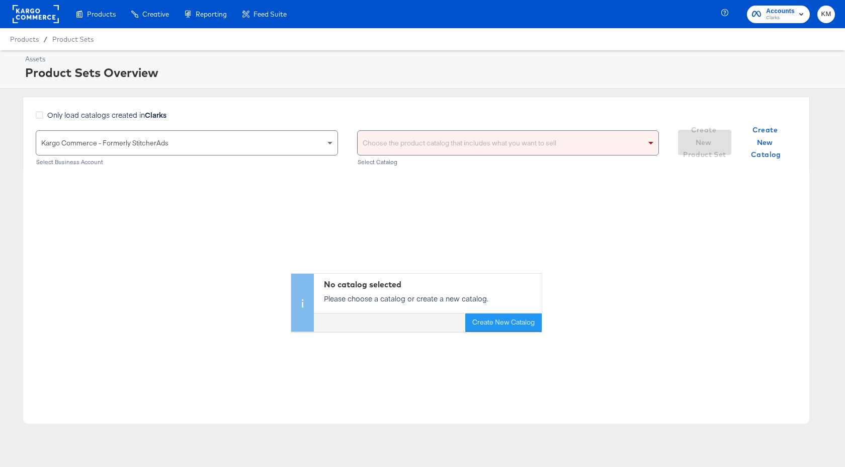
click at [383, 142] on div "Choose the product catalog that includes what you want to sell" at bounding box center [508, 143] width 301 height 24
click at [412, 149] on div "[PERSON_NAME]" at bounding box center [498, 143] width 281 height 24
type input "clarks"
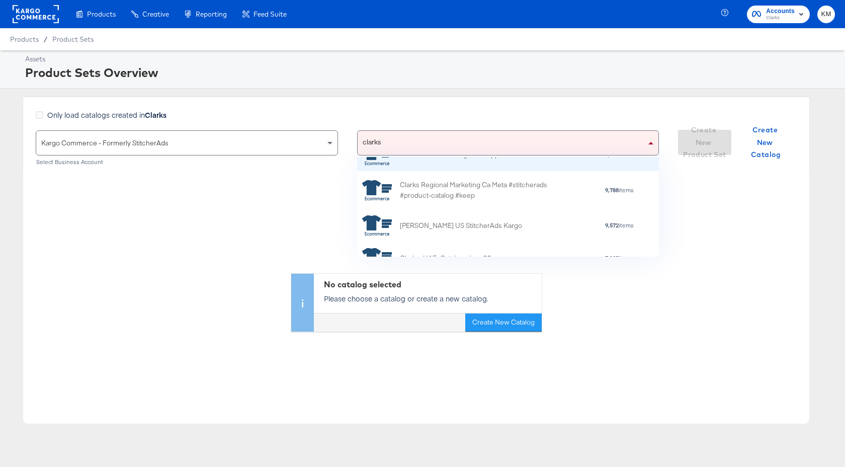
scroll to position [52, 0]
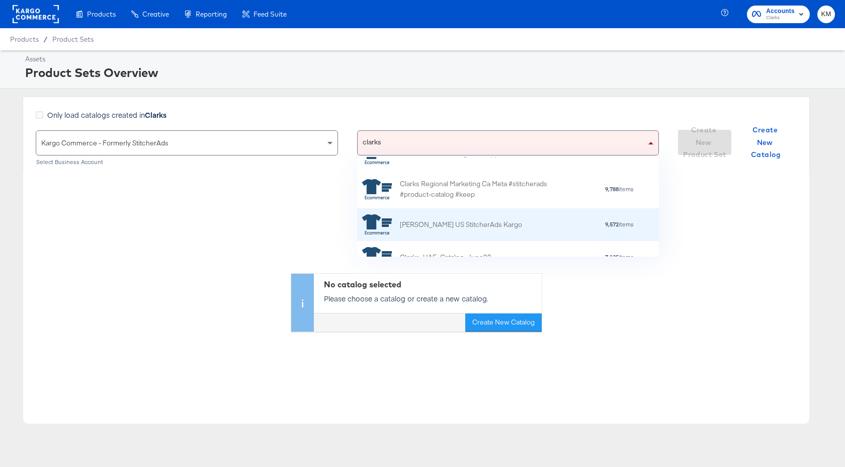
click at [460, 234] on div "[PERSON_NAME] US StitcherAds Kargo" at bounding box center [442, 224] width 160 height 20
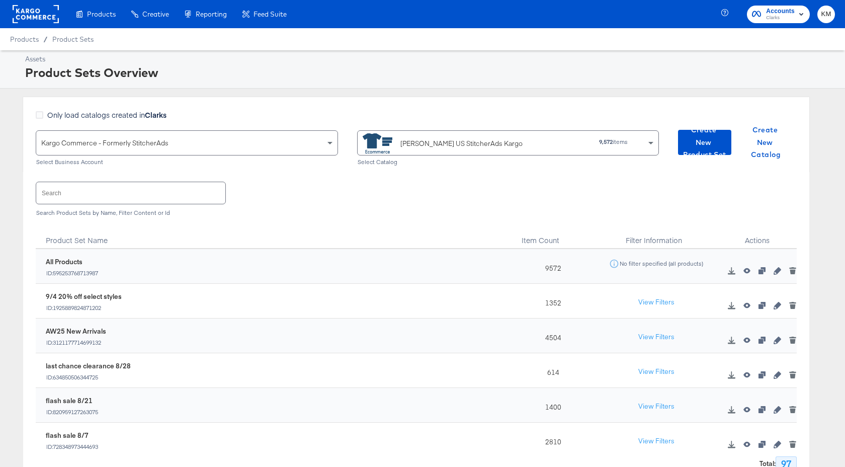
click at [98, 195] on input "text" at bounding box center [130, 193] width 189 height 22
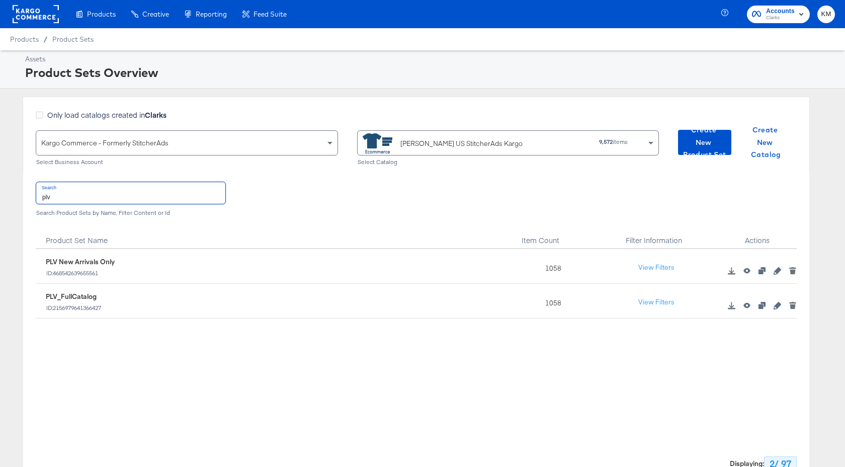
type input "plv"
click at [777, 272] on icon "button" at bounding box center [776, 270] width 7 height 7
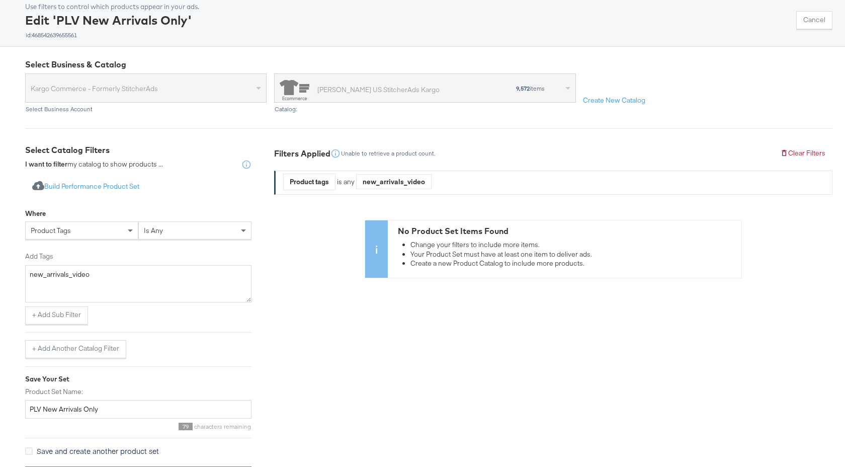
scroll to position [90, 0]
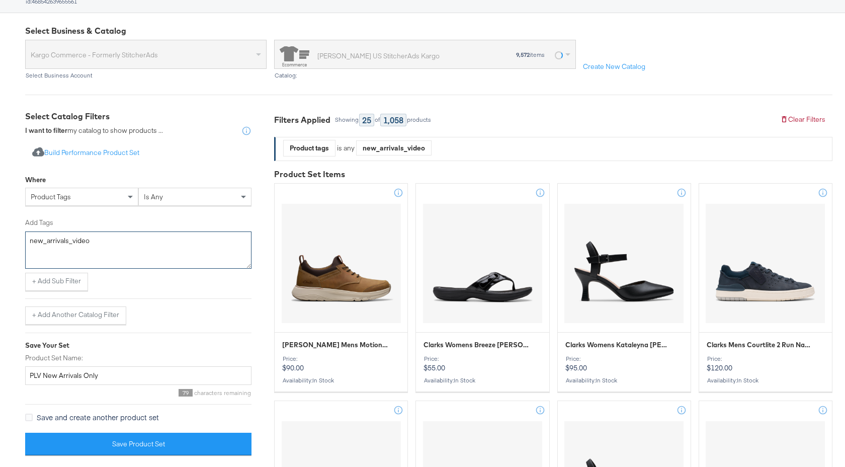
click at [91, 240] on textarea "new_arrivals_video" at bounding box center [138, 249] width 226 height 37
